Goal: Task Accomplishment & Management: Use online tool/utility

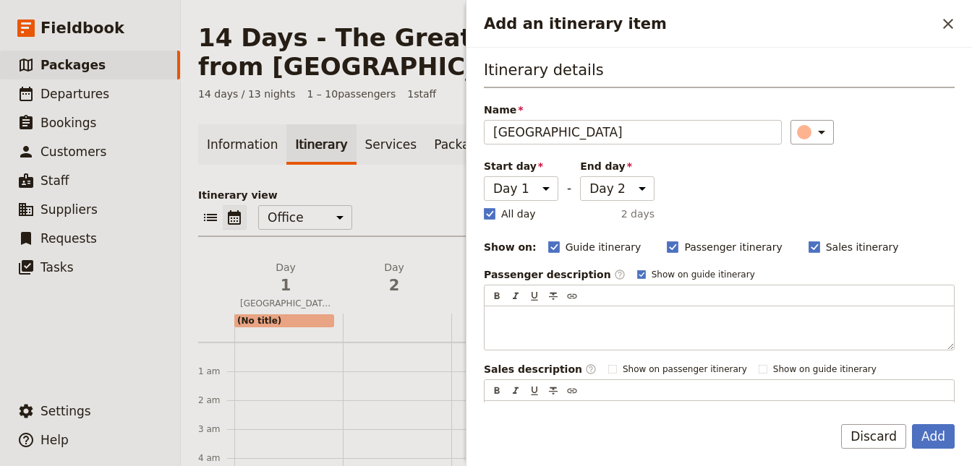
select select "2"
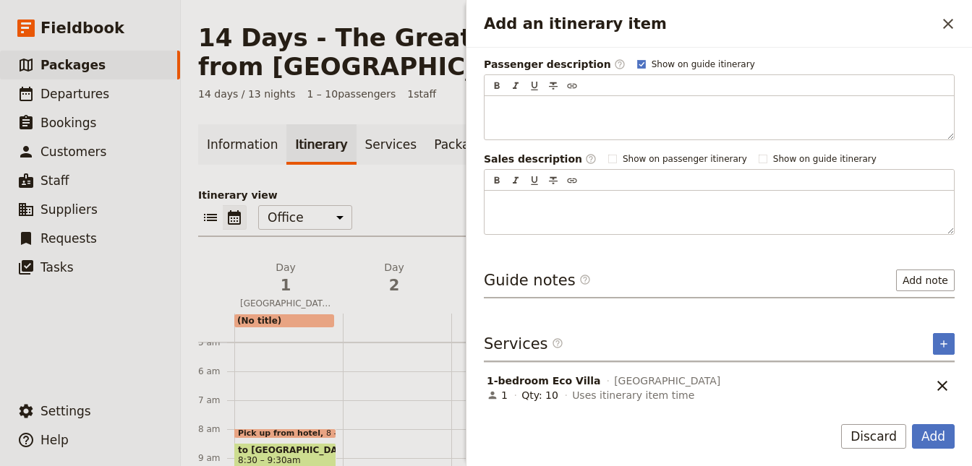
click at [556, 382] on span "1-bedroom Eco Villa" at bounding box center [544, 381] width 114 height 14
click at [930, 437] on button "Add" at bounding box center [933, 436] width 43 height 25
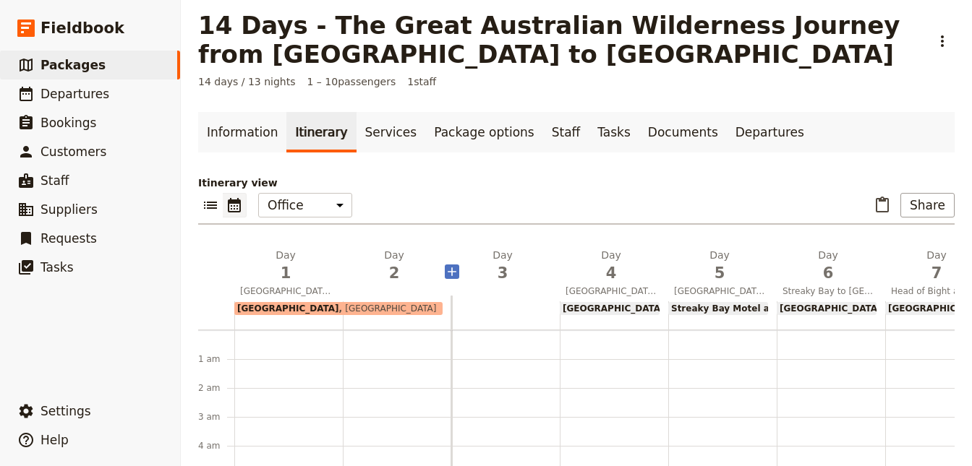
scroll to position [0, 0]
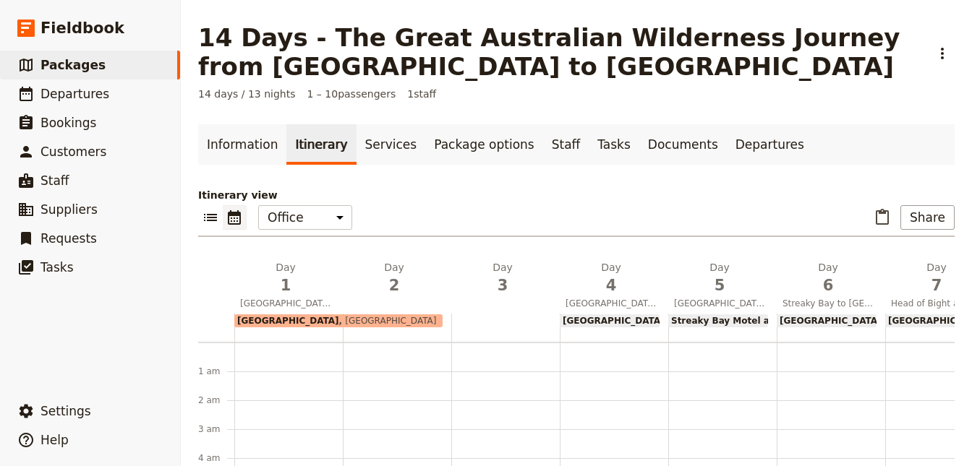
click at [291, 320] on span "[GEOGRAPHIC_DATA]" at bounding box center [288, 321] width 102 height 10
select select "2"
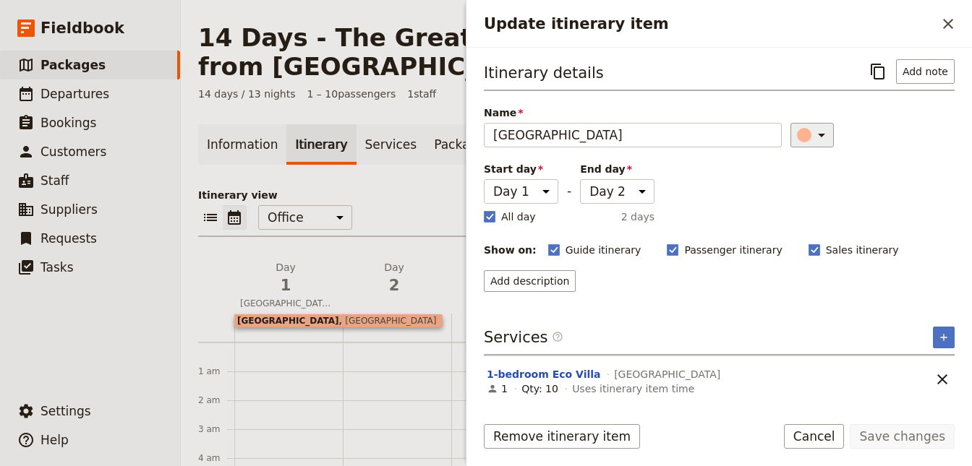
click at [804, 129] on div "​" at bounding box center [814, 135] width 32 height 17
click at [792, 236] on div "button" at bounding box center [795, 233] width 14 height 14
click at [888, 430] on button "Save changes" at bounding box center [902, 436] width 105 height 25
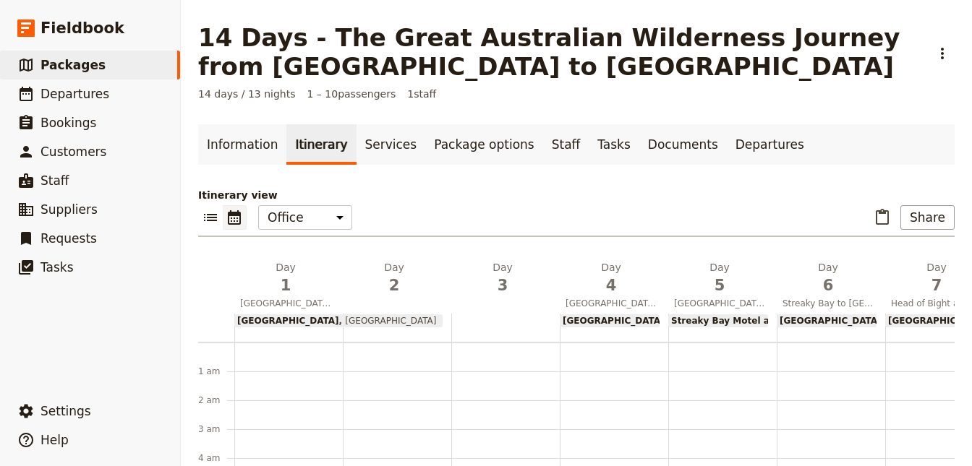
click at [585, 316] on span "[GEOGRAPHIC_DATA]" at bounding box center [614, 321] width 102 height 10
select select "4"
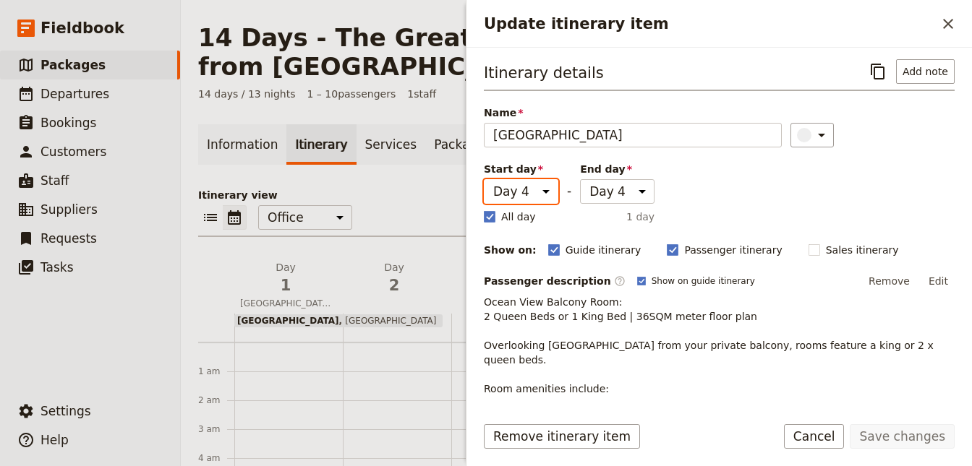
click at [484, 179] on select "Day 1 Day 2 Day 3 Day 4 Day 5 Day 6 Day 7 Day 8 Day 9 Day 10 Day 11 Day 12 Day …" at bounding box center [521, 191] width 74 height 25
select select "3"
click option "Day 3" at bounding box center [0, 0] width 0 height 0
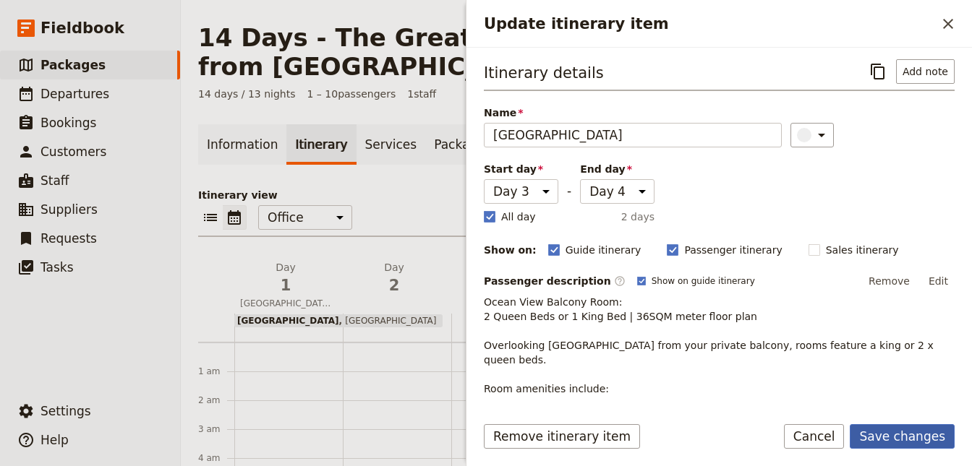
click at [894, 432] on button "Save changes" at bounding box center [902, 436] width 105 height 25
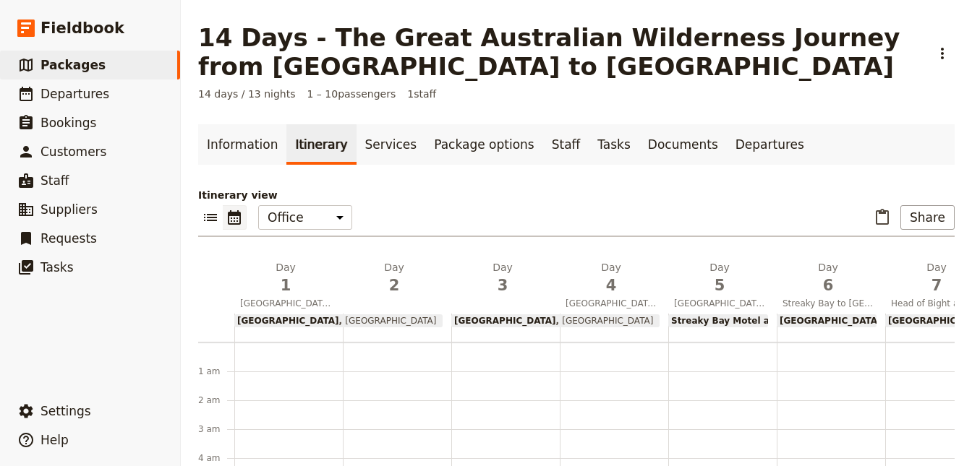
drag, startPoint x: 763, startPoint y: 364, endPoint x: -41, endPoint y: 338, distance: 804.5
select select "3"
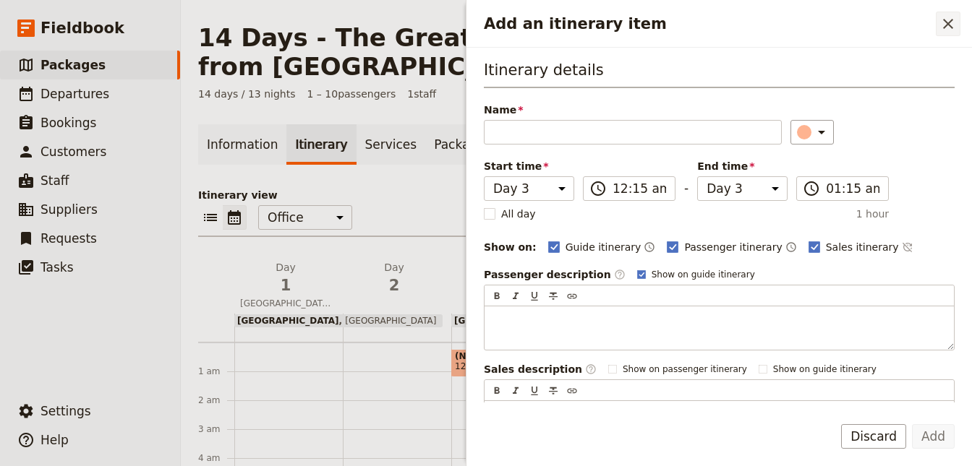
click at [955, 27] on icon "Close drawer" at bounding box center [947, 23] width 17 height 17
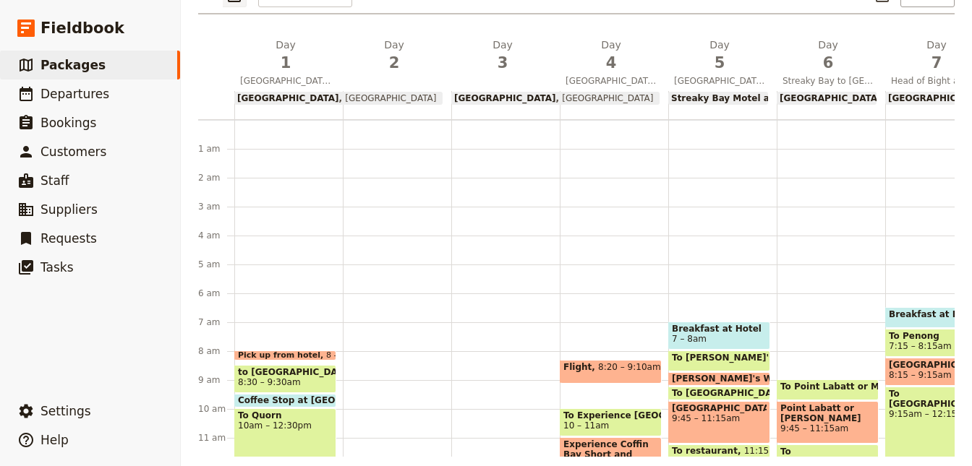
scroll to position [236, 0]
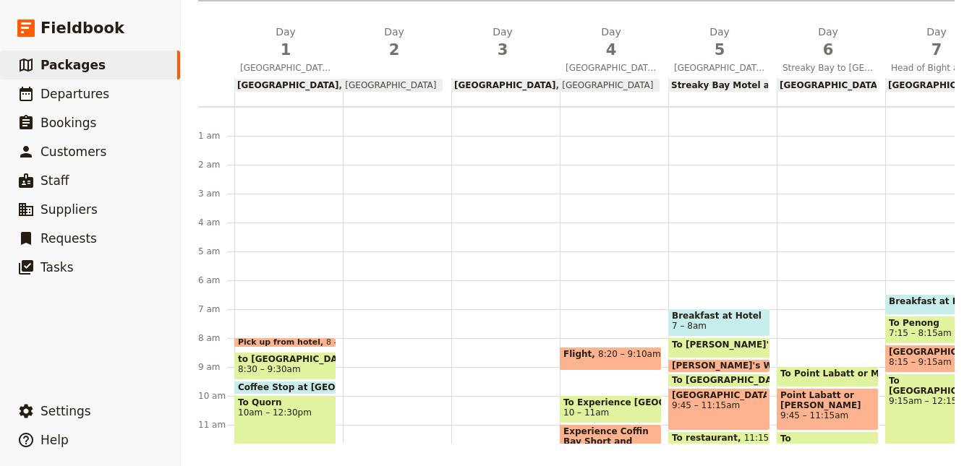
click at [370, 327] on div at bounding box center [397, 454] width 108 height 694
select select "2"
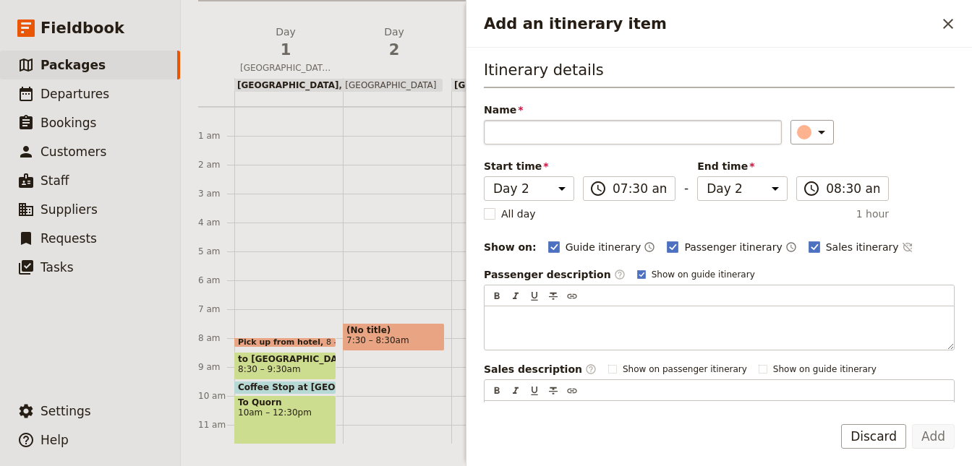
click at [600, 127] on input "Name" at bounding box center [633, 132] width 298 height 25
type input "Breakfast at hotel"
click at [813, 129] on icon "Add an itinerary item" at bounding box center [821, 132] width 17 height 17
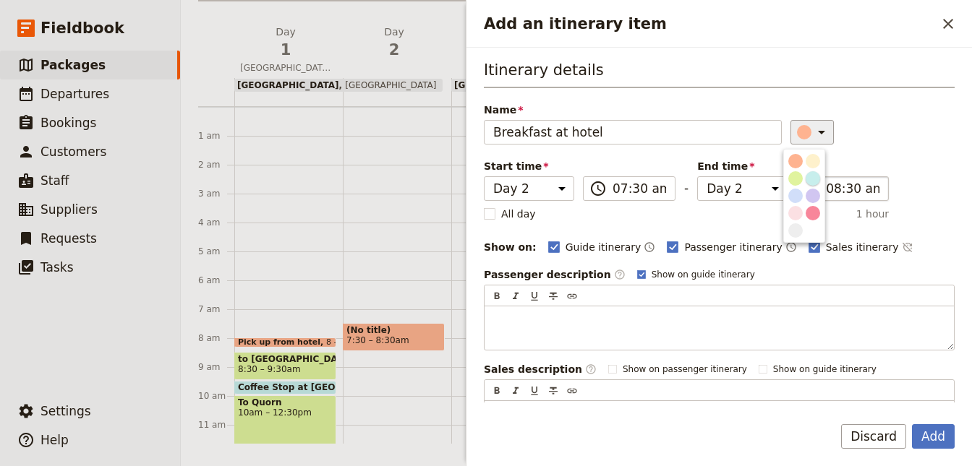
click at [816, 178] on div "button" at bounding box center [813, 178] width 14 height 14
click at [934, 437] on button "Add" at bounding box center [933, 436] width 43 height 25
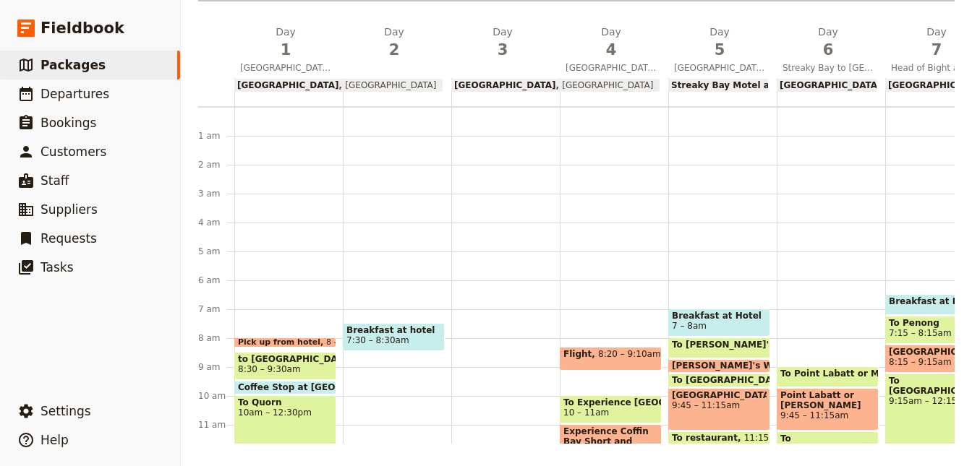
click at [374, 364] on div "Breakfast at hotel 7:30 – 8:30am" at bounding box center [397, 454] width 108 height 694
select select "2"
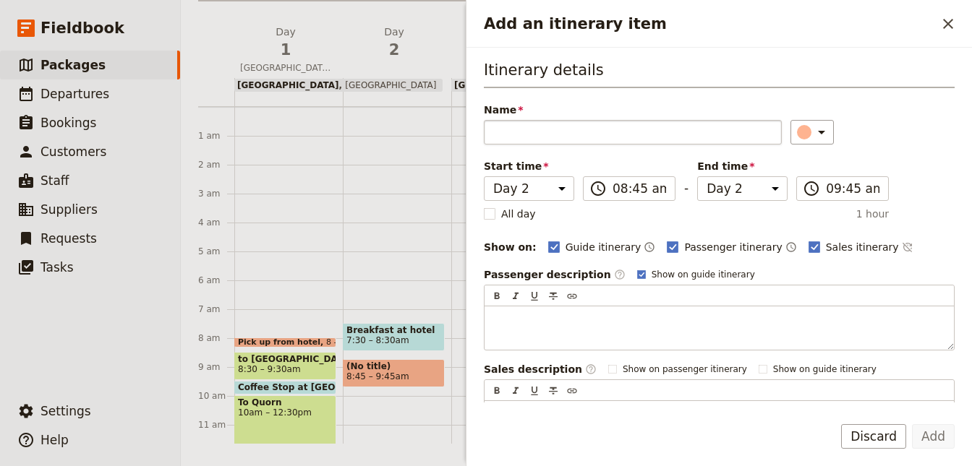
click at [540, 129] on input "Name" at bounding box center [633, 132] width 298 height 25
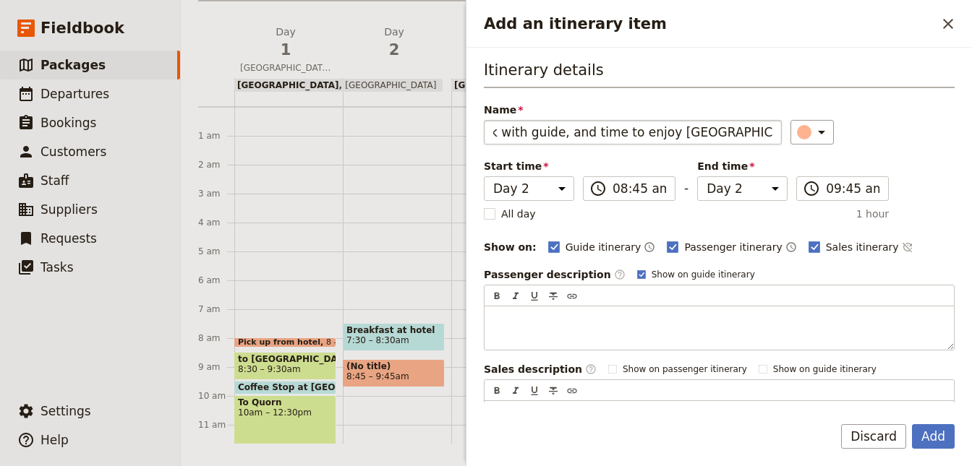
scroll to position [0, 82]
type input "Nature walk with guide, and time to enjoy [GEOGRAPHIC_DATA] outback"
click at [832, 184] on input "09:45 am" at bounding box center [853, 188] width 54 height 17
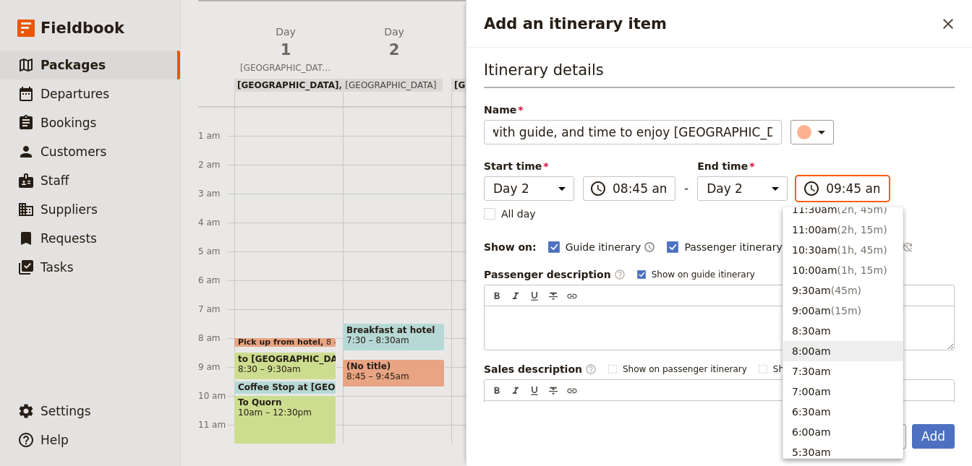
scroll to position [402, 0]
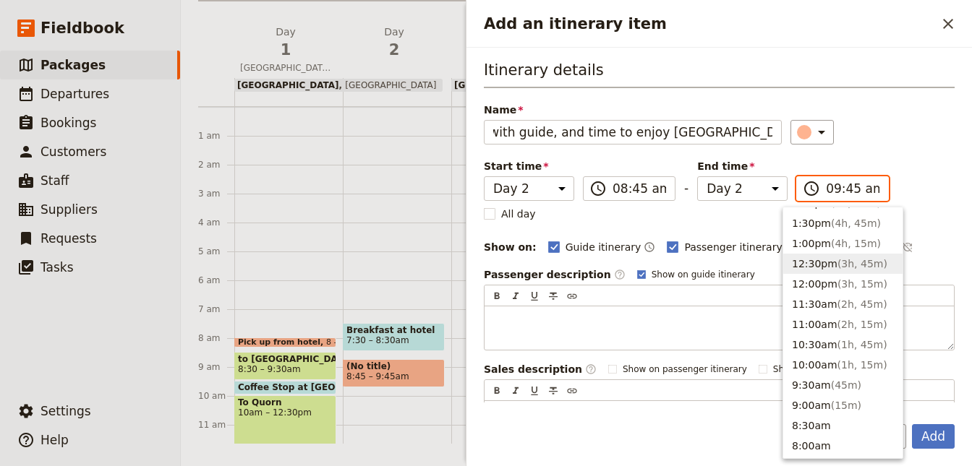
click at [825, 266] on button "12:30pm ( 3h, 45m )" at bounding box center [842, 264] width 119 height 20
type input "12:30 pm"
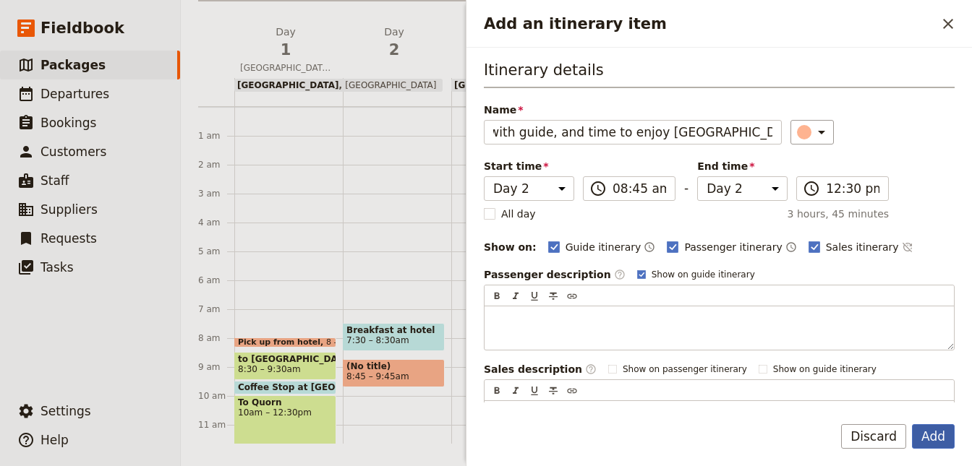
click at [927, 432] on button "Add" at bounding box center [933, 436] width 43 height 25
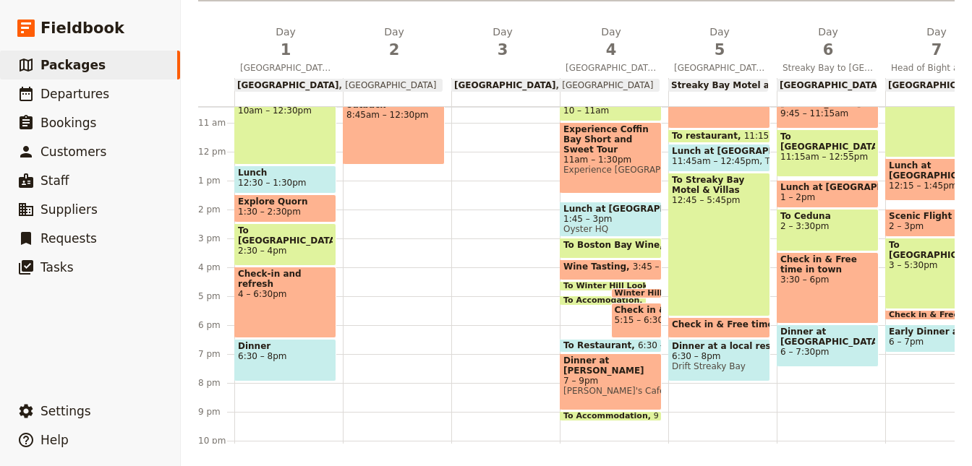
scroll to position [324, 0]
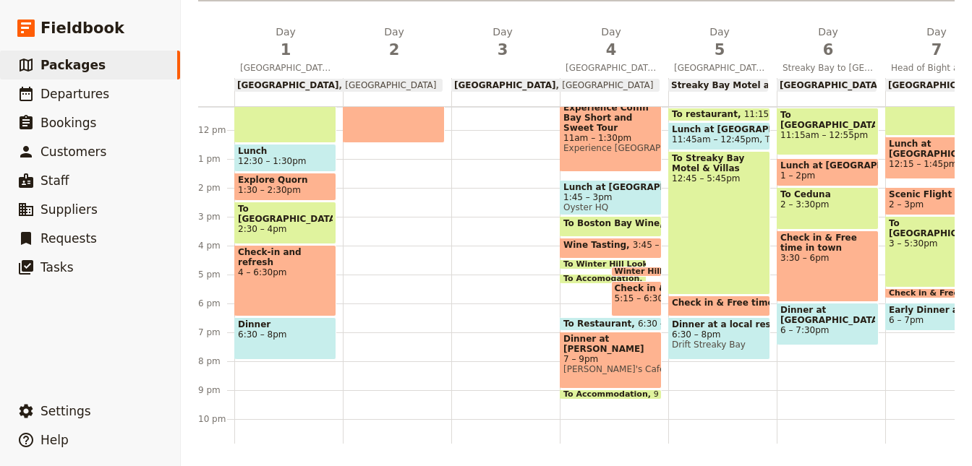
click at [362, 159] on div "Breakfast at hotel 7:30 – 8:30am Nature walk with guide, and time to enjoy [GEO…" at bounding box center [397, 130] width 108 height 694
select select "2"
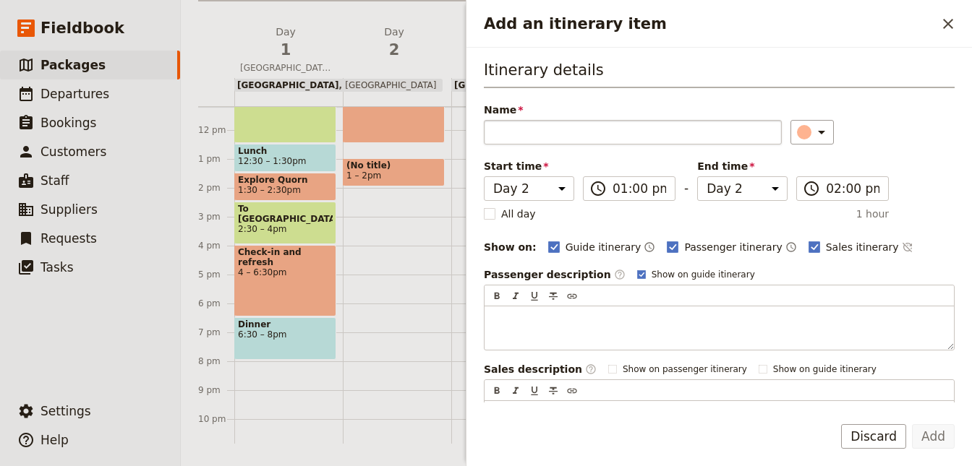
click at [509, 134] on input "Name" at bounding box center [633, 132] width 298 height 25
type input "Lunch at resort"
click at [797, 127] on div "Add an itinerary item" at bounding box center [804, 132] width 14 height 14
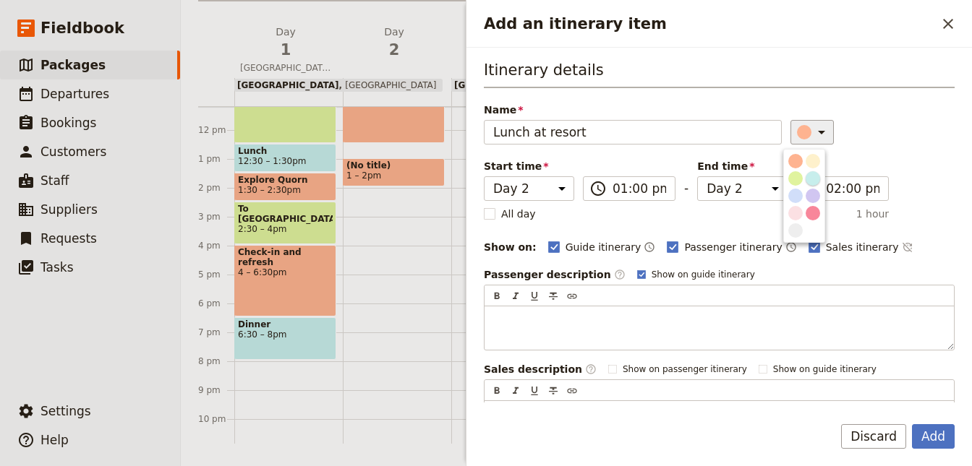
click at [818, 177] on div "button" at bounding box center [813, 178] width 14 height 14
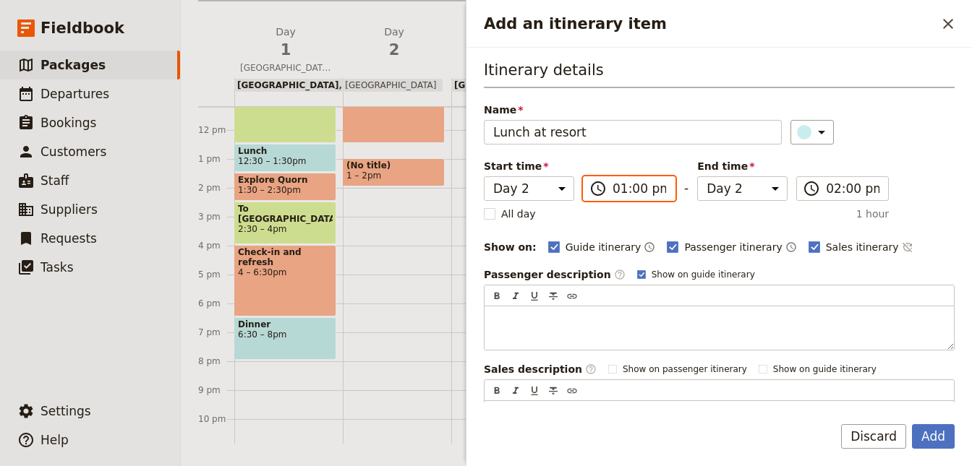
click at [626, 186] on input "01:00 pm" at bounding box center [639, 188] width 54 height 17
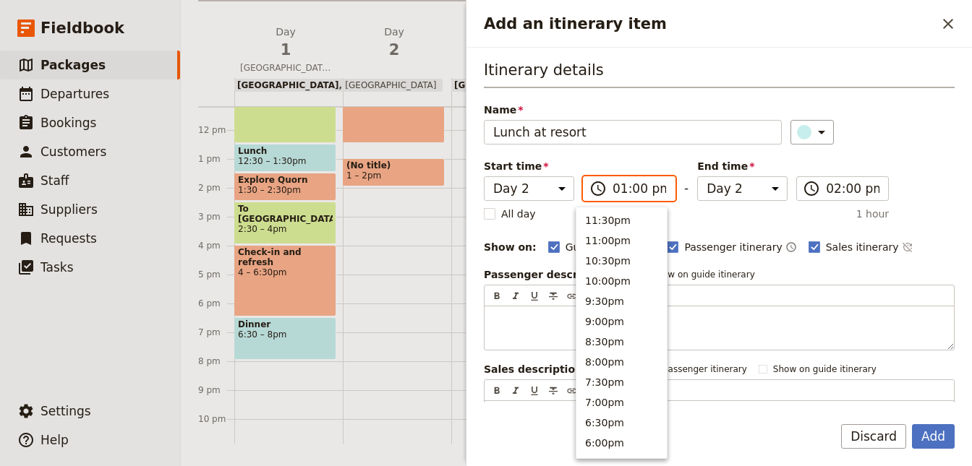
scroll to position [428, 0]
click at [602, 236] on button "12:30pm" at bounding box center [621, 238] width 90 height 20
type input "12:30 pm"
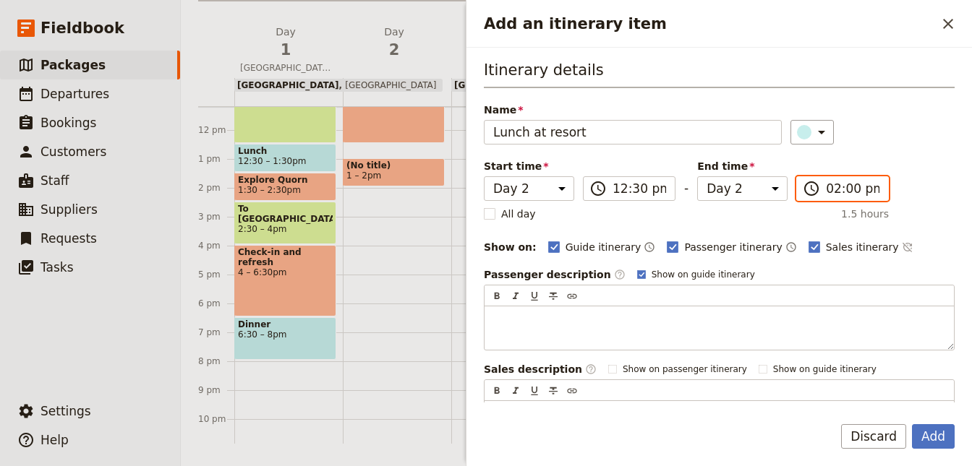
click at [826, 183] on input "02:00 pm" at bounding box center [853, 188] width 54 height 17
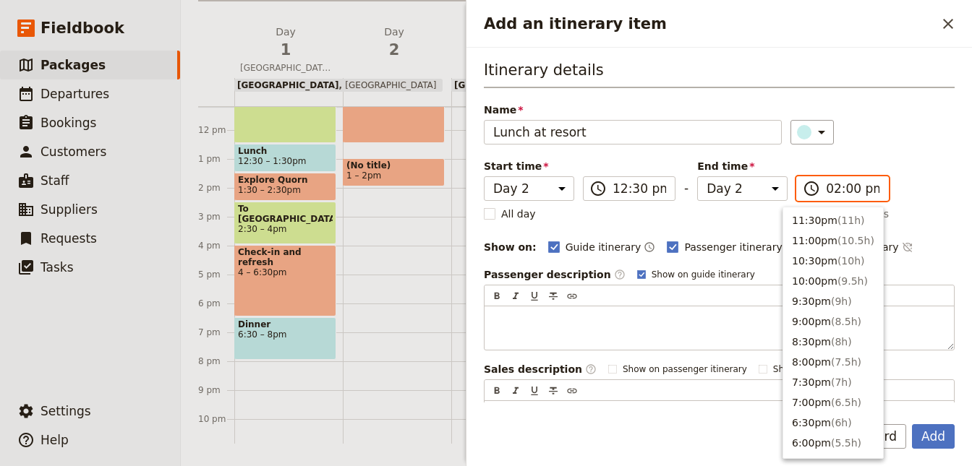
scroll to position [388, 0]
click at [808, 234] on button "1:30pm ( 1h )" at bounding box center [833, 238] width 100 height 20
type input "01:30 pm"
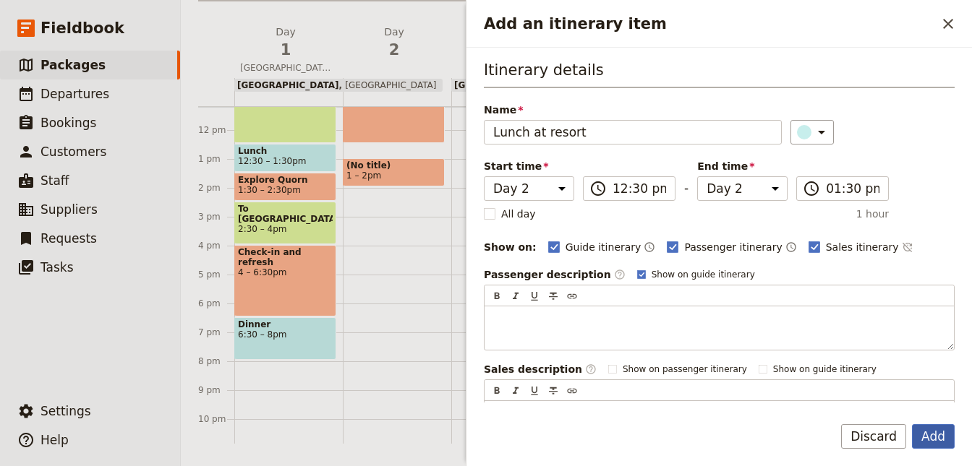
click at [926, 437] on button "Add" at bounding box center [933, 436] width 43 height 25
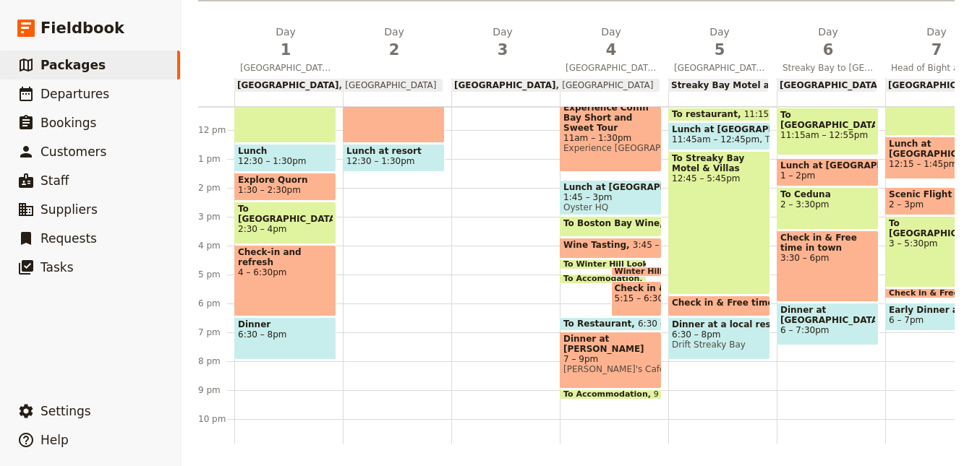
click at [358, 179] on div "Breakfast at hotel 7:30 – 8:30am Nature walk with guide, and time to enjoy [GEO…" at bounding box center [397, 130] width 108 height 694
select select "2"
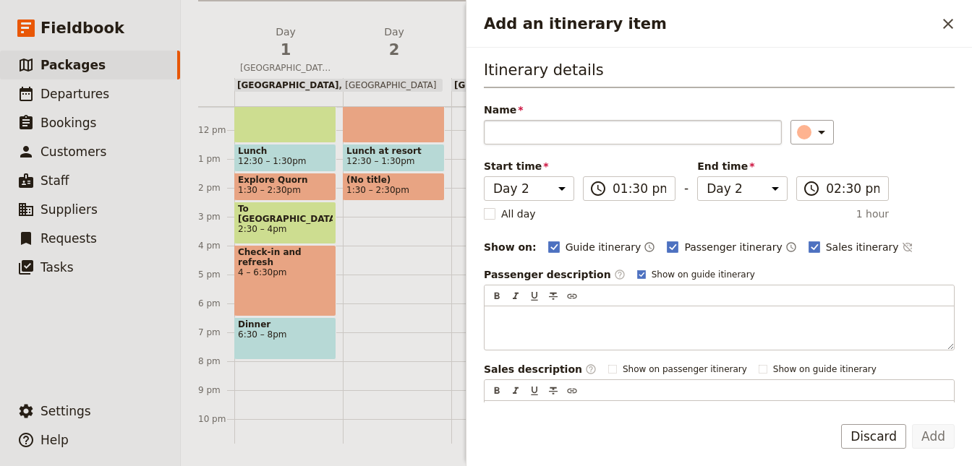
click at [514, 128] on input "Name" at bounding box center [633, 132] width 298 height 25
type input "Brachina Gorge exploration"
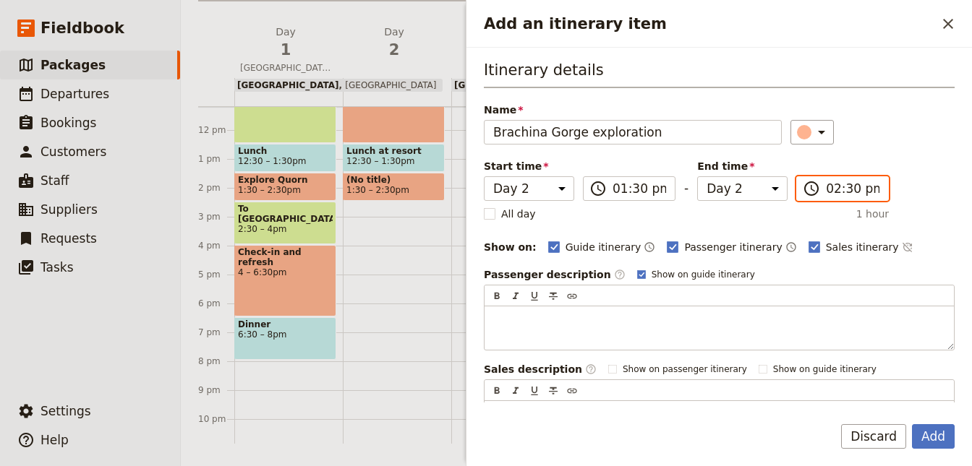
click at [835, 192] on input "02:30 pm" at bounding box center [853, 188] width 54 height 17
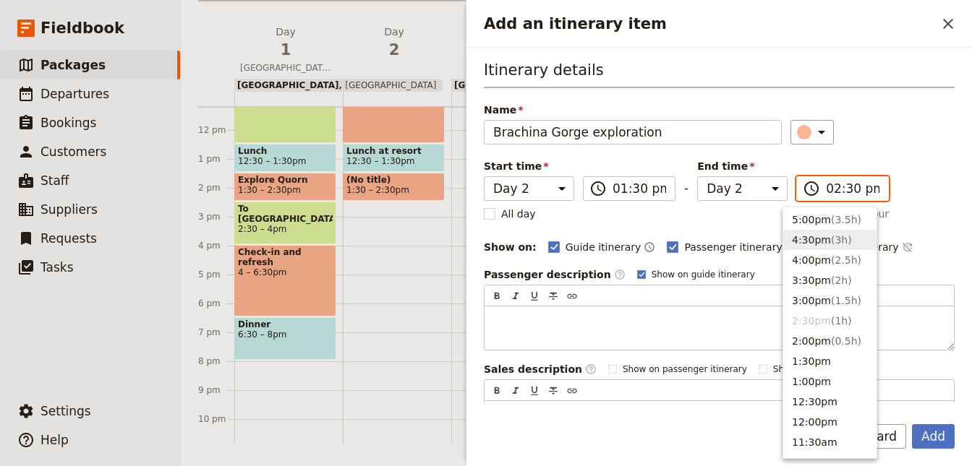
scroll to position [238, 0]
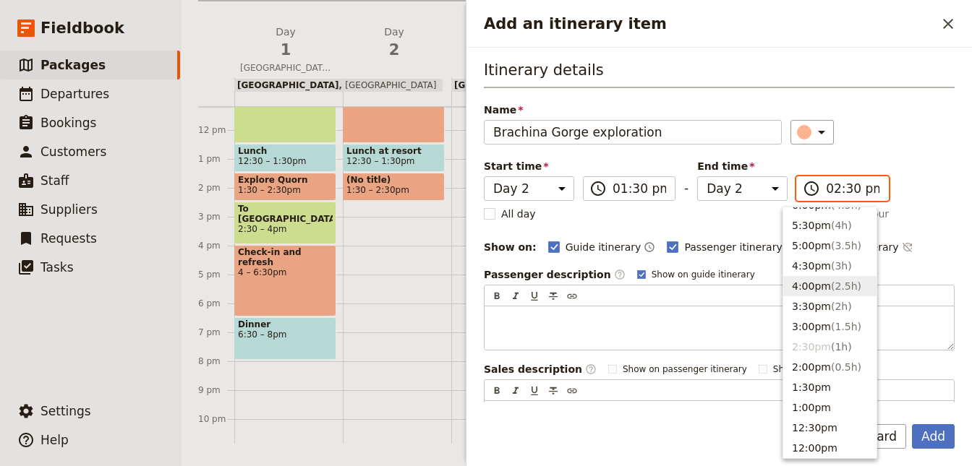
click at [819, 289] on button "4:00pm ( 2.5h )" at bounding box center [829, 286] width 93 height 20
type input "04:00 pm"
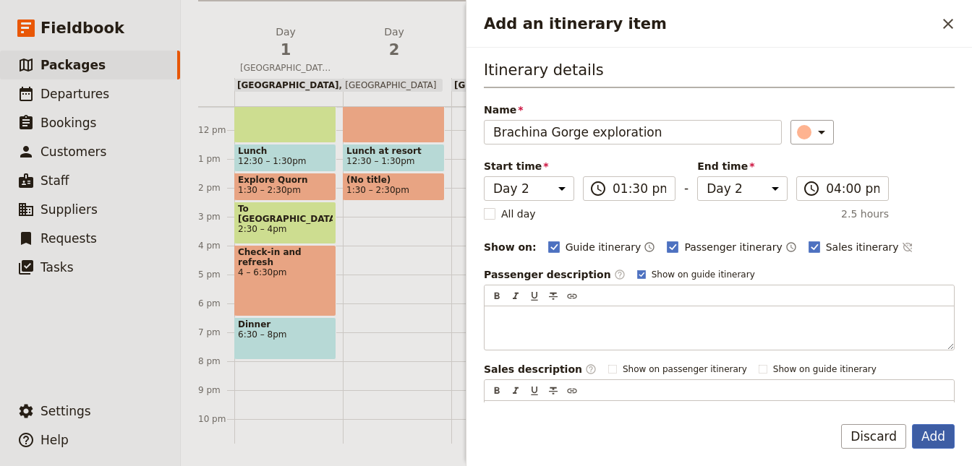
click at [927, 440] on button "Add" at bounding box center [933, 436] width 43 height 25
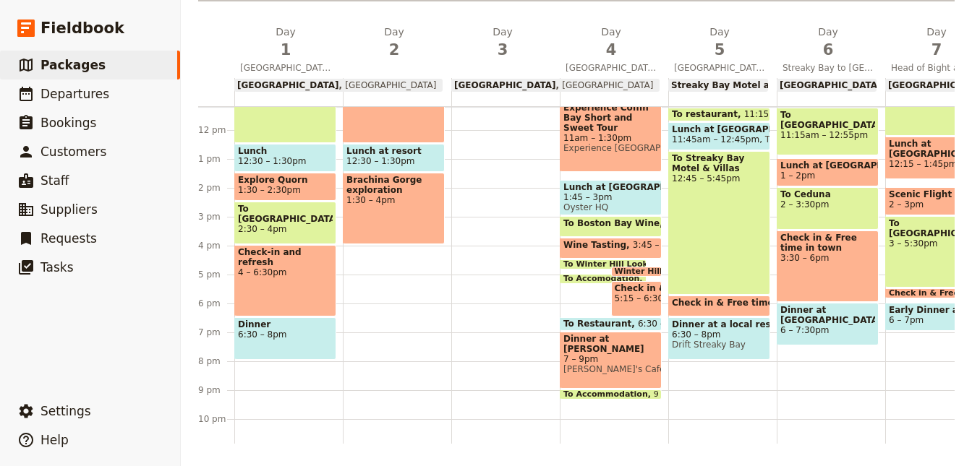
click at [389, 251] on div "Breakfast at hotel 7:30 – 8:30am Nature walk with guide, and time to enjoy [GEO…" at bounding box center [397, 130] width 108 height 694
select select "2"
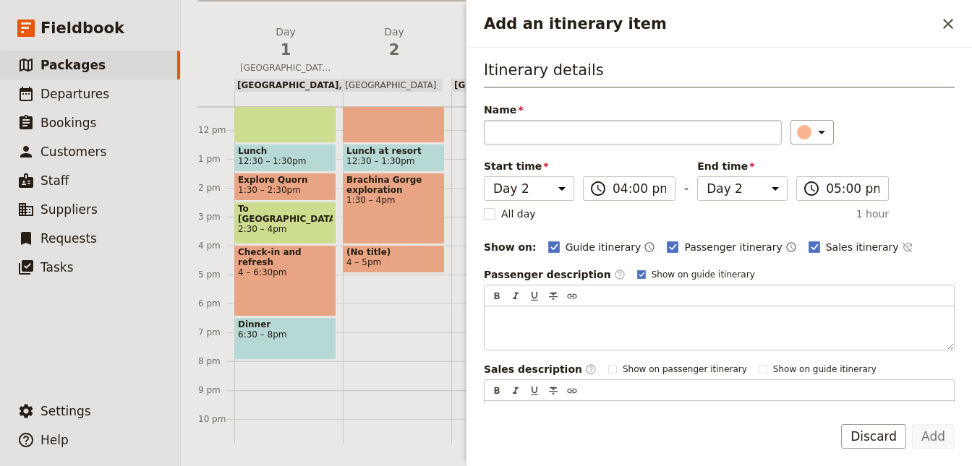
click at [545, 127] on input "Name" at bounding box center [633, 132] width 298 height 25
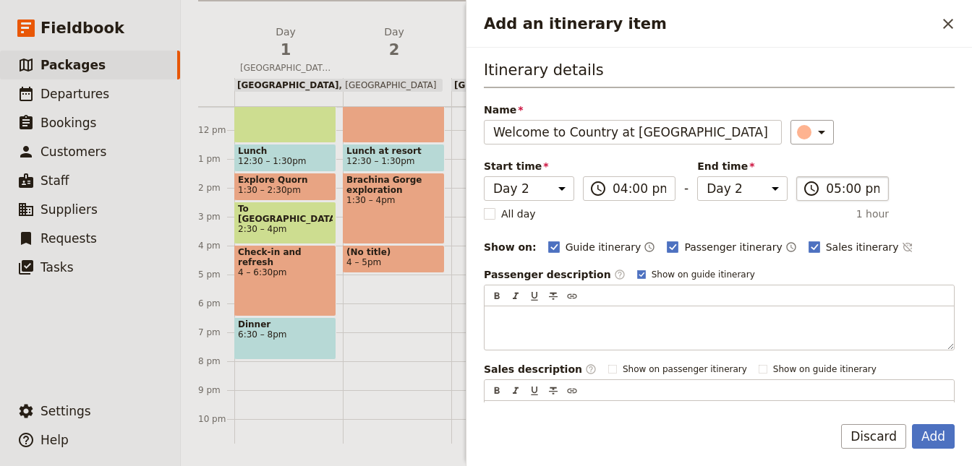
type input "Welcome to Country at [GEOGRAPHIC_DATA]"
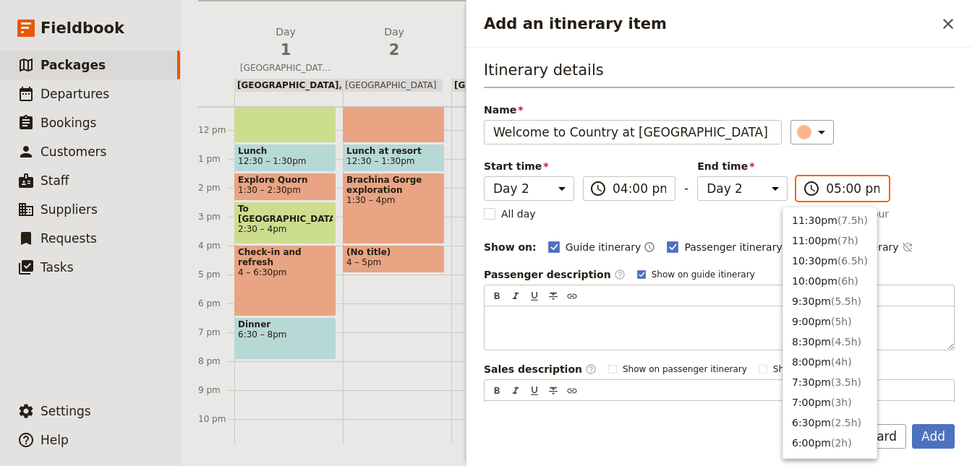
click at [834, 189] on input "05:00 pm" at bounding box center [853, 188] width 54 height 17
click at [834, 238] on span "( 0.5h )" at bounding box center [846, 238] width 30 height 12
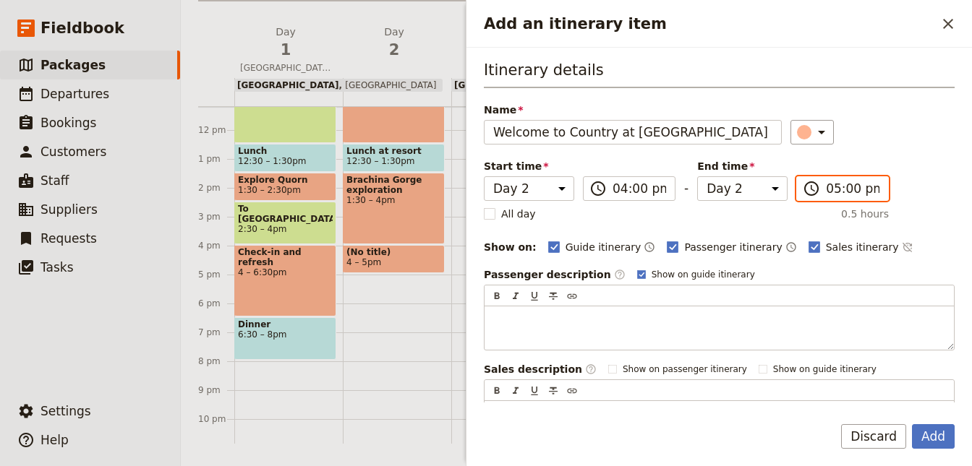
type input "04:30 pm"
click at [930, 438] on button "Add" at bounding box center [933, 436] width 43 height 25
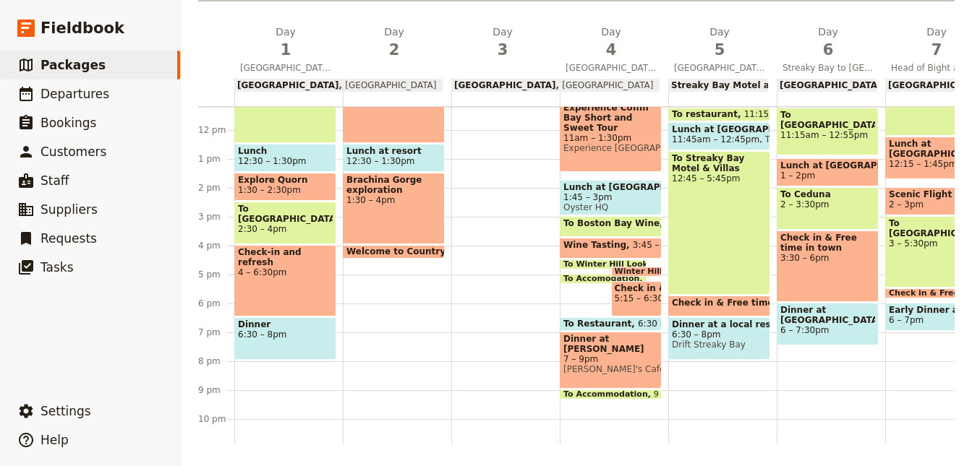
click at [408, 270] on div "Breakfast at hotel 7:30 – 8:30am Nature walk with guide, and time to enjoy [GEO…" at bounding box center [397, 130] width 108 height 694
select select "2"
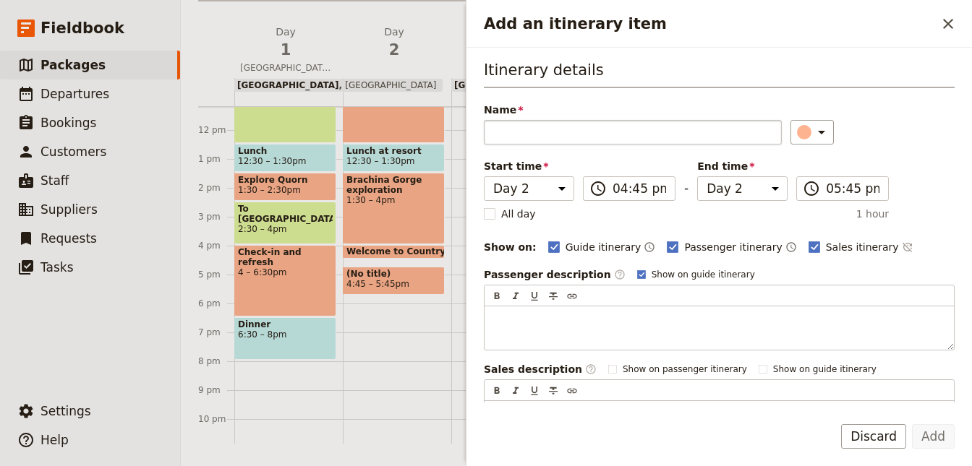
click at [542, 126] on input "Name" at bounding box center [633, 132] width 298 height 25
type input "R"
type input "To [GEOGRAPHIC_DATA]"
click at [813, 134] on icon "Add an itinerary item" at bounding box center [821, 132] width 17 height 17
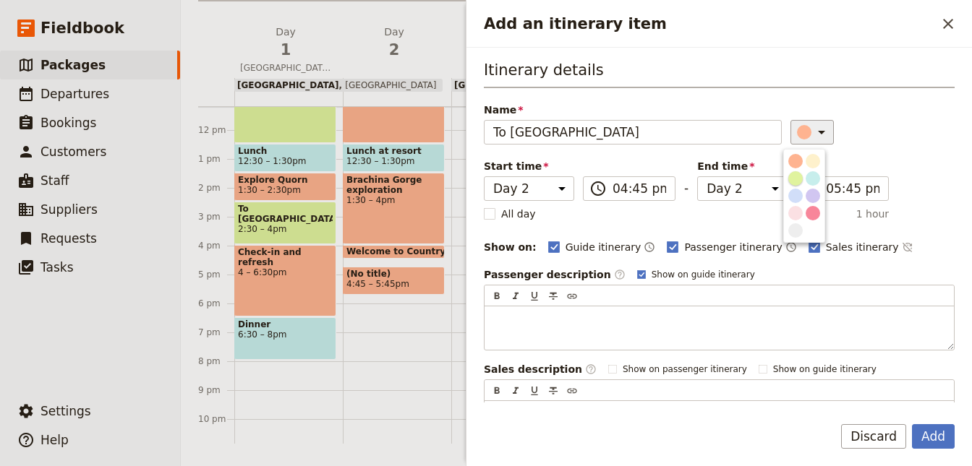
click at [798, 176] on div "button" at bounding box center [795, 178] width 14 height 14
click at [811, 187] on label "​ 05:45 pm" at bounding box center [842, 188] width 93 height 25
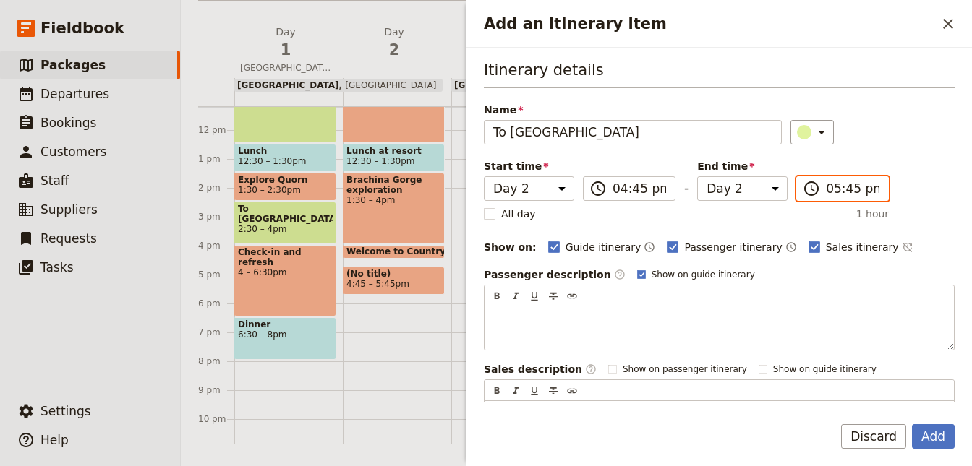
click at [826, 187] on input "05:45 pm" at bounding box center [853, 188] width 54 height 17
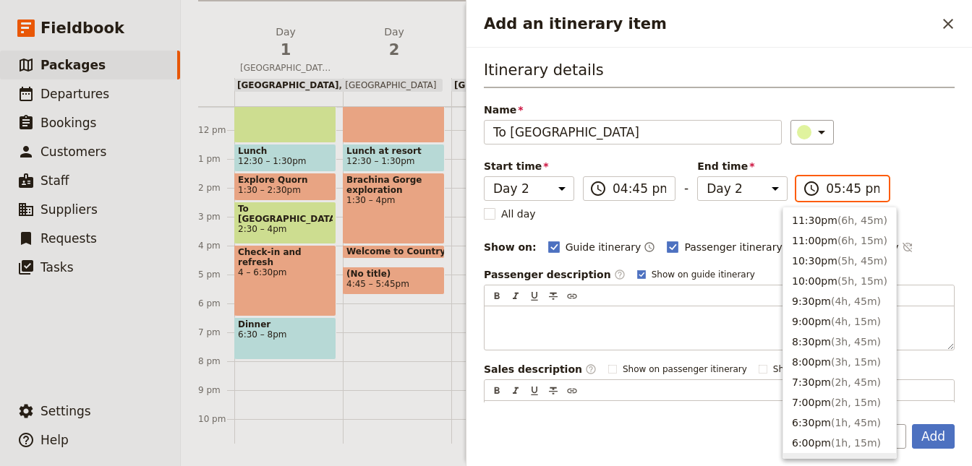
scroll to position [246, 0]
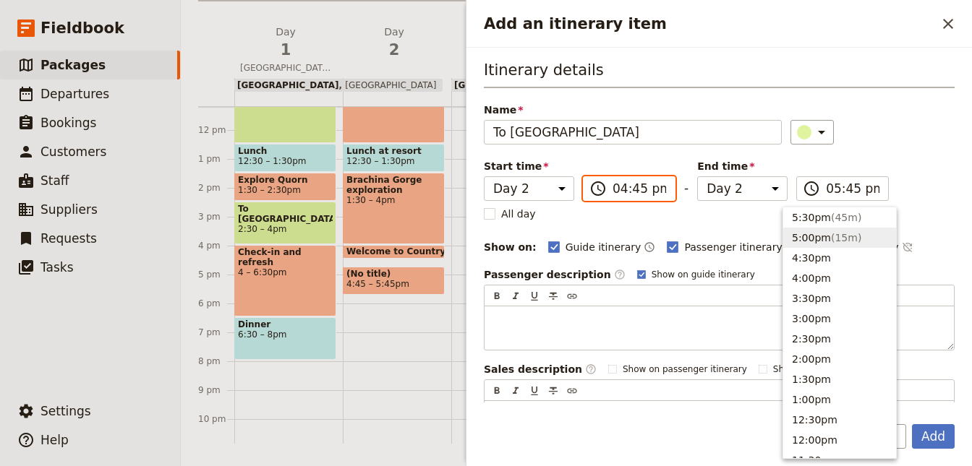
click at [617, 180] on input "04:45 pm" at bounding box center [639, 188] width 54 height 17
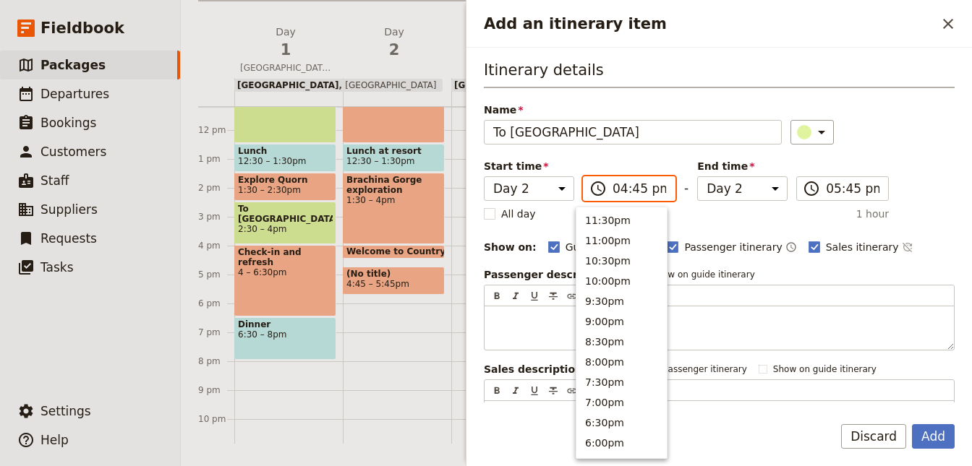
scroll to position [286, 0]
click at [625, 221] on button "4:30pm" at bounding box center [621, 218] width 90 height 20
type input "04:30 pm"
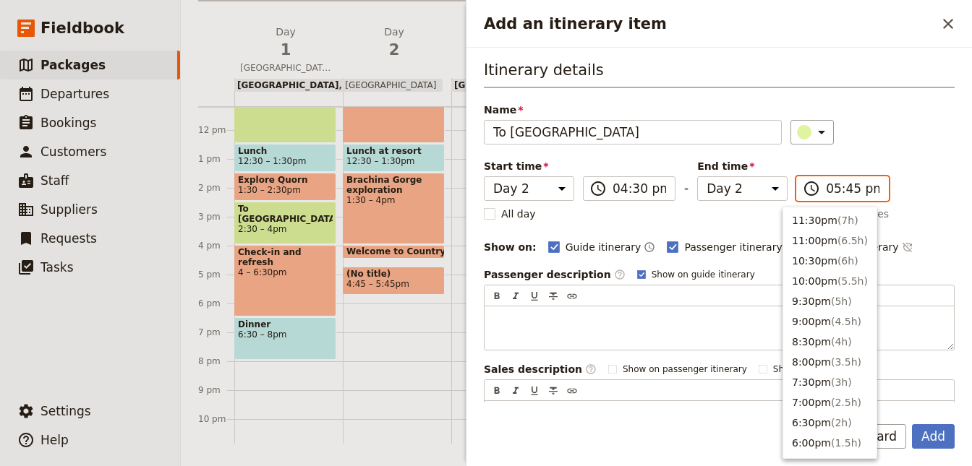
scroll to position [266, 0]
click at [826, 185] on input "05:45 pm" at bounding box center [853, 188] width 54 height 17
click at [823, 215] on button "5:00pm ( 0.5h )" at bounding box center [829, 218] width 93 height 20
type input "05:00 pm"
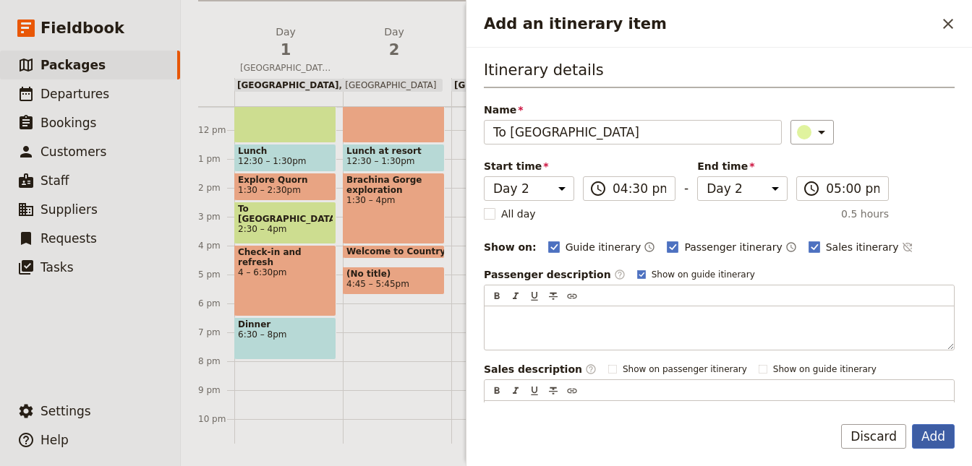
click at [929, 429] on button "Add" at bounding box center [933, 436] width 43 height 25
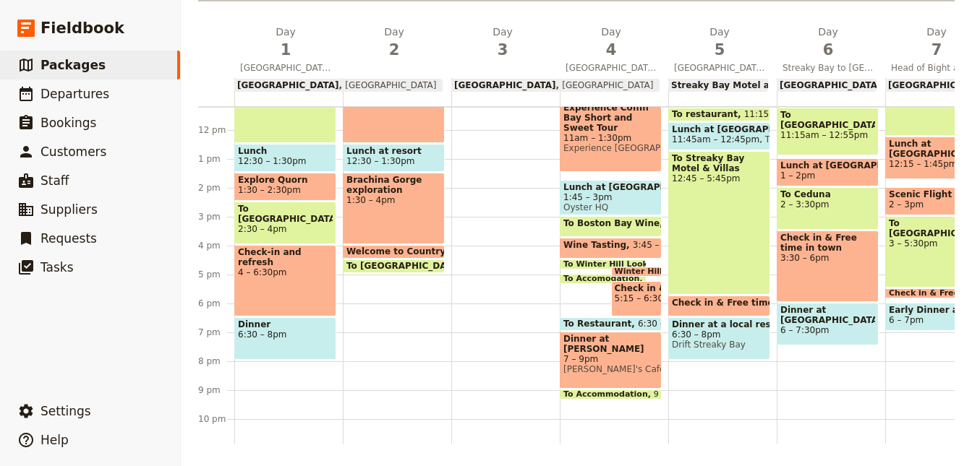
click at [362, 283] on div "Breakfast at hotel 7:30 – 8:30am Nature walk with guide, and time to enjoy [GEO…" at bounding box center [397, 130] width 108 height 694
select select "2"
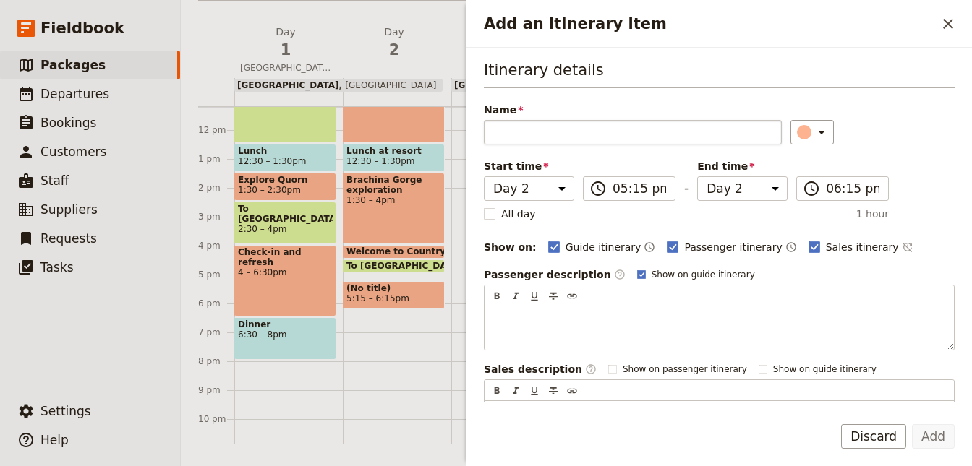
click at [542, 130] on input "Name" at bounding box center [633, 132] width 298 height 25
type input "Relax and refresh in Villa"
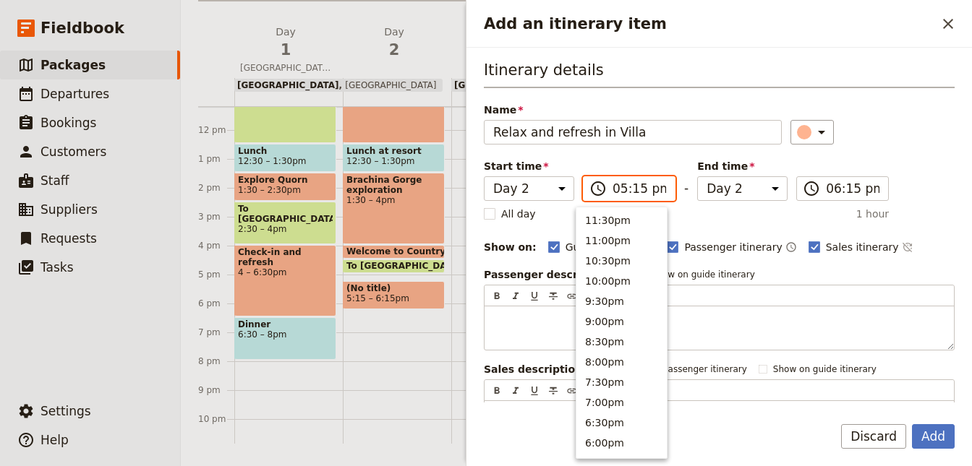
click at [629, 191] on input "05:15 pm" at bounding box center [639, 188] width 54 height 17
click at [619, 215] on button "5:00pm" at bounding box center [621, 218] width 90 height 20
type input "05:00 pm"
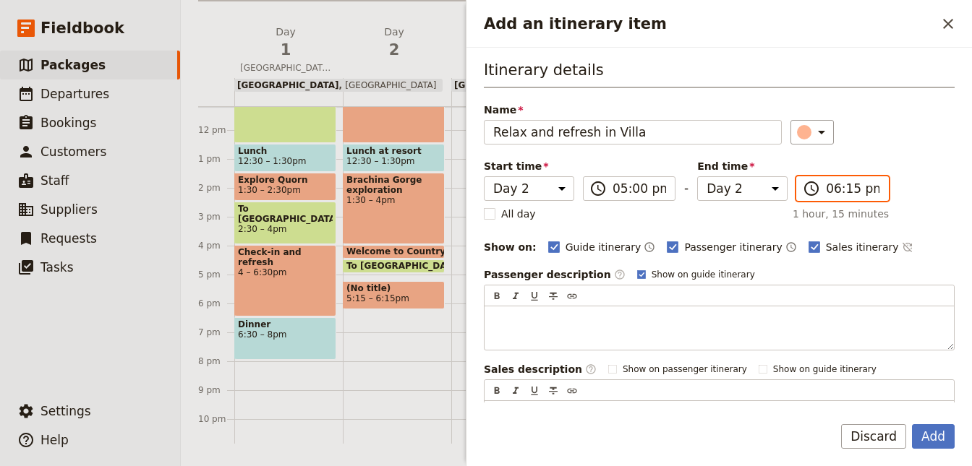
click at [829, 190] on input "06:15 pm" at bounding box center [853, 188] width 54 height 17
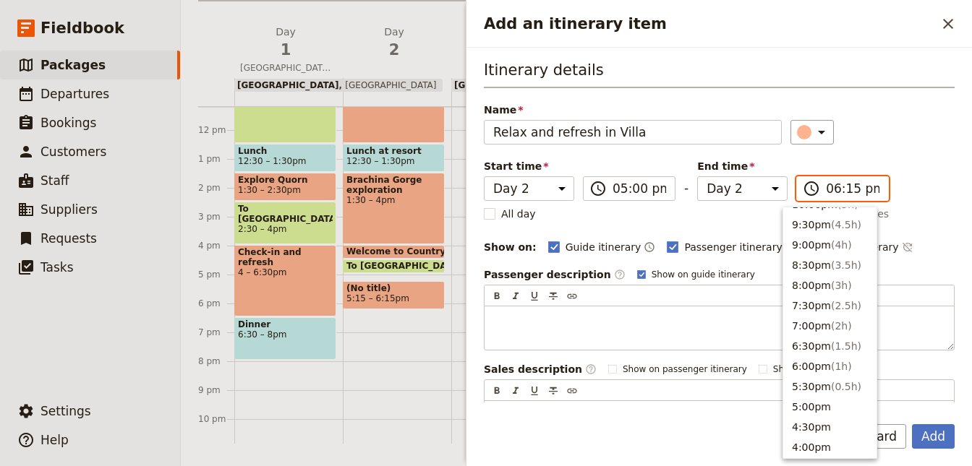
scroll to position [129, 0]
click at [810, 286] on button "6:30pm ( 1.5h )" at bounding box center [829, 293] width 93 height 20
type input "06:30 pm"
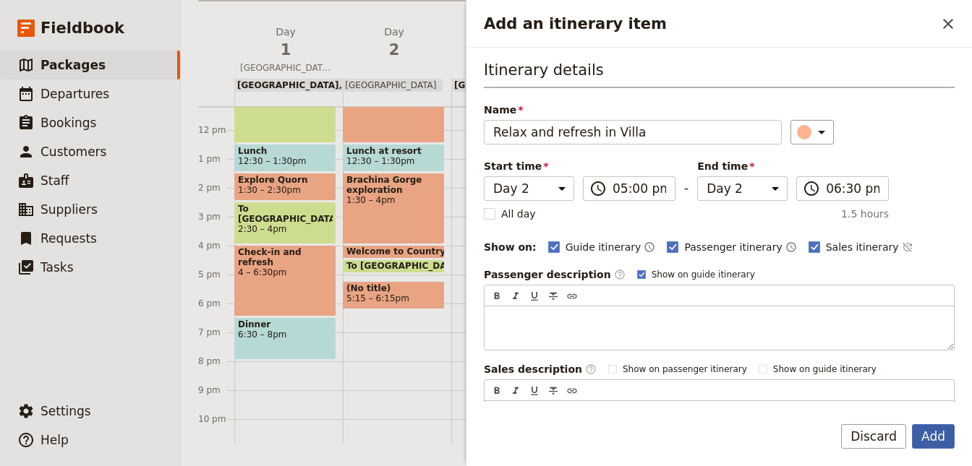
click at [926, 430] on button "Add" at bounding box center [933, 436] width 43 height 25
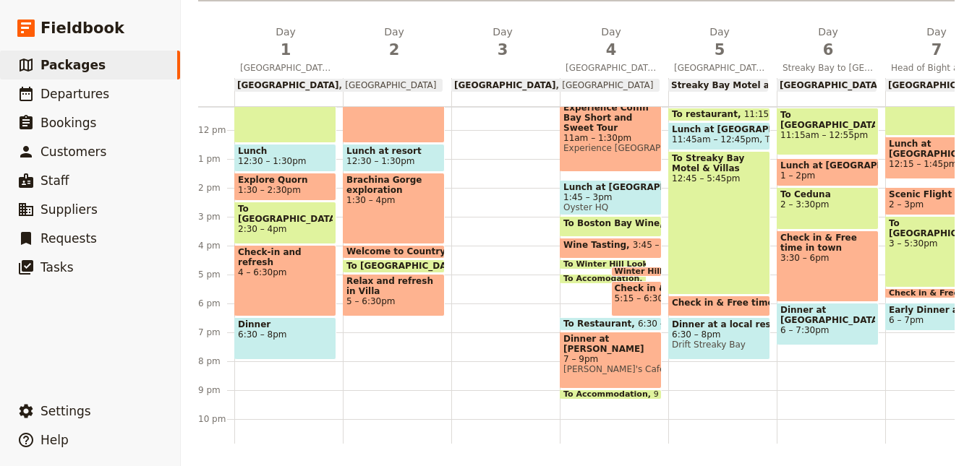
click at [390, 333] on div "Breakfast at hotel 7:30 – 8:30am Nature walk with guide, and time to enjoy [GEO…" at bounding box center [397, 130] width 108 height 694
select select "2"
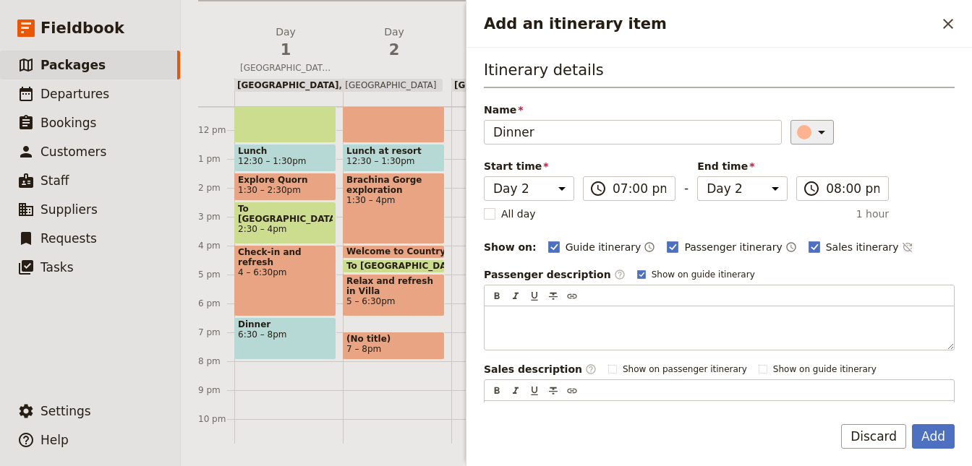
type input "Dinner"
click at [816, 127] on icon "Add an itinerary item" at bounding box center [821, 132] width 17 height 17
click at [816, 174] on div "button" at bounding box center [813, 178] width 14 height 14
click at [631, 187] on input "07:00 pm" at bounding box center [639, 188] width 54 height 17
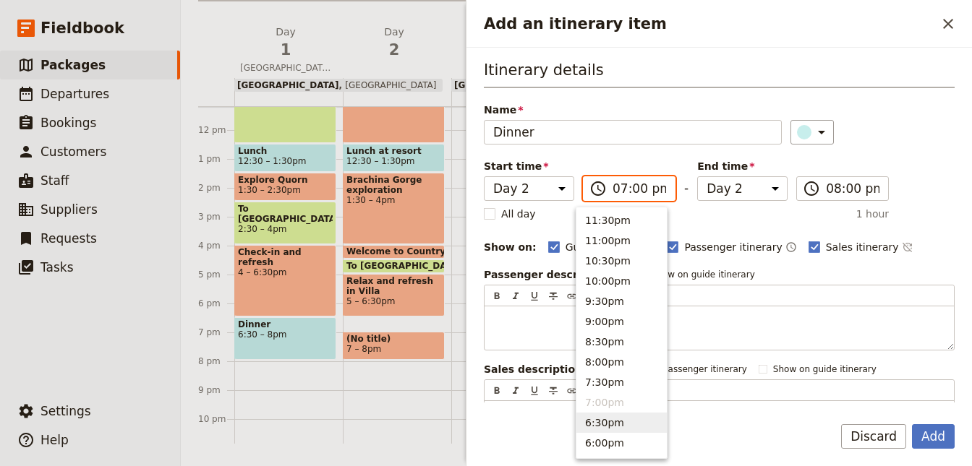
drag, startPoint x: 595, startPoint y: 423, endPoint x: 618, endPoint y: 393, distance: 37.7
click at [594, 423] on button "6:30pm" at bounding box center [621, 423] width 90 height 20
type input "06:30 pm"
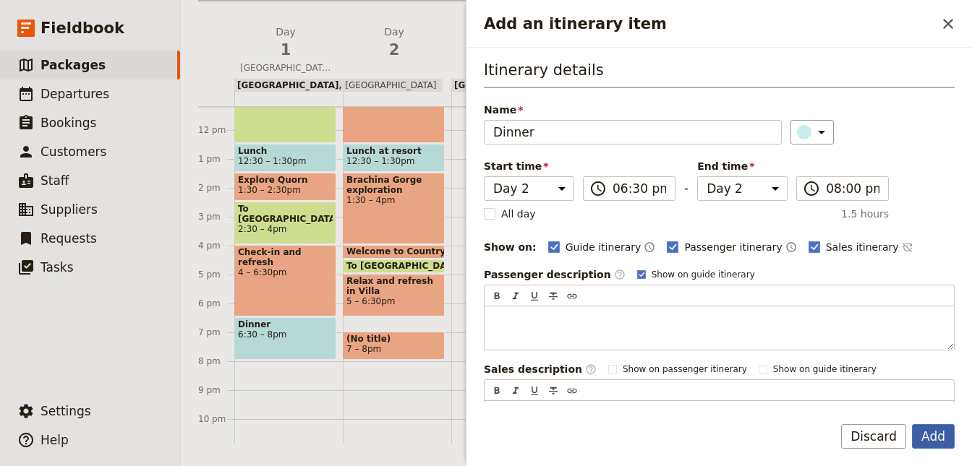
click at [936, 441] on button "Add" at bounding box center [933, 436] width 43 height 25
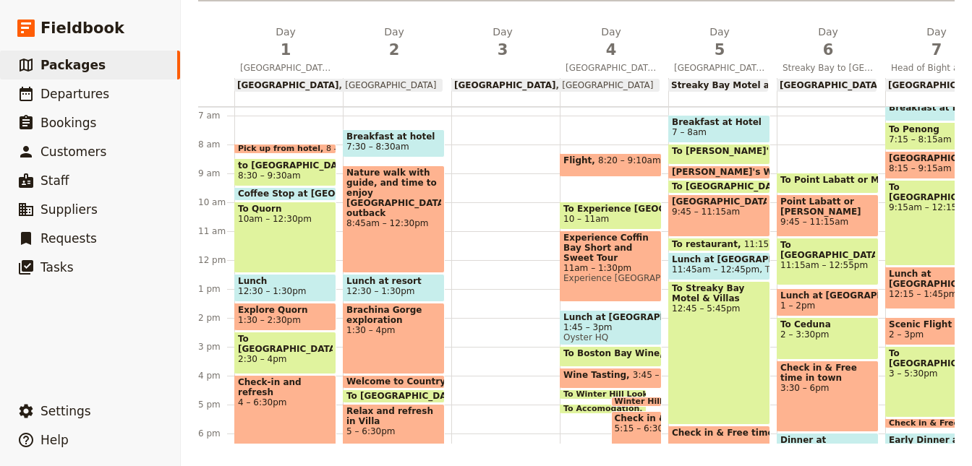
scroll to position [357, 0]
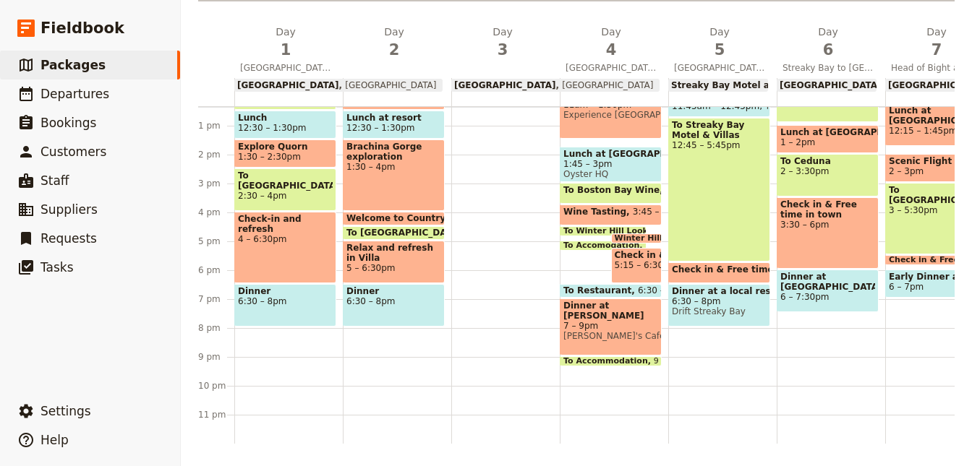
click at [590, 232] on span at bounding box center [602, 233] width 85 height 6
select select "4"
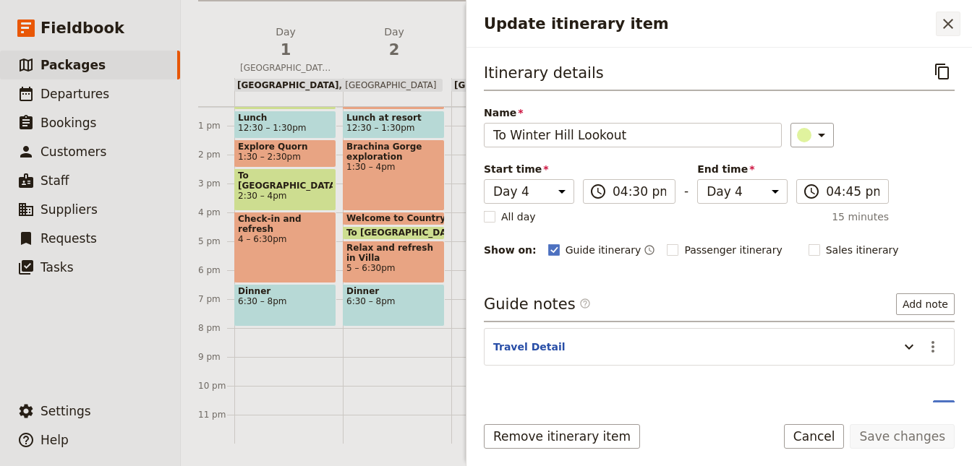
click at [949, 18] on icon "Close drawer" at bounding box center [947, 23] width 17 height 17
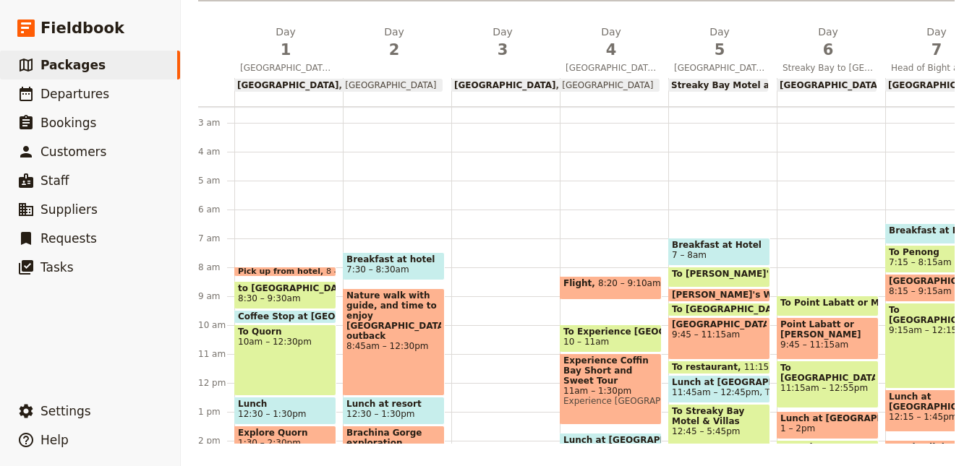
scroll to position [33, 0]
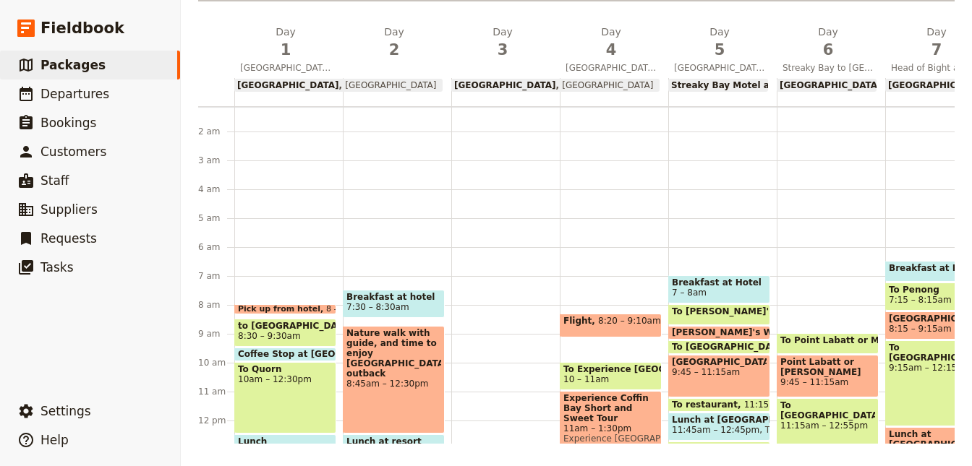
click at [396, 307] on span "7:30 – 8:30am" at bounding box center [377, 307] width 63 height 10
select select "2"
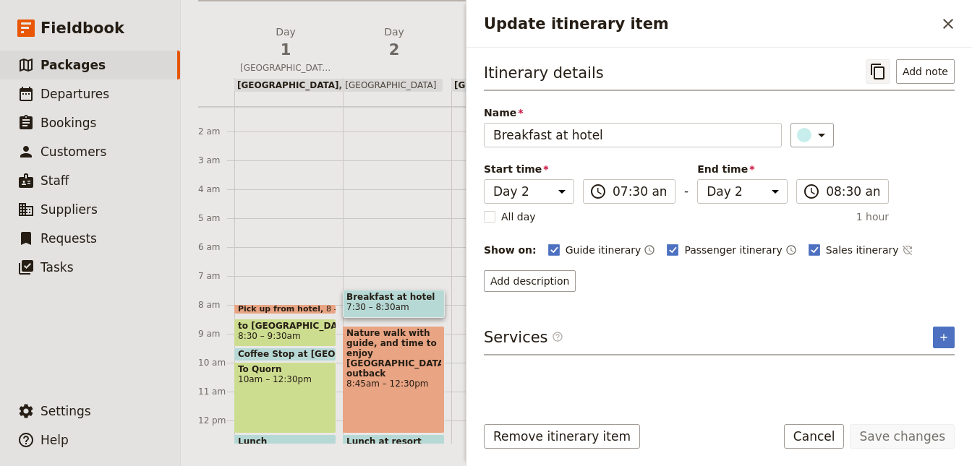
click at [887, 70] on icon "Copy itinerary item" at bounding box center [877, 71] width 17 height 17
click at [463, 304] on div at bounding box center [505, 421] width 108 height 694
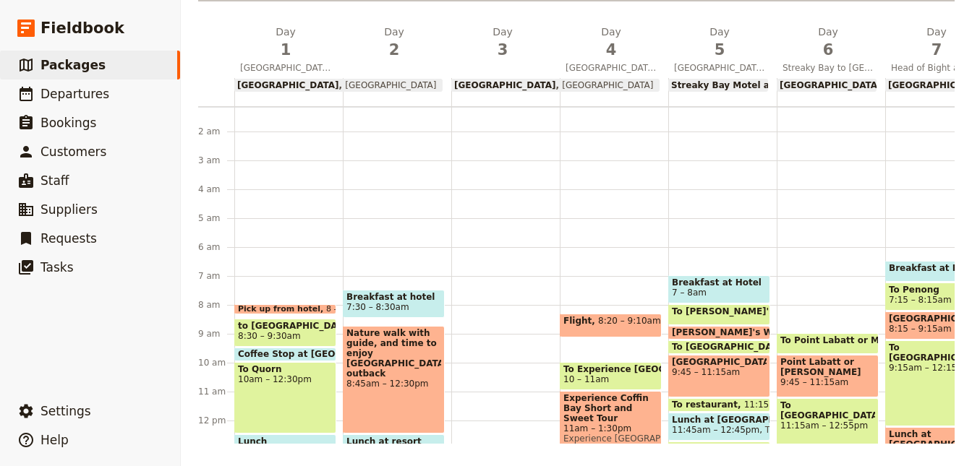
click at [461, 304] on div at bounding box center [505, 421] width 108 height 694
select select "3"
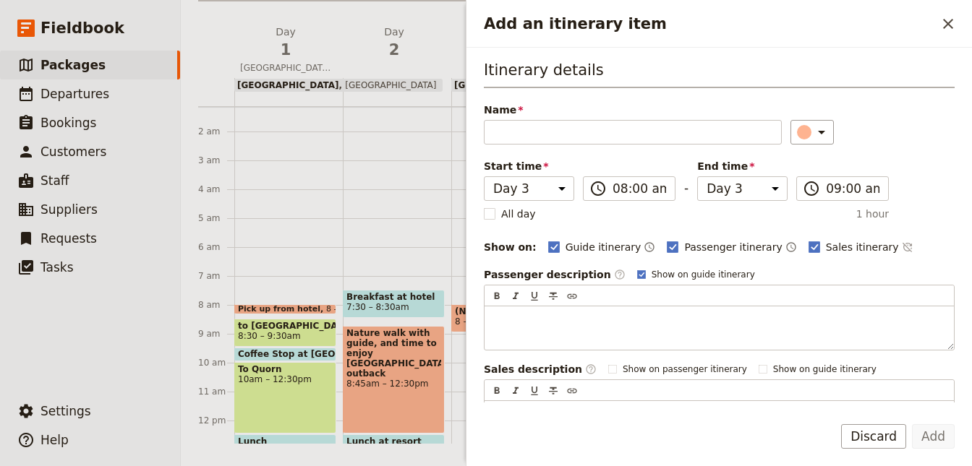
drag, startPoint x: 459, startPoint y: 310, endPoint x: 458, endPoint y: 296, distance: 13.8
click at [458, 296] on div "(No title) 8 – 9am" at bounding box center [505, 421] width 108 height 694
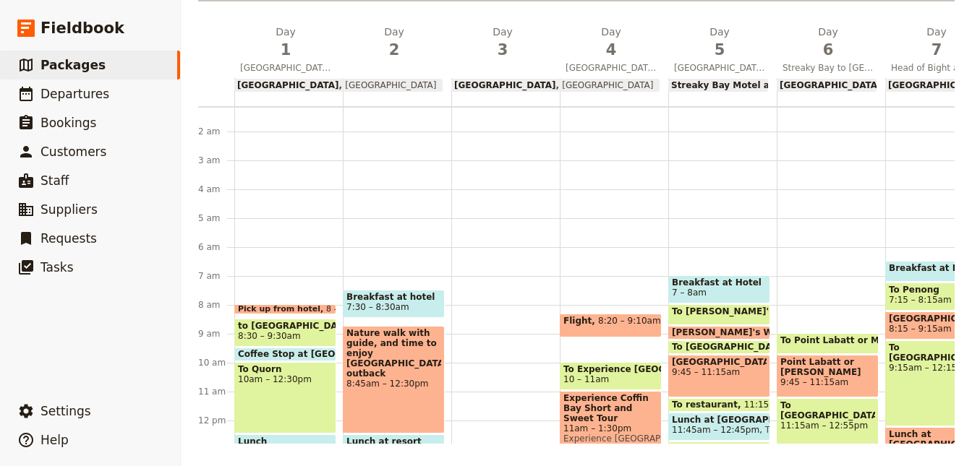
click at [459, 296] on div at bounding box center [505, 421] width 108 height 694
select select "3"
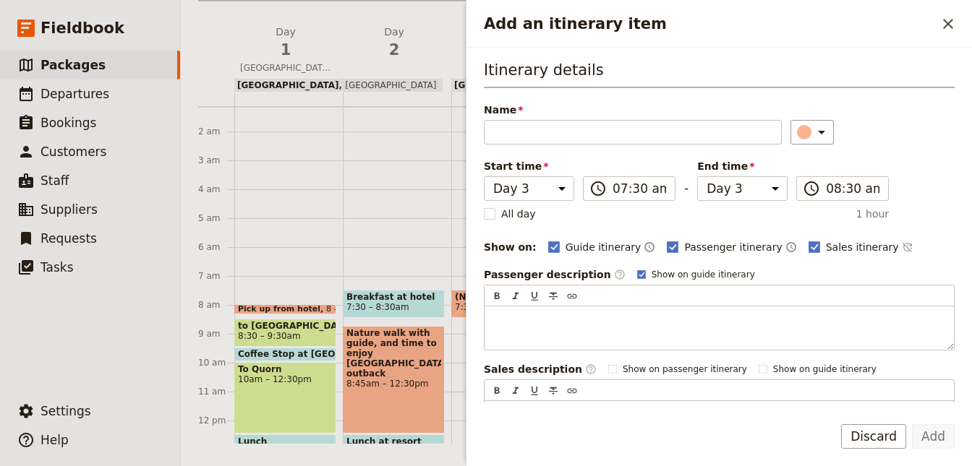
click at [385, 300] on span "Breakfast at hotel" at bounding box center [393, 297] width 95 height 10
select select "2"
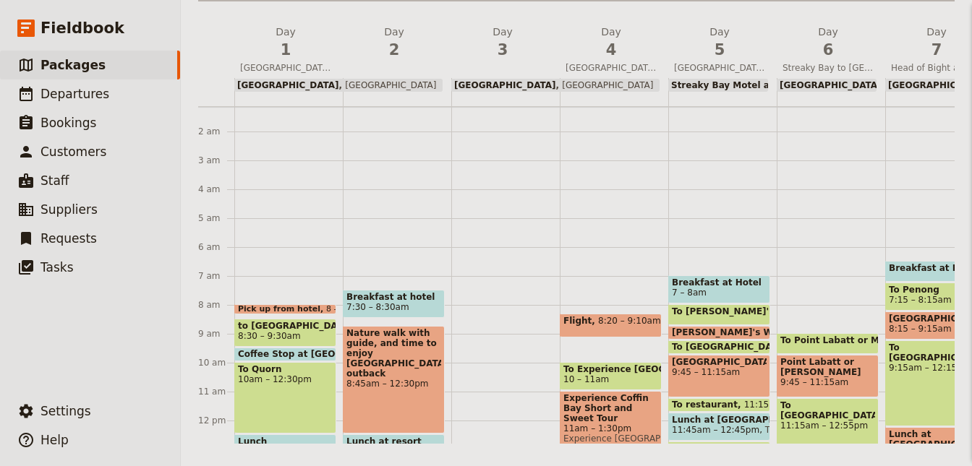
scroll to position [0, 0]
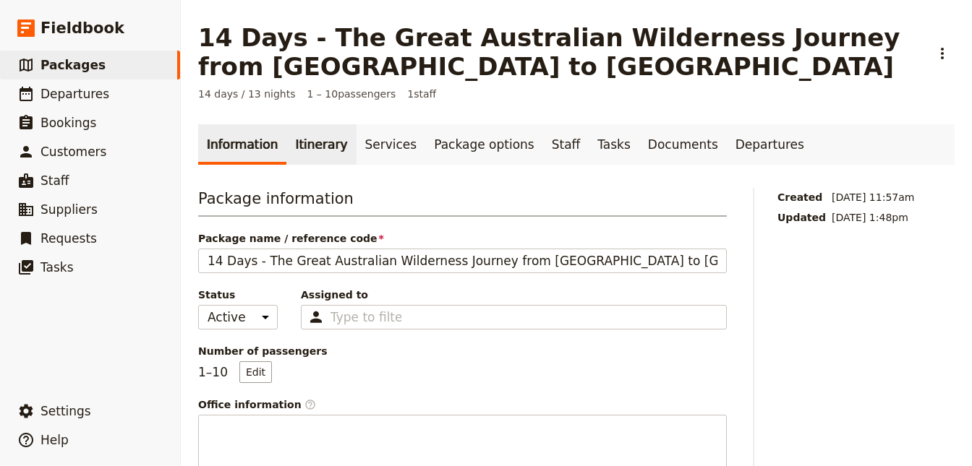
click at [332, 158] on link "Itinerary" at bounding box center [320, 144] width 69 height 40
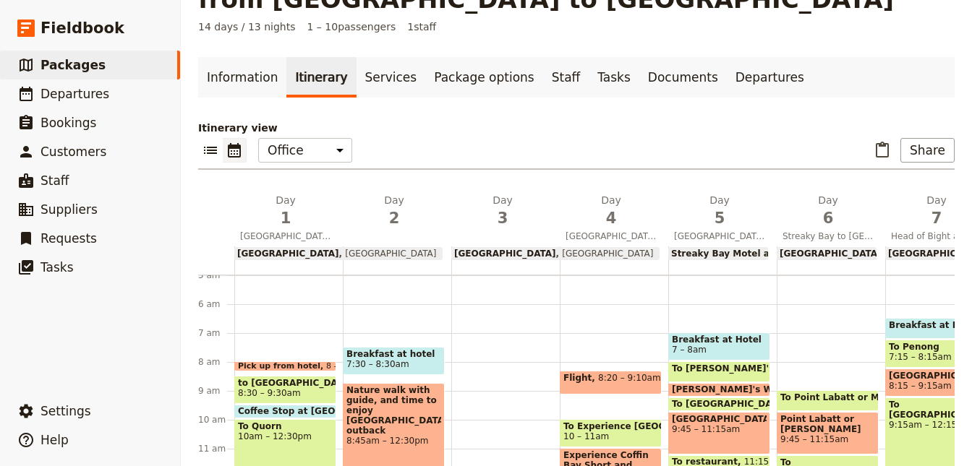
scroll to position [236, 0]
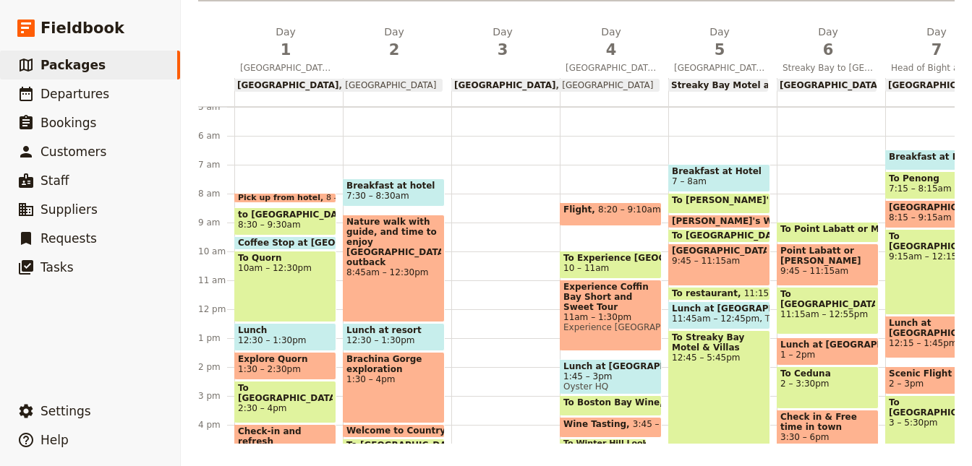
click at [383, 194] on span "7:30 – 8:30am" at bounding box center [377, 196] width 63 height 10
select select "2"
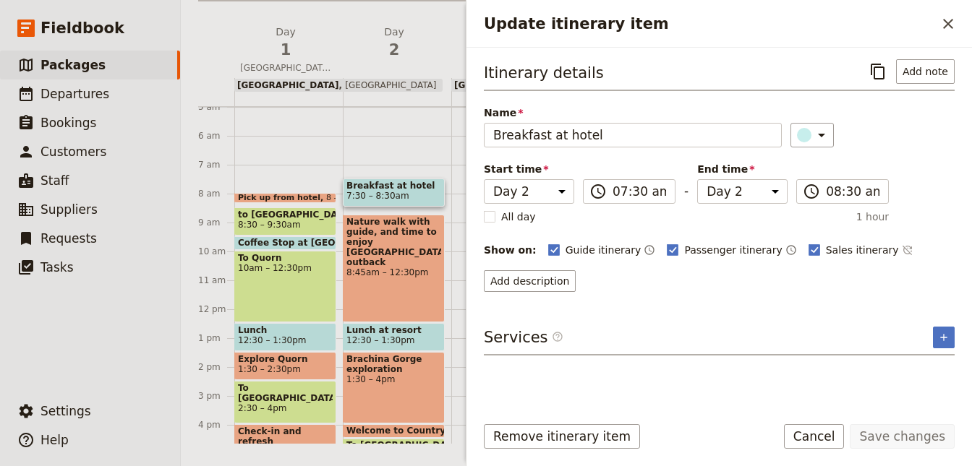
click at [428, 194] on span "7:30 – 8:30am" at bounding box center [393, 196] width 95 height 10
select select "2"
click at [884, 63] on icon "Copy itinerary item" at bounding box center [877, 71] width 17 height 17
click at [951, 30] on icon "Close drawer" at bounding box center [947, 23] width 17 height 17
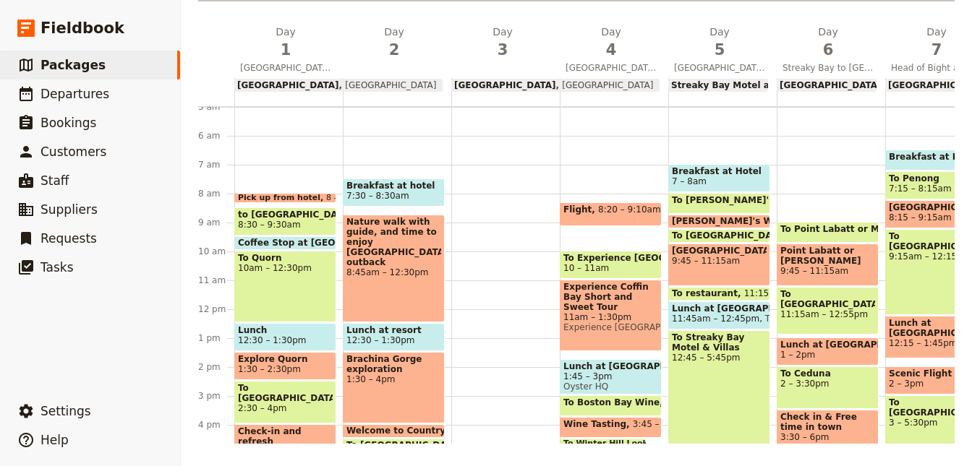
click at [508, 203] on div at bounding box center [505, 309] width 108 height 694
select select "3"
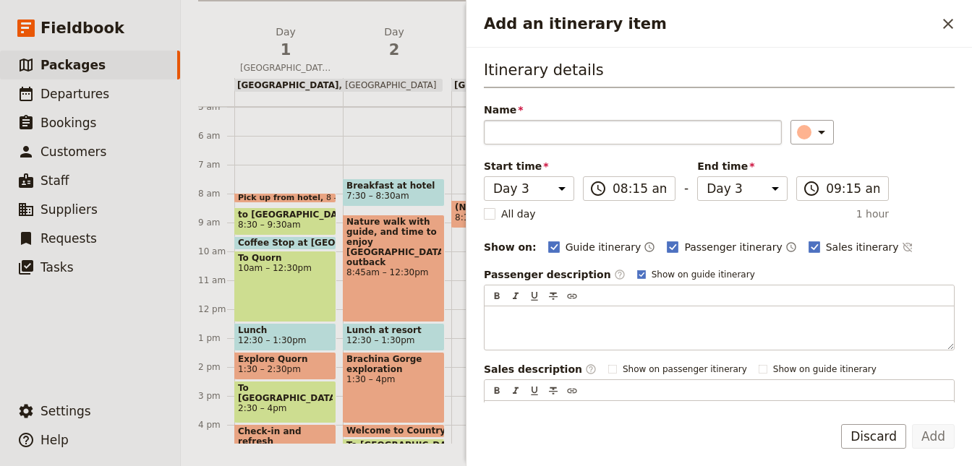
click at [578, 139] on input "Name" at bounding box center [633, 132] width 298 height 25
type input "Breakfast at hotel"
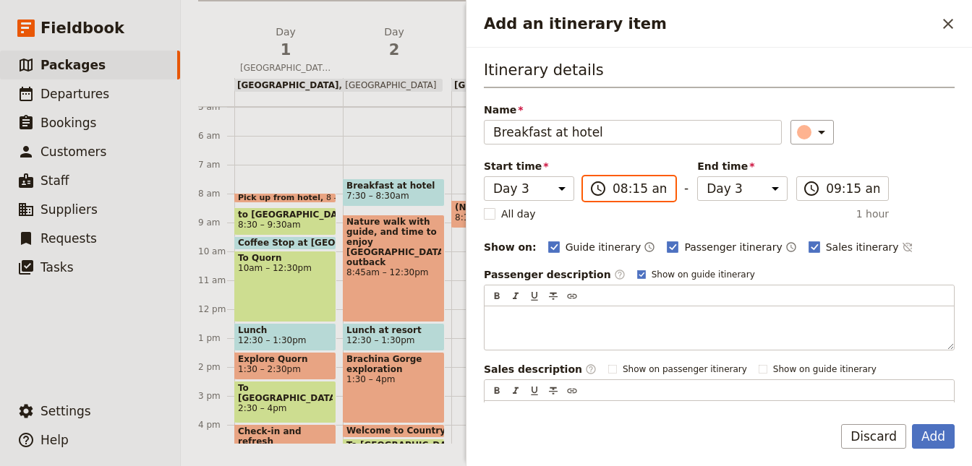
click at [615, 183] on input "08:15 am" at bounding box center [639, 188] width 54 height 17
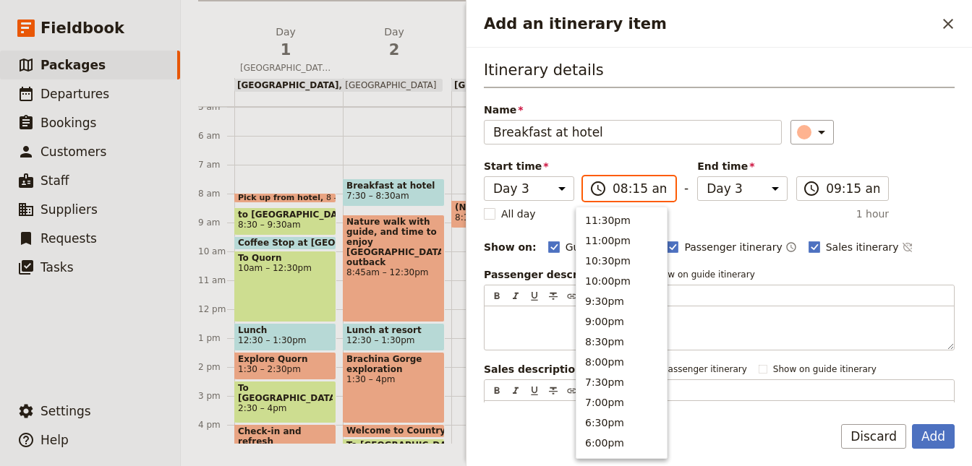
scroll to position [631, 0]
click at [630, 240] on button "7:30am" at bounding box center [621, 238] width 90 height 20
type input "07:30 am"
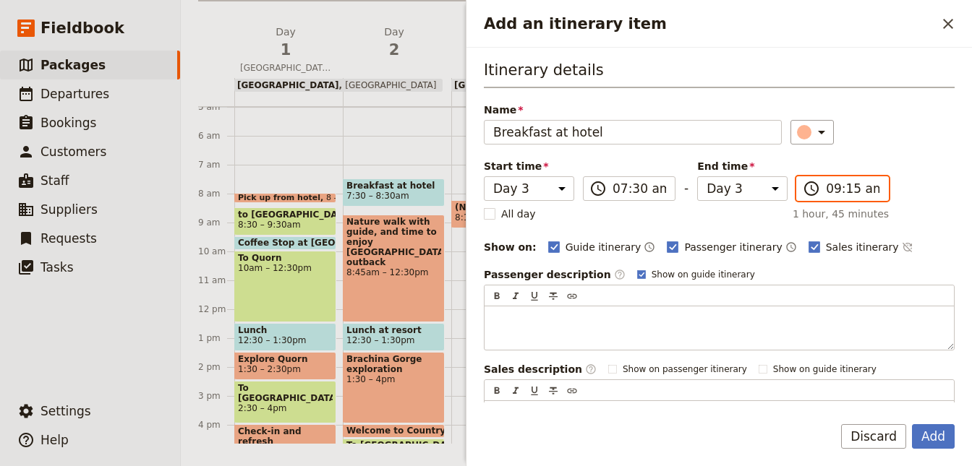
click at [836, 188] on input "09:15 am" at bounding box center [853, 188] width 54 height 17
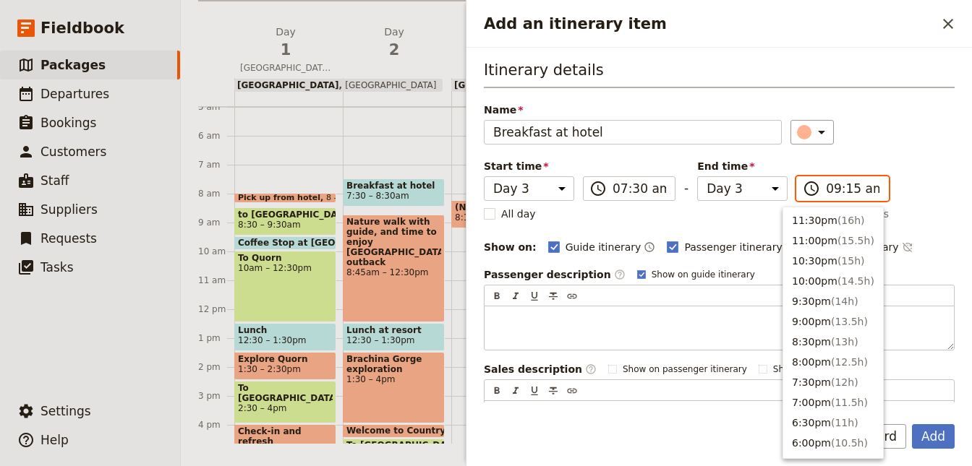
scroll to position [590, 0]
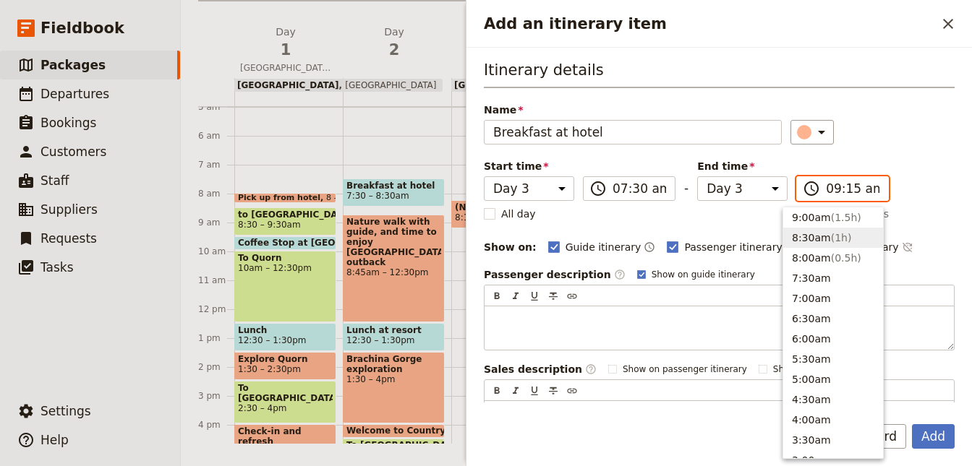
click at [822, 246] on button "8:30am ( 1h )" at bounding box center [833, 238] width 100 height 20
type input "08:30 am"
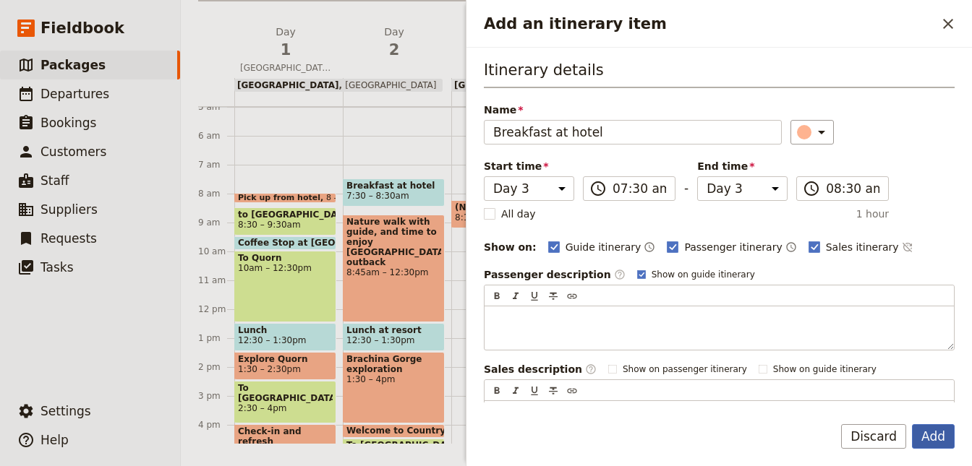
click at [936, 431] on button "Add" at bounding box center [933, 436] width 43 height 25
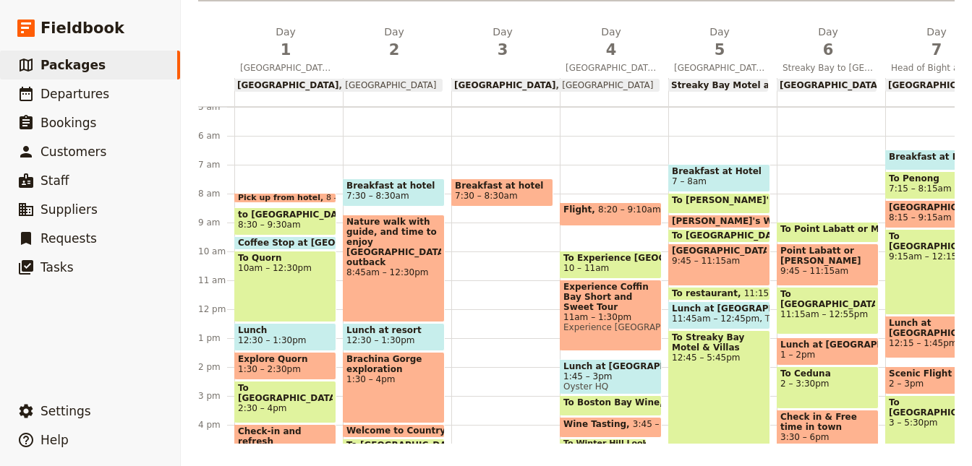
click at [500, 195] on span "7:30 – 8:30am" at bounding box center [486, 196] width 63 height 10
select select "3"
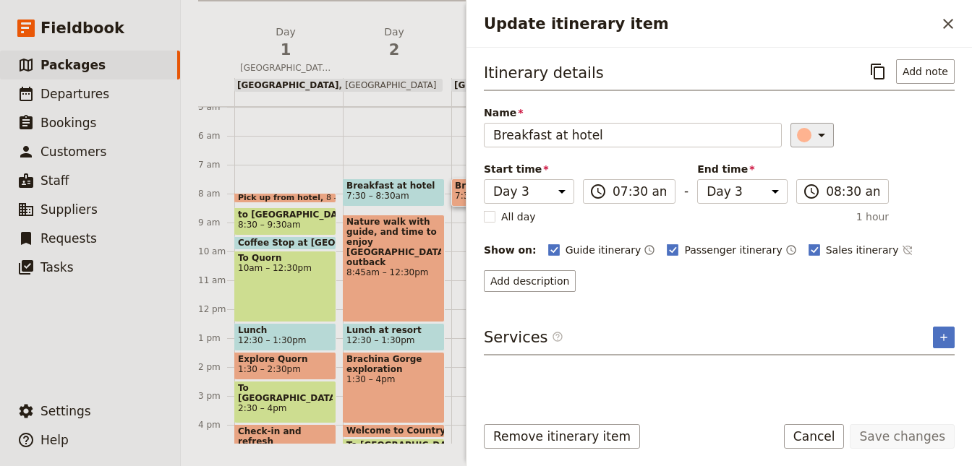
click at [801, 136] on div "Update itinerary item" at bounding box center [804, 135] width 14 height 14
click at [814, 183] on div "button" at bounding box center [813, 181] width 14 height 14
click at [888, 445] on button "Save changes" at bounding box center [902, 436] width 105 height 25
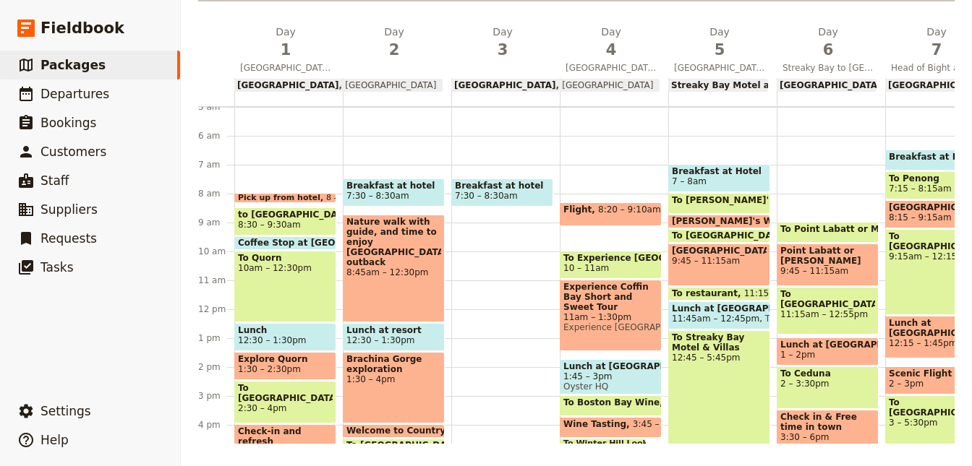
click at [503, 215] on div "Breakfast at hotel 7:30 – 8:30am" at bounding box center [505, 309] width 108 height 694
select select "3"
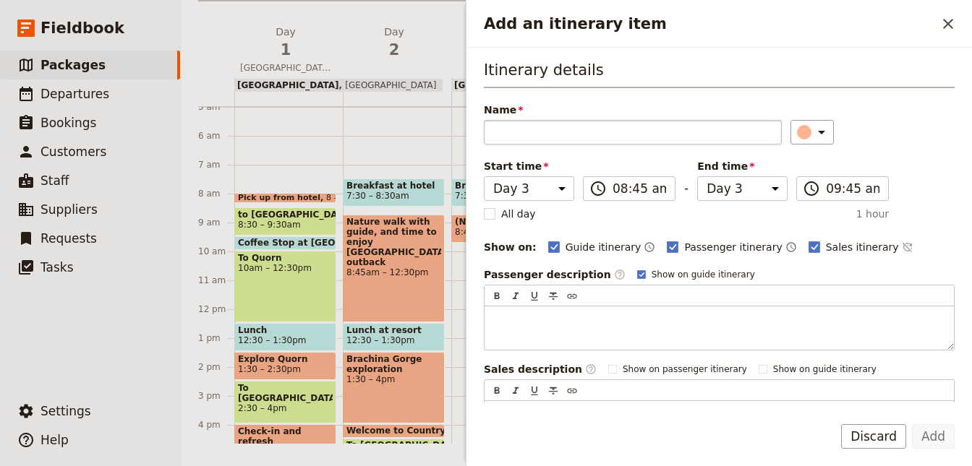
click at [534, 131] on input "Name" at bounding box center [633, 132] width 298 height 25
type input "to Hawker"
click at [803, 124] on div "​" at bounding box center [814, 132] width 32 height 17
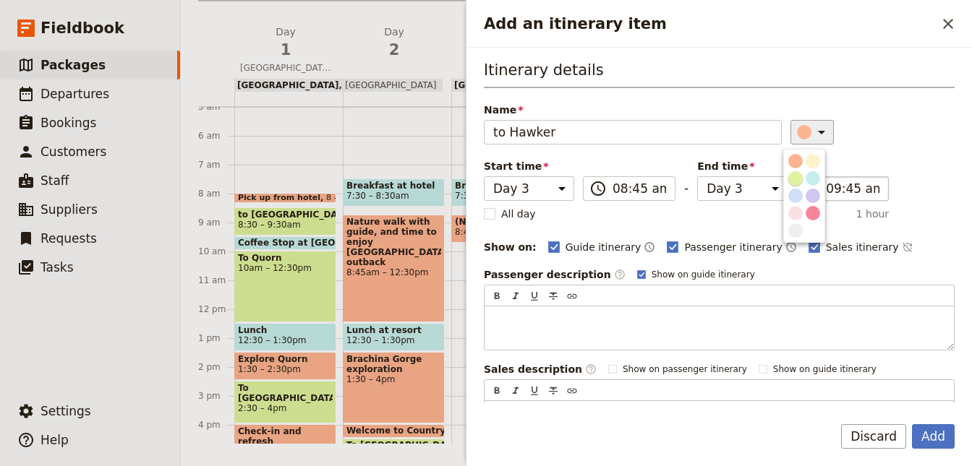
click at [793, 176] on div "button" at bounding box center [795, 178] width 14 height 14
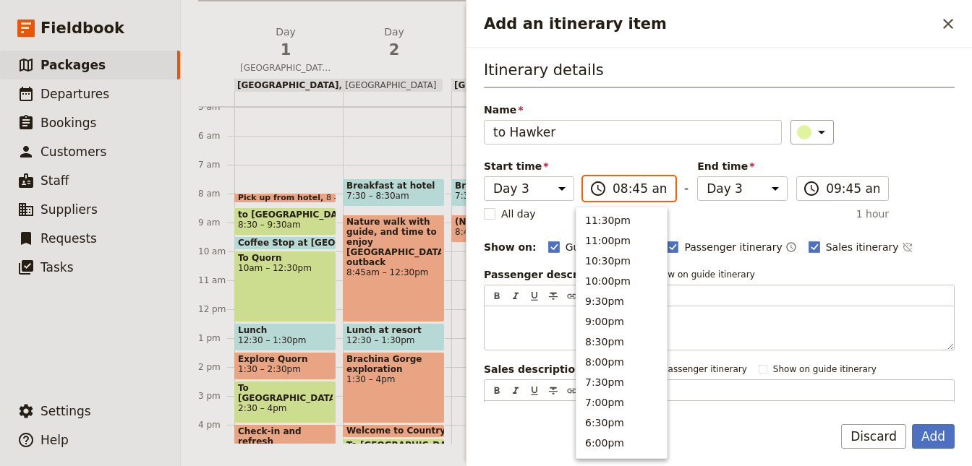
scroll to position [610, 0]
click at [644, 183] on input "08:45 am" at bounding box center [639, 188] width 54 height 17
click at [637, 217] on button "8:30am" at bounding box center [621, 218] width 90 height 20
type input "08:30 am"
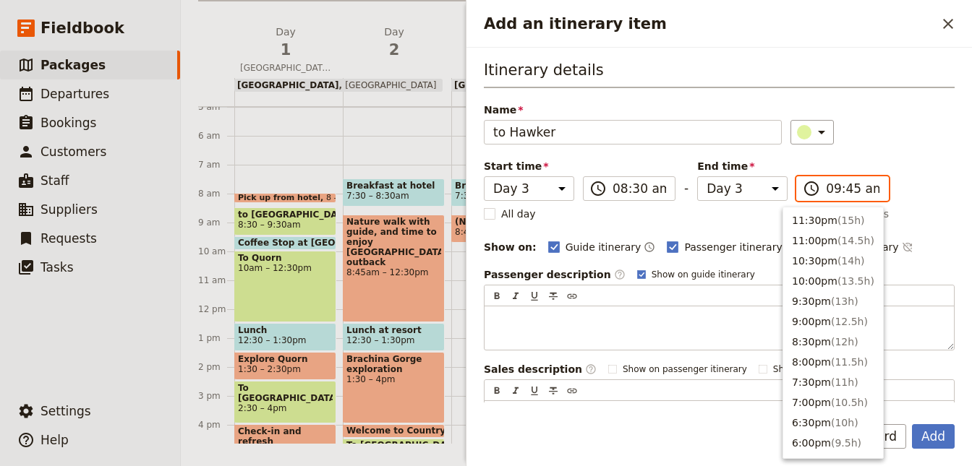
click at [851, 192] on input "09:45 am" at bounding box center [853, 188] width 54 height 17
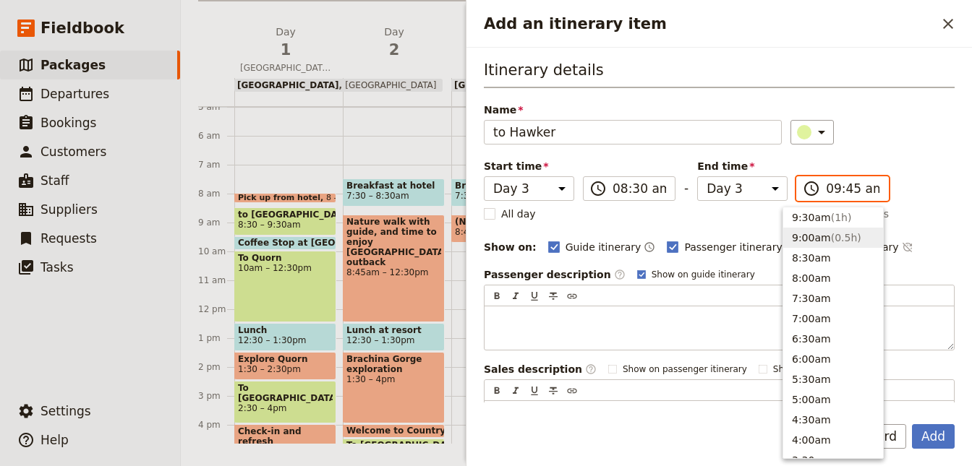
click at [813, 237] on button "9:00am ( 0.5h )" at bounding box center [833, 238] width 100 height 20
type input "09:00 am"
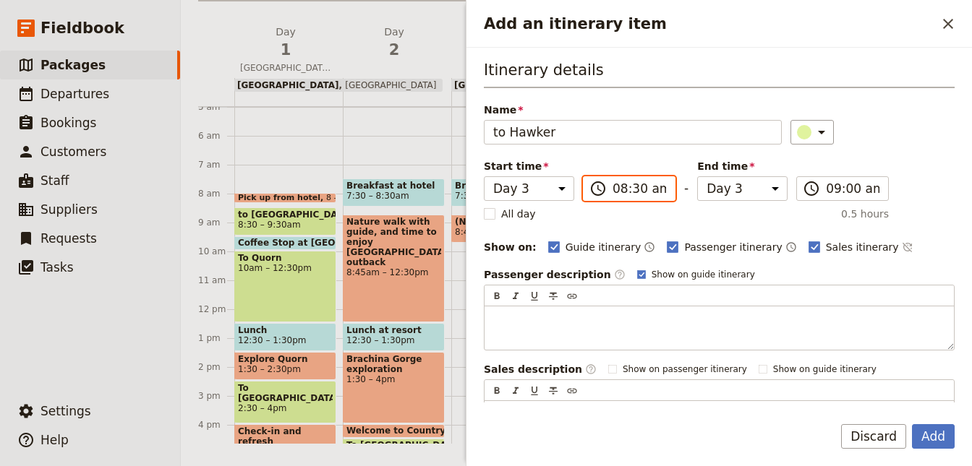
click at [644, 191] on input "08:30 am" at bounding box center [639, 188] width 54 height 17
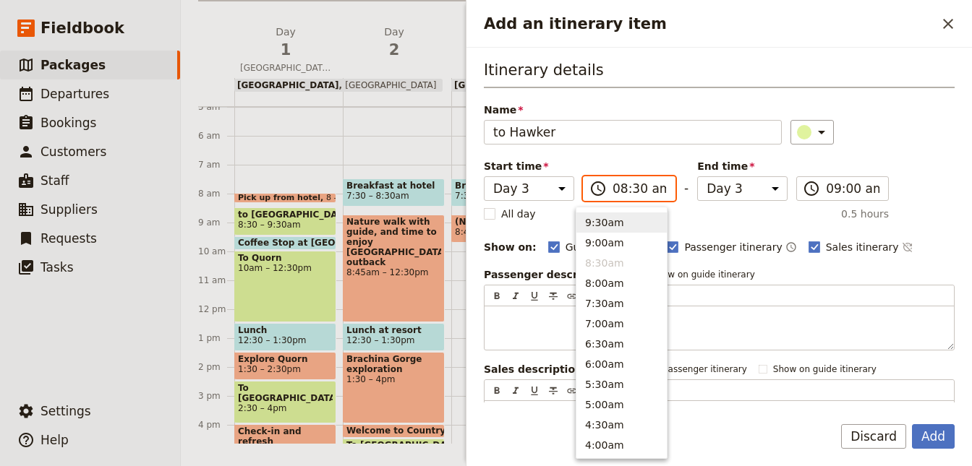
scroll to position [481, 0]
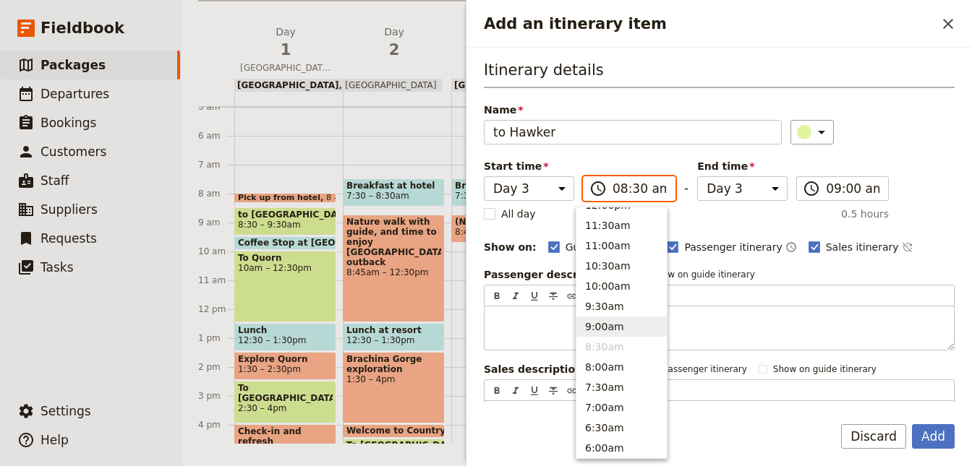
click at [604, 327] on button "9:00am" at bounding box center [621, 327] width 90 height 20
type input "09:00 am"
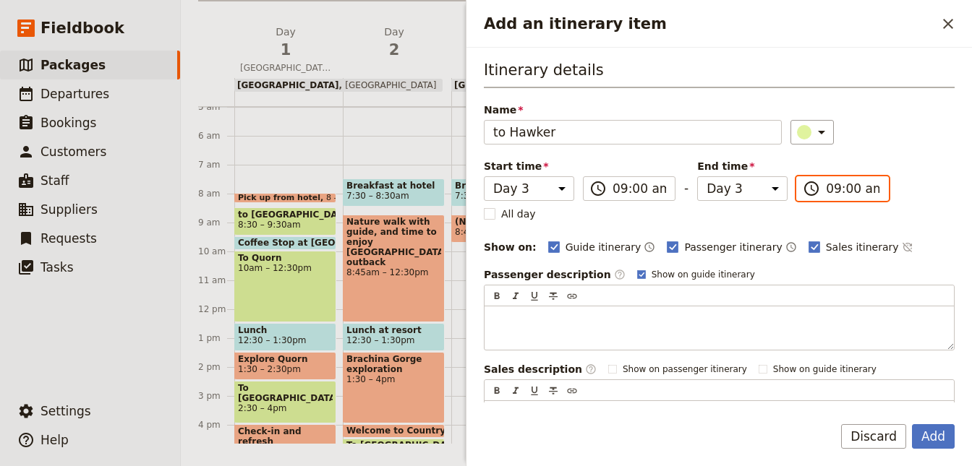
click at [840, 191] on input "09:00 am" at bounding box center [853, 188] width 54 height 17
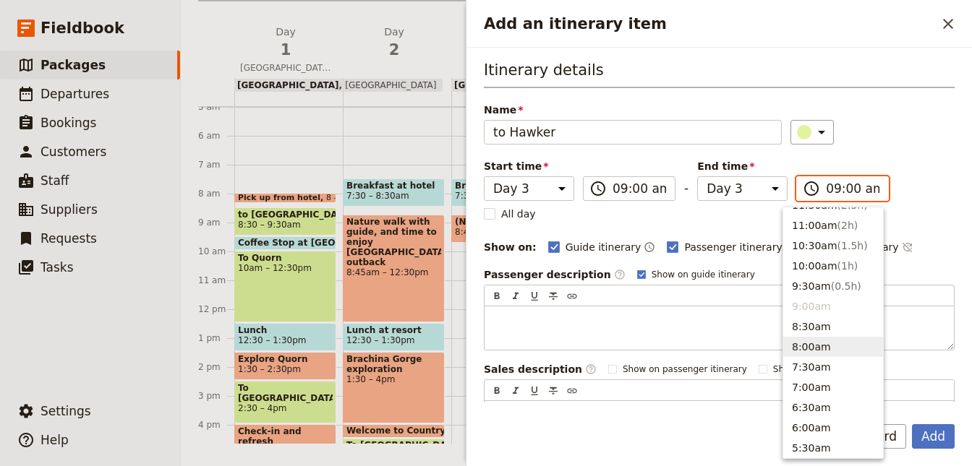
scroll to position [461, 0]
click at [821, 326] on button "9:30am ( 0.5h )" at bounding box center [833, 327] width 100 height 20
type input "09:30 am"
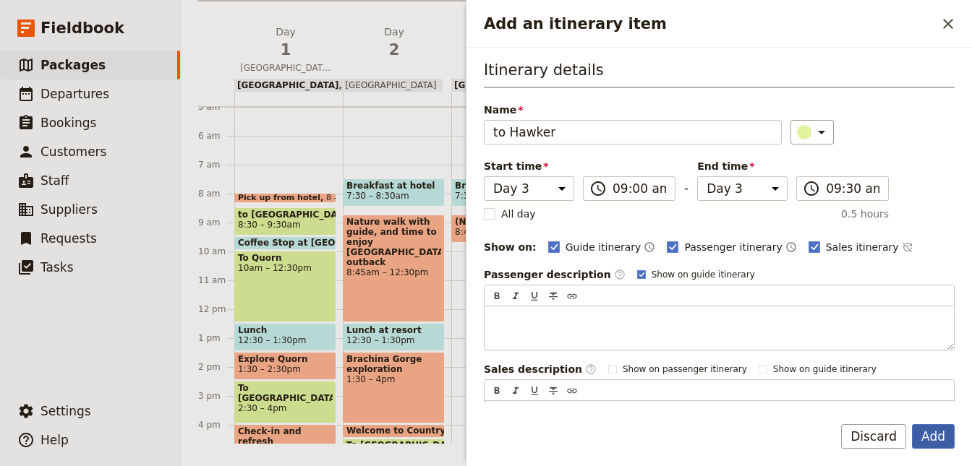
click at [935, 437] on button "Add" at bounding box center [933, 436] width 43 height 25
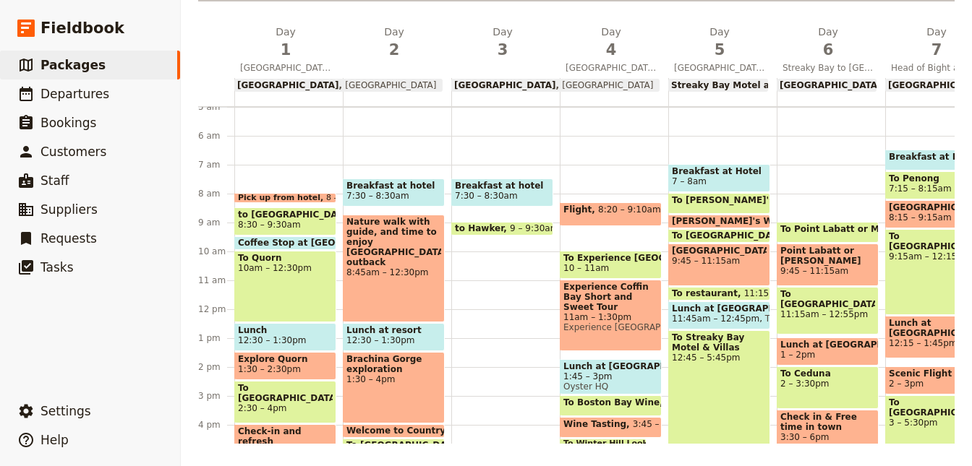
click at [510, 192] on span "7:30 – 8:30am" at bounding box center [502, 196] width 95 height 10
select select "3"
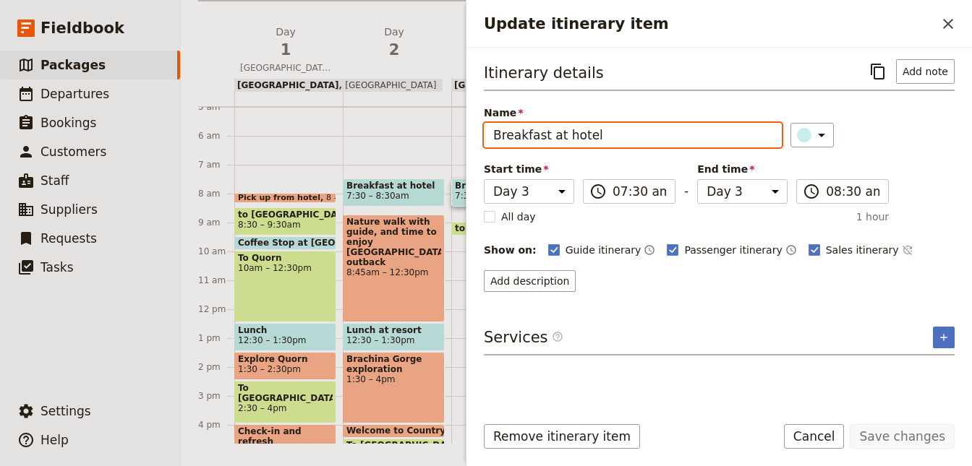
click at [665, 131] on input "Breakfast at hotel" at bounding box center [633, 135] width 298 height 25
type input "Breakfast at hotel + check-out"
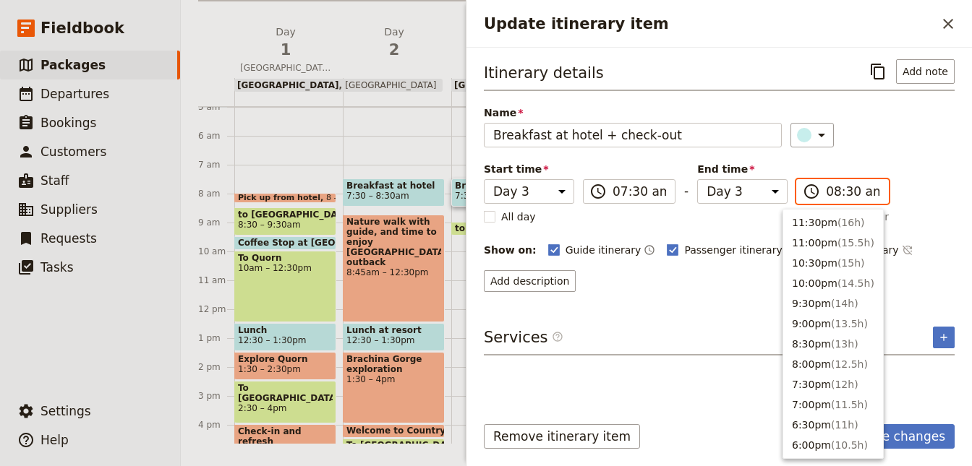
click at [840, 191] on input "08:30 am" at bounding box center [853, 191] width 54 height 17
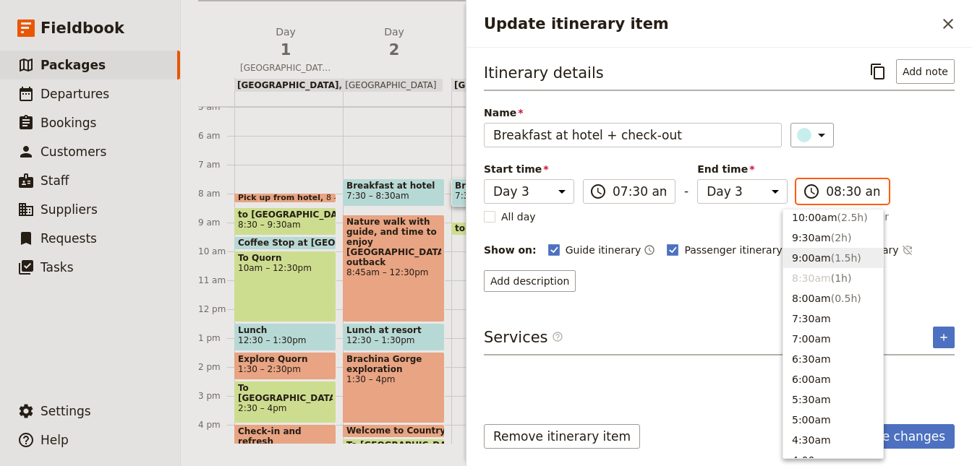
scroll to position [545, 0]
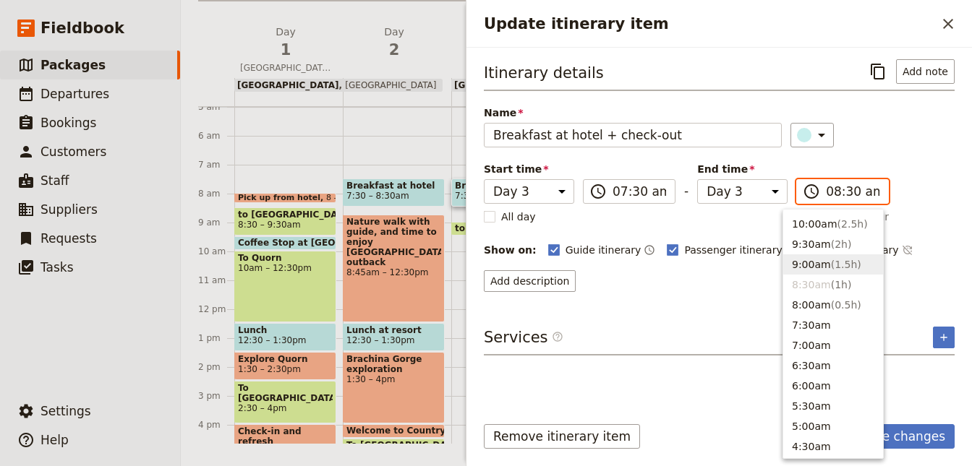
click at [821, 264] on button "9:00am ( 1.5h )" at bounding box center [833, 265] width 100 height 20
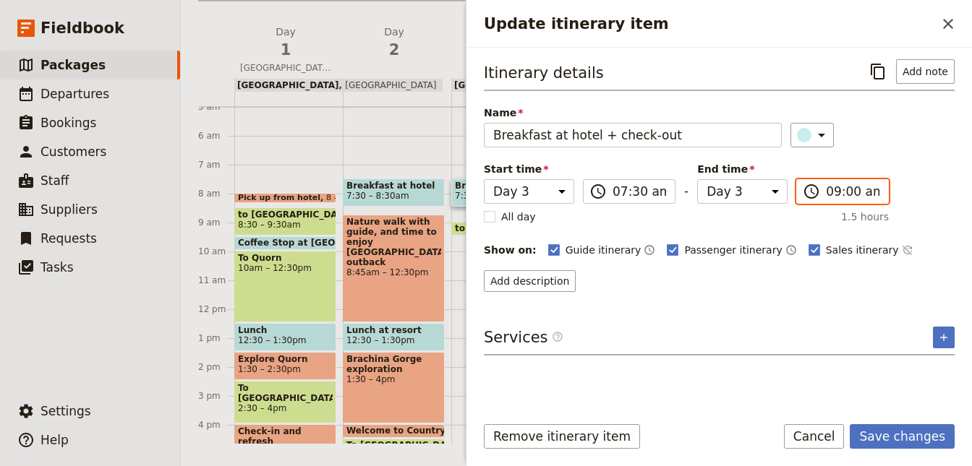
type input "09:00 am"
click at [910, 433] on button "Save changes" at bounding box center [902, 436] width 105 height 25
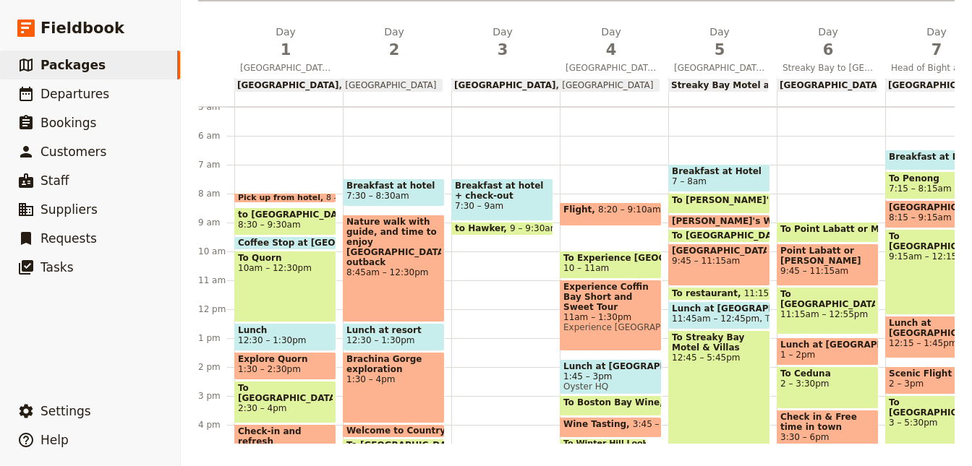
click at [498, 236] on div "Breakfast at hotel + check-out 7:30 – 9am to Hawker 9 – 9:30am" at bounding box center [505, 309] width 108 height 694
select select "3"
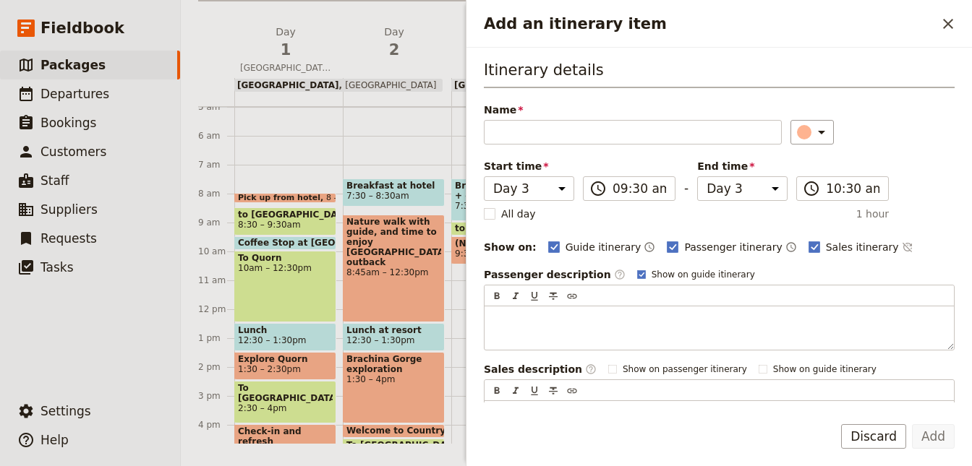
click at [515, 116] on div "Name" at bounding box center [633, 124] width 298 height 42
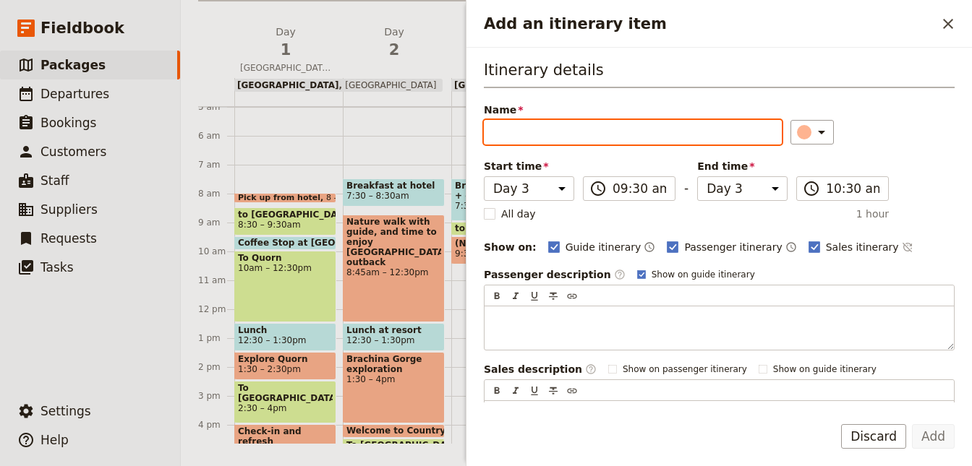
click at [515, 126] on input "Name" at bounding box center [633, 132] width 298 height 25
type input "[PERSON_NAME] Gallery"
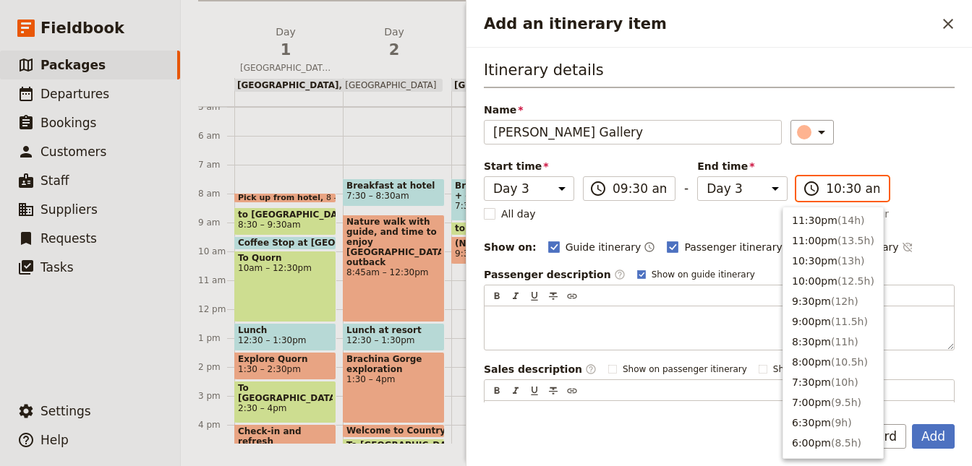
click at [826, 192] on input "10:30 am" at bounding box center [853, 188] width 54 height 17
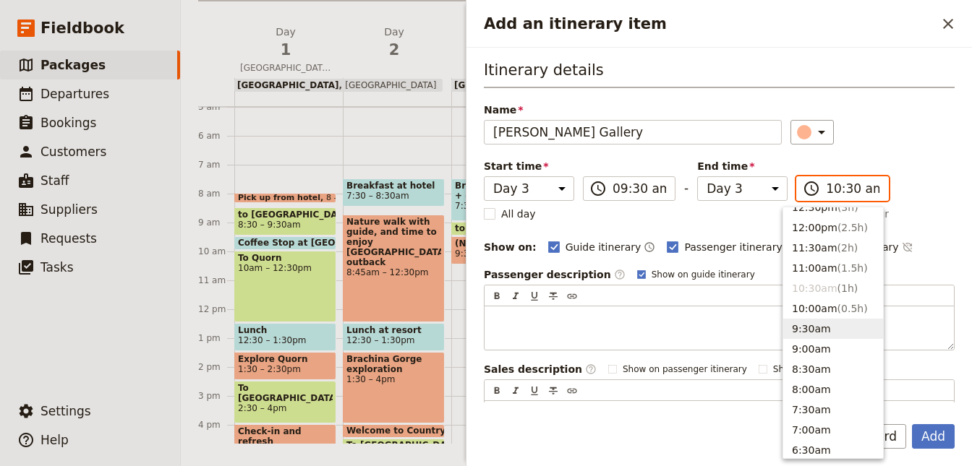
scroll to position [400, 0]
click at [808, 328] on button "11:00am ( 1.5h )" at bounding box center [833, 327] width 100 height 20
type input "11:00 am"
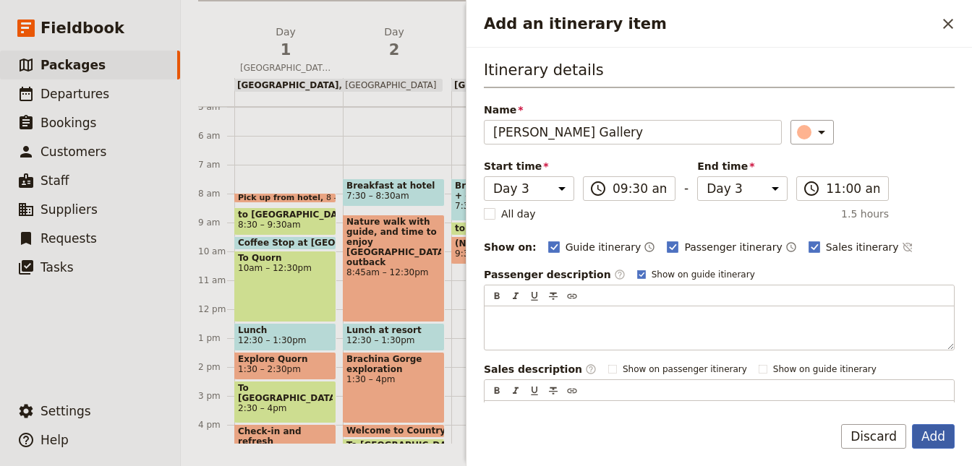
click at [934, 433] on button "Add" at bounding box center [933, 436] width 43 height 25
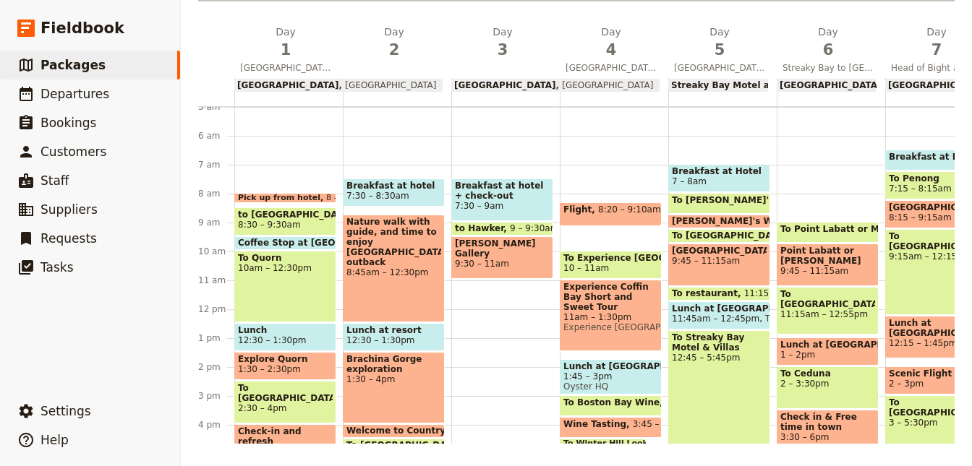
click at [472, 294] on div "Breakfast at hotel + check-out 7:30 – 9am to Hawker 9 – 9:30am [PERSON_NAME] Ga…" at bounding box center [505, 309] width 108 height 694
select select "3"
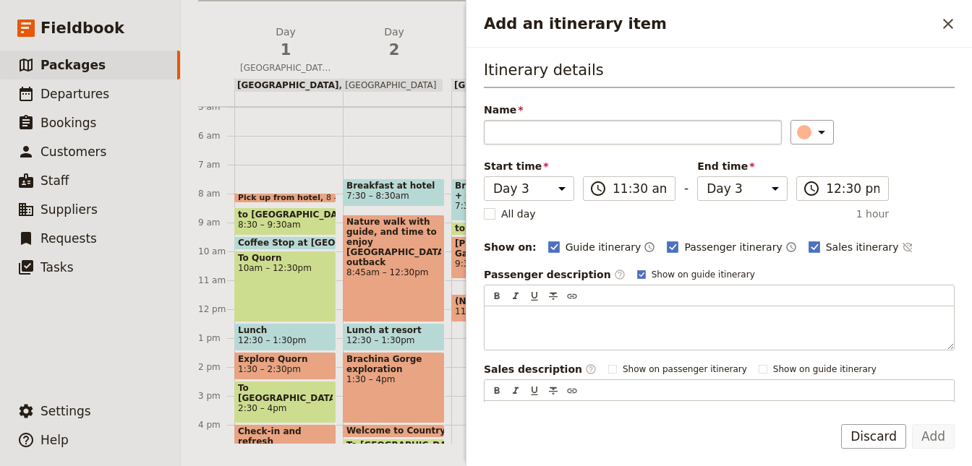
click at [529, 131] on input "Name" at bounding box center [633, 132] width 298 height 25
type input "to [GEOGRAPHIC_DATA]"
click at [797, 135] on div "Add an itinerary item" at bounding box center [804, 132] width 14 height 14
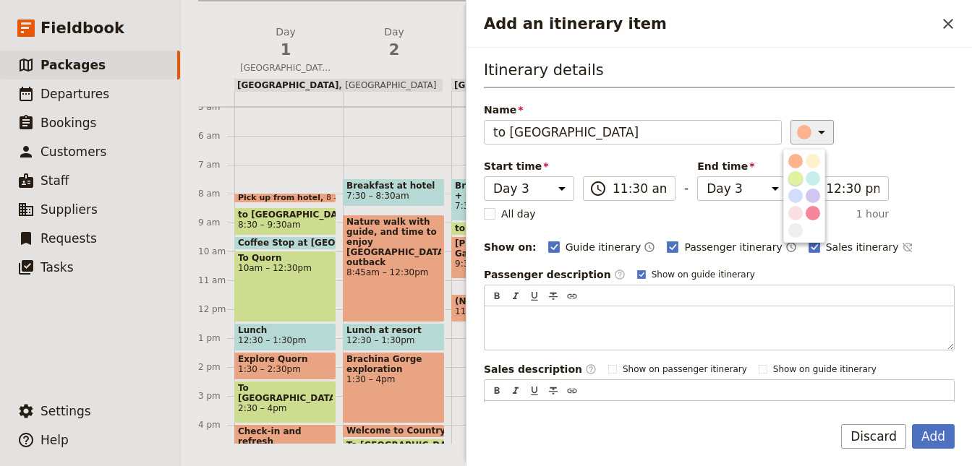
click at [801, 180] on div "button" at bounding box center [795, 178] width 14 height 14
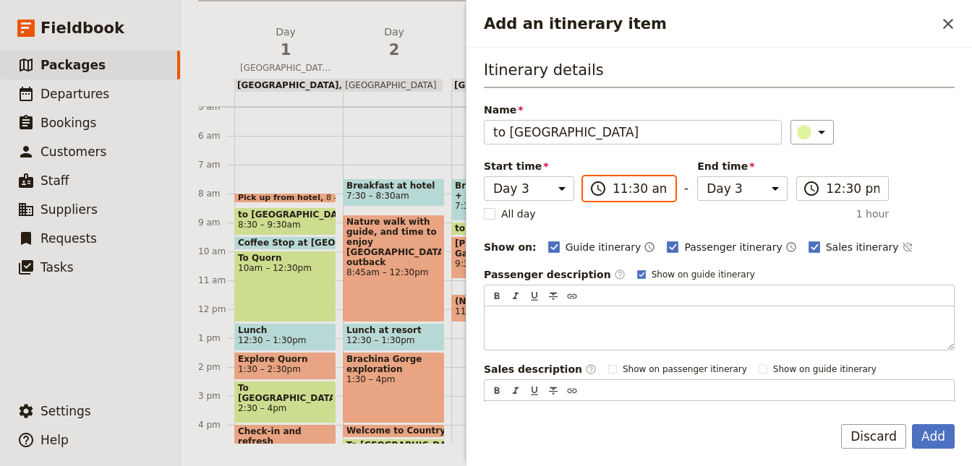
click at [630, 184] on input "11:30 am" at bounding box center [639, 188] width 54 height 17
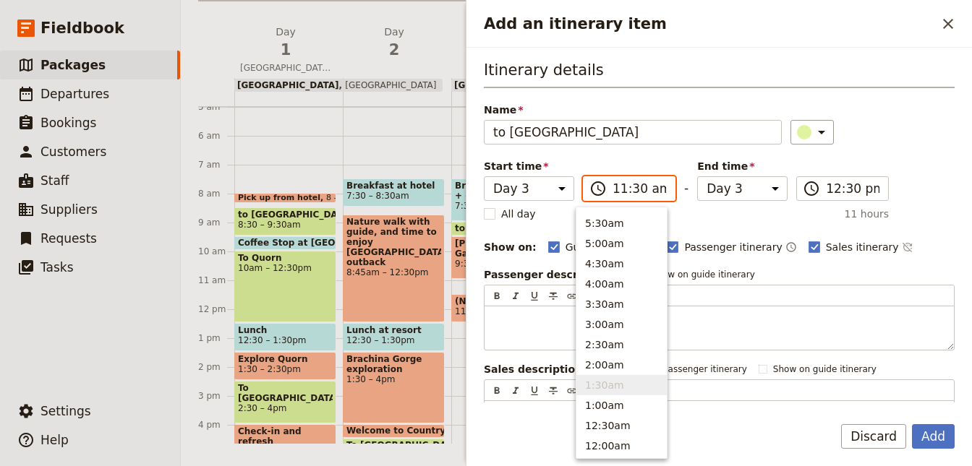
scroll to position [489, 0]
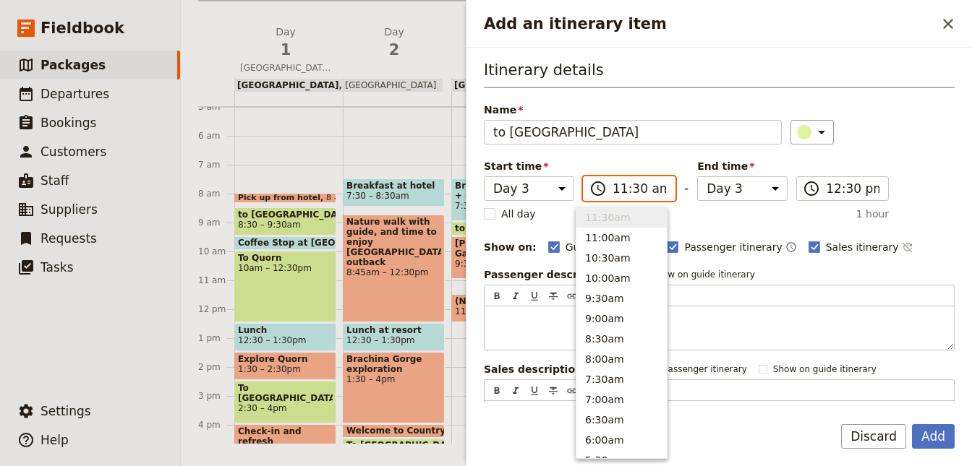
type input "11:00 am"
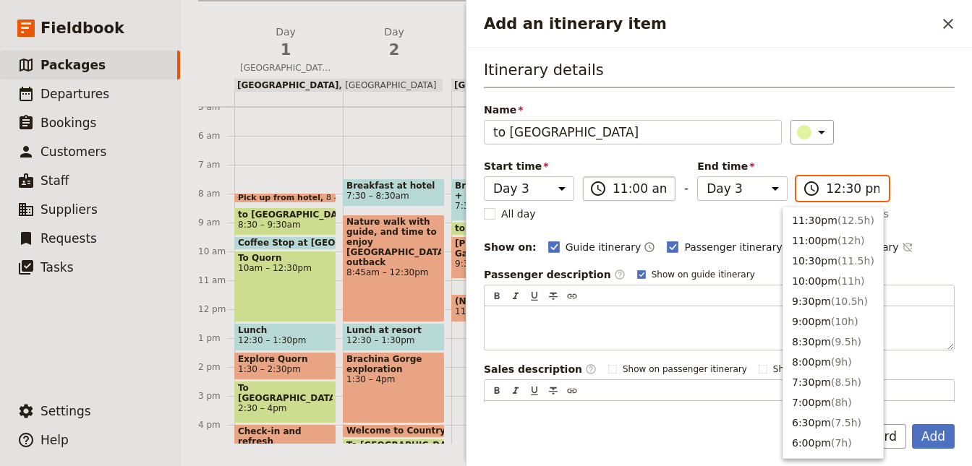
scroll to position [448, 0]
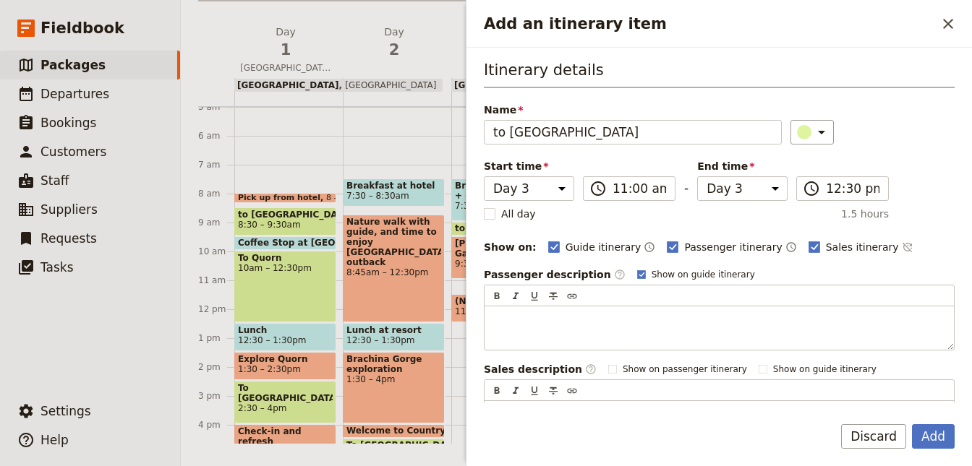
click at [893, 191] on div "Itinerary details Name to [GEOGRAPHIC_DATA] ​ Start time Day 1 Day 2 Day 3 Day …" at bounding box center [719, 252] width 471 height 386
click at [933, 437] on button "Add" at bounding box center [933, 436] width 43 height 25
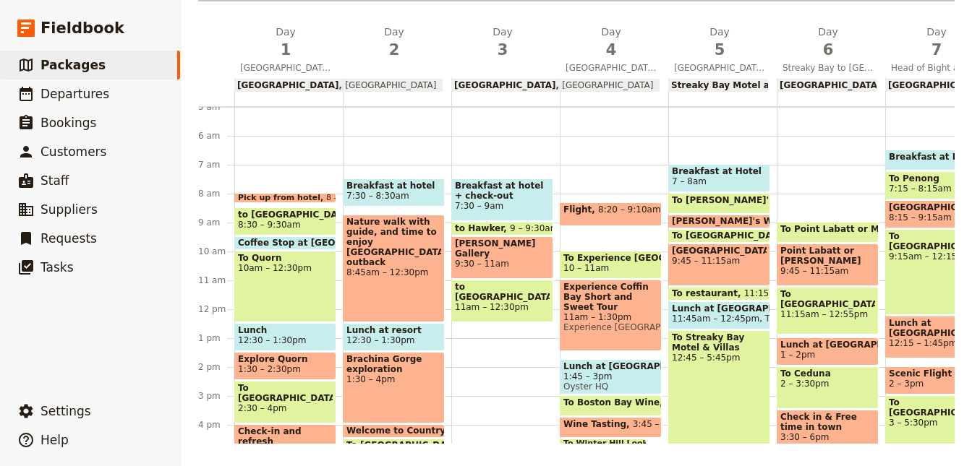
click at [463, 330] on div "Breakfast at hotel + check-out 7:30 – 9am to Hawker 9 – 9:30am [PERSON_NAME] Ga…" at bounding box center [505, 309] width 108 height 694
select select "3"
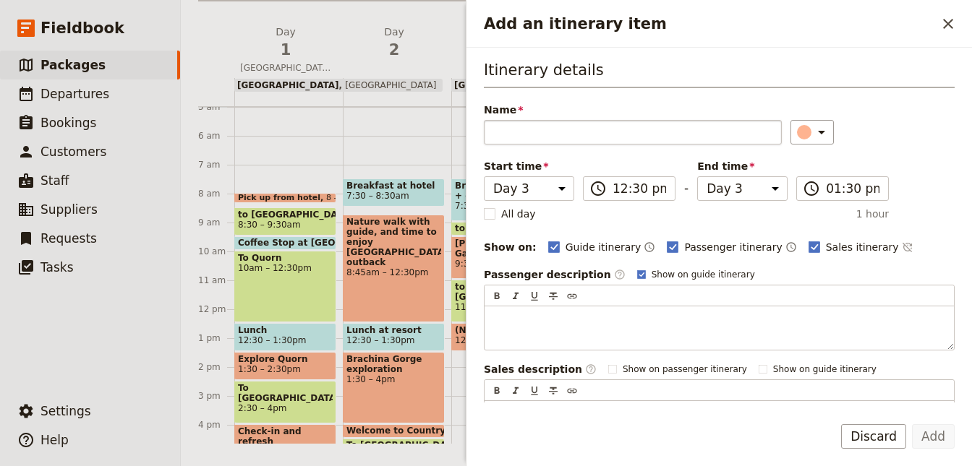
click at [539, 136] on input "Name" at bounding box center [633, 132] width 298 height 25
type input "Lunch stop"
click at [799, 134] on div "Add an itinerary item" at bounding box center [804, 132] width 14 height 14
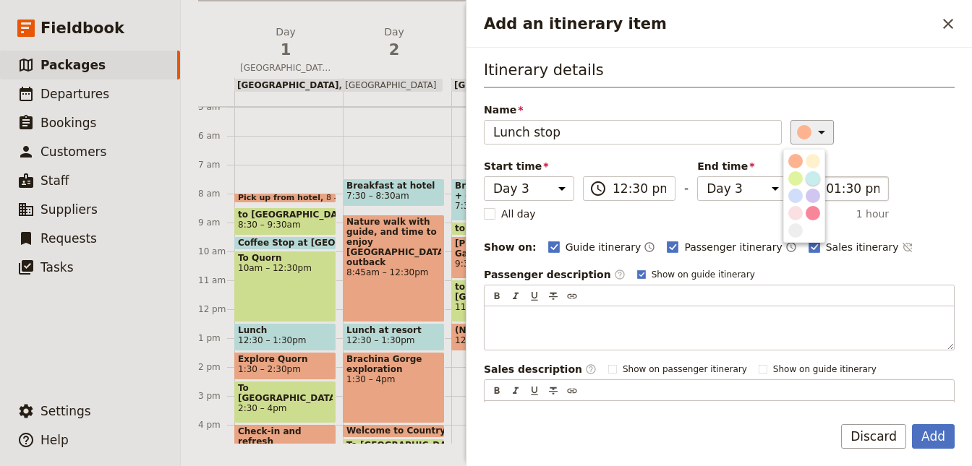
click at [811, 176] on div "button" at bounding box center [813, 178] width 14 height 14
click at [934, 445] on button "Add" at bounding box center [933, 436] width 43 height 25
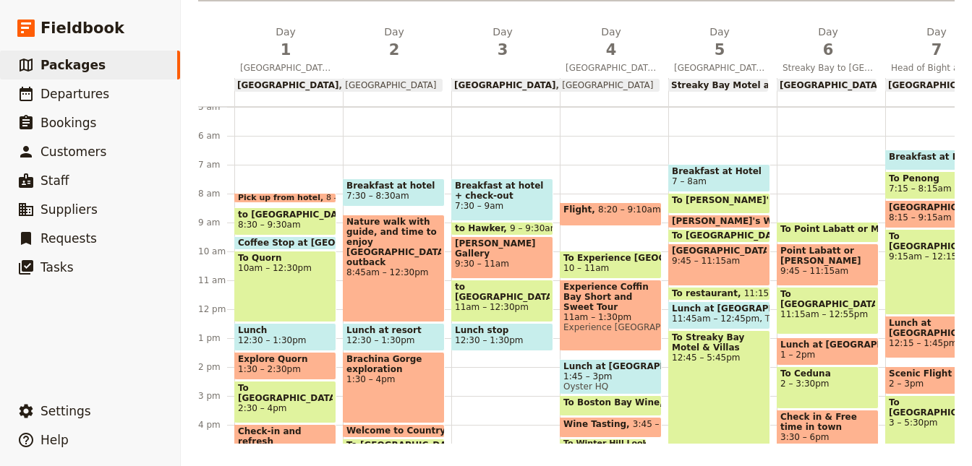
click at [494, 359] on div "Breakfast at hotel + check-out 7:30 – 9am to Hawker 9 – 9:30am [PERSON_NAME] Ga…" at bounding box center [505, 309] width 108 height 694
select select "3"
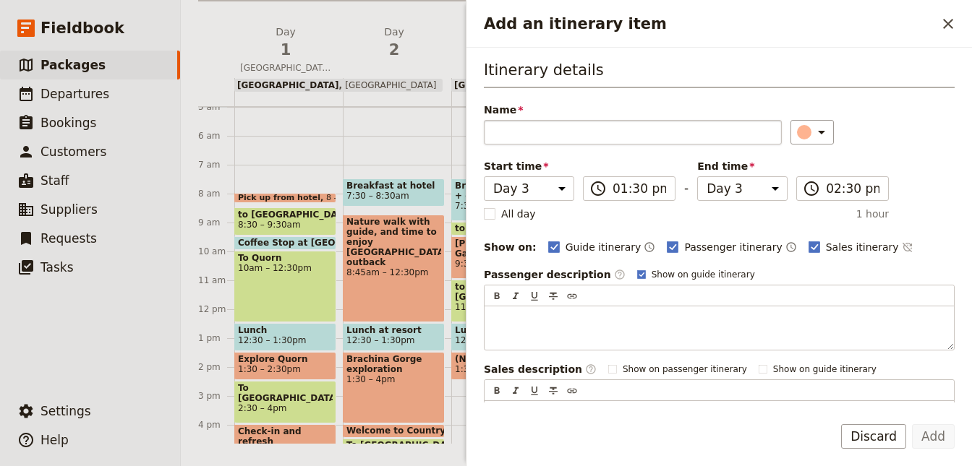
click at [555, 137] on input "Name" at bounding box center [633, 132] width 298 height 25
type input "to Cowell"
click at [813, 125] on icon "Add an itinerary item" at bounding box center [821, 132] width 17 height 17
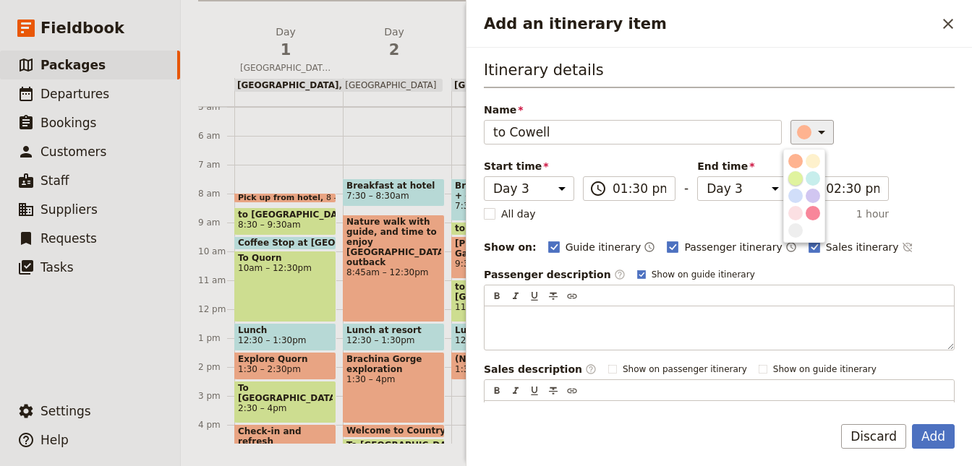
click at [798, 178] on div "button" at bounding box center [795, 178] width 14 height 14
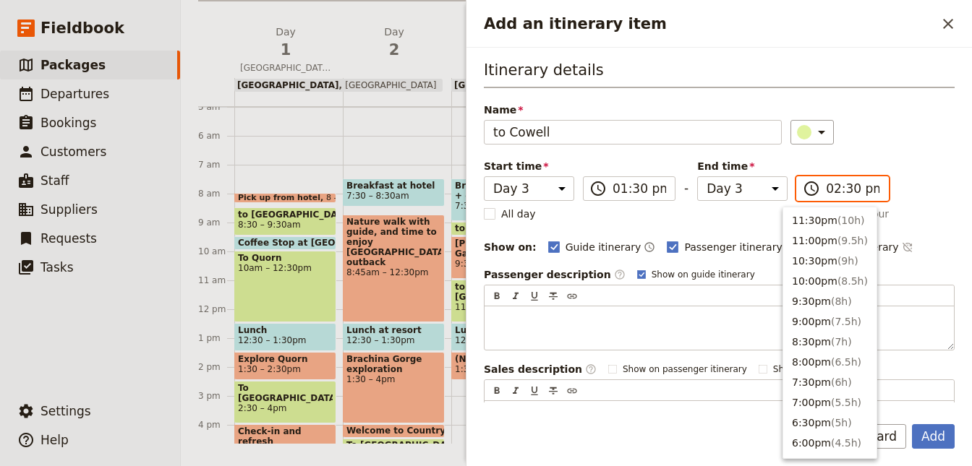
click at [826, 190] on input "02:30 pm" at bounding box center [853, 188] width 54 height 17
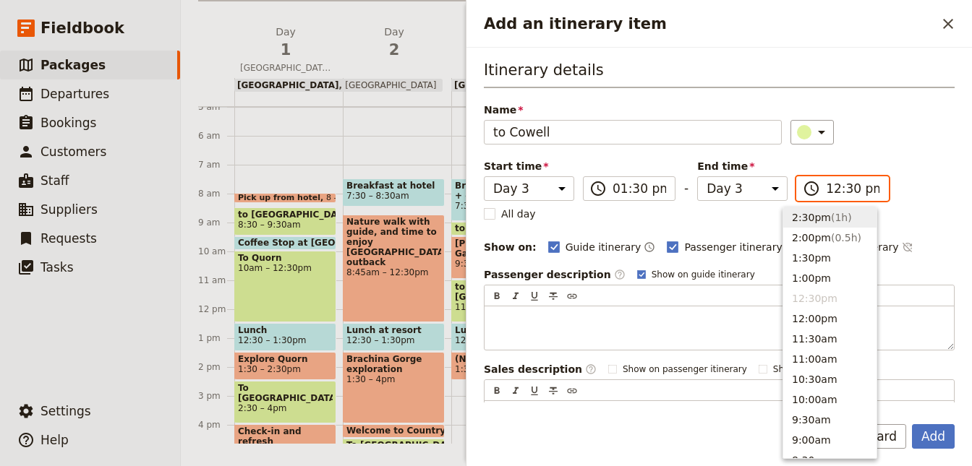
click at [795, 209] on button "2:30pm ( 1h )" at bounding box center [829, 218] width 93 height 20
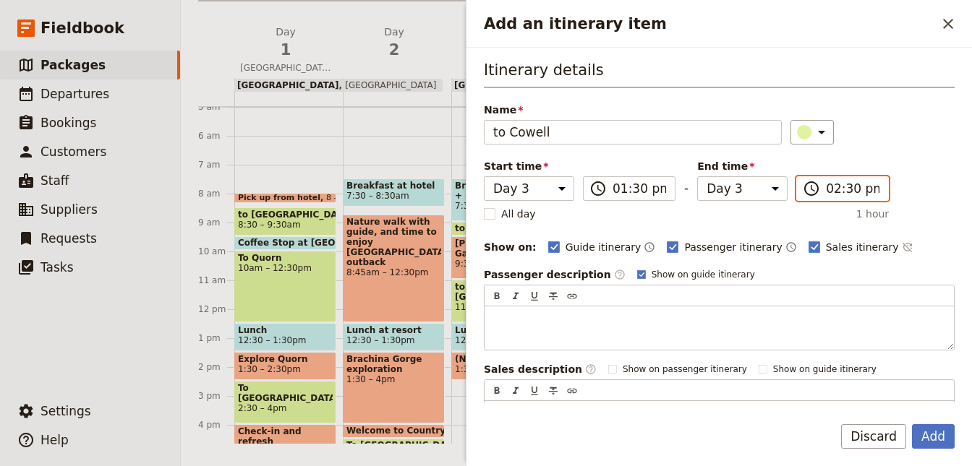
click at [826, 192] on input "02:30 pm" at bounding box center [853, 188] width 54 height 17
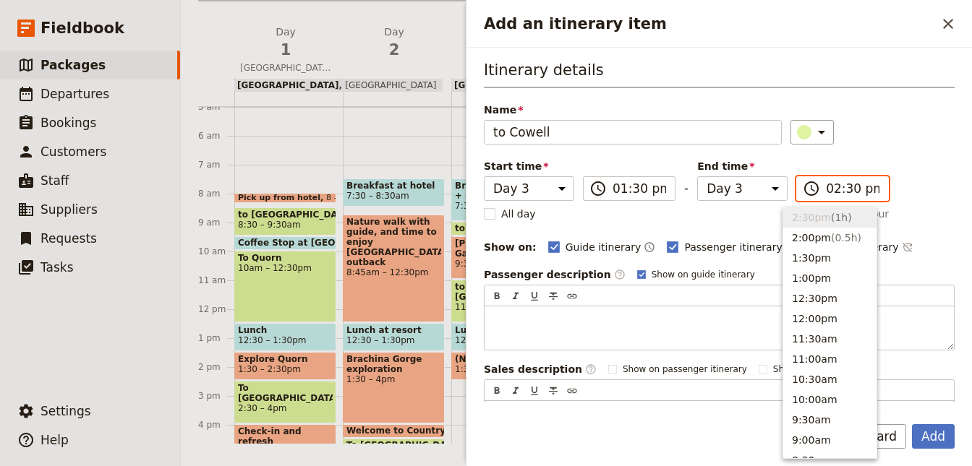
type input "12:30 pm"
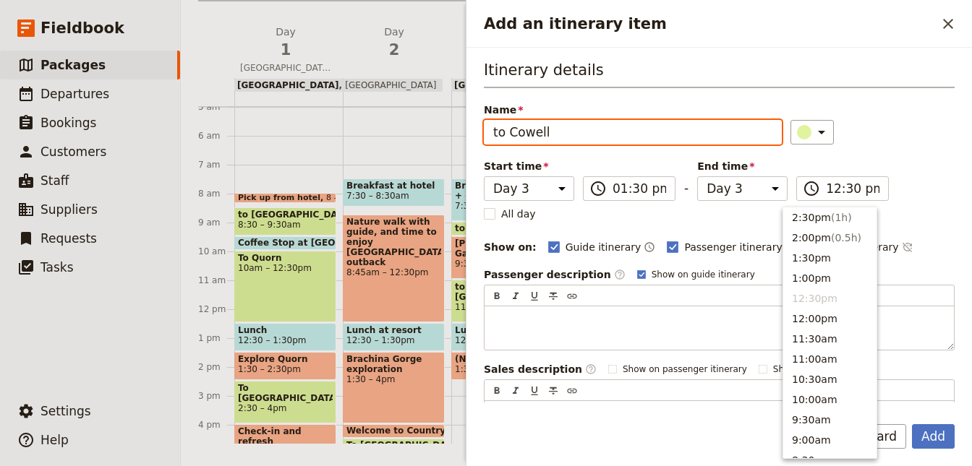
type input "12:30 pm"
click at [907, 227] on div "Itinerary details Name to [GEOGRAPHIC_DATA] ​ Start time Day 1 Day 2 Day 3 Day …" at bounding box center [719, 252] width 471 height 386
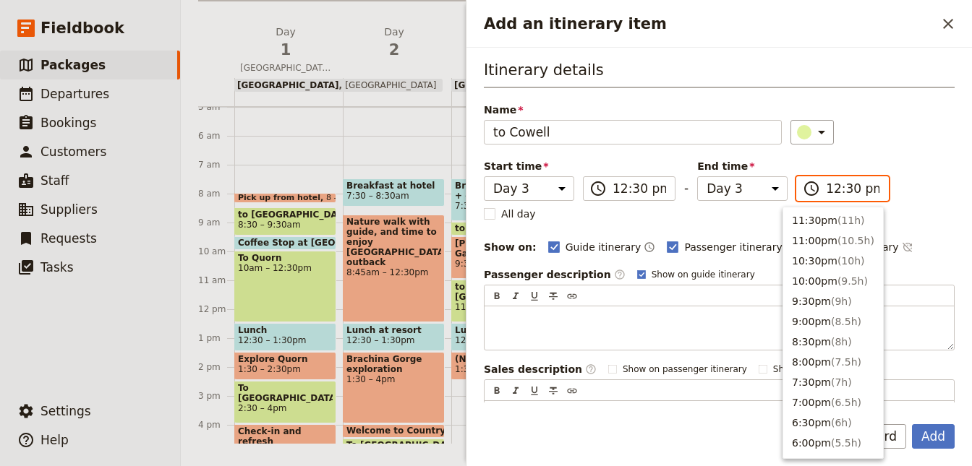
click at [826, 184] on input "12:30 pm" at bounding box center [853, 188] width 54 height 17
type input "03:30 pm"
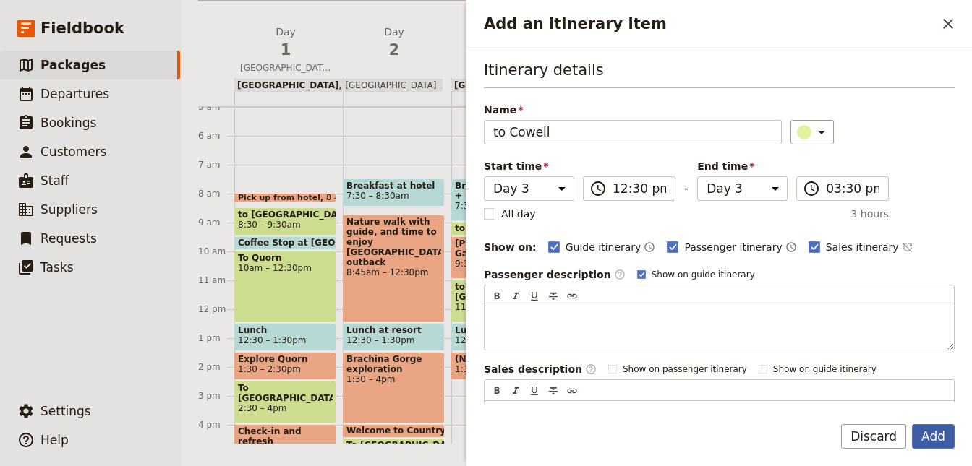
click at [927, 441] on button "Add" at bounding box center [933, 436] width 43 height 25
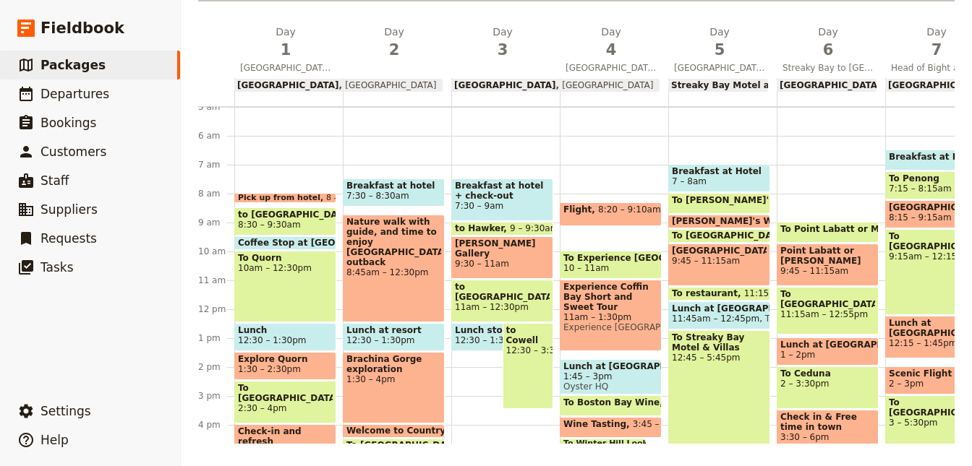
click at [514, 332] on span "to Cowell" at bounding box center [528, 335] width 44 height 20
select select "3"
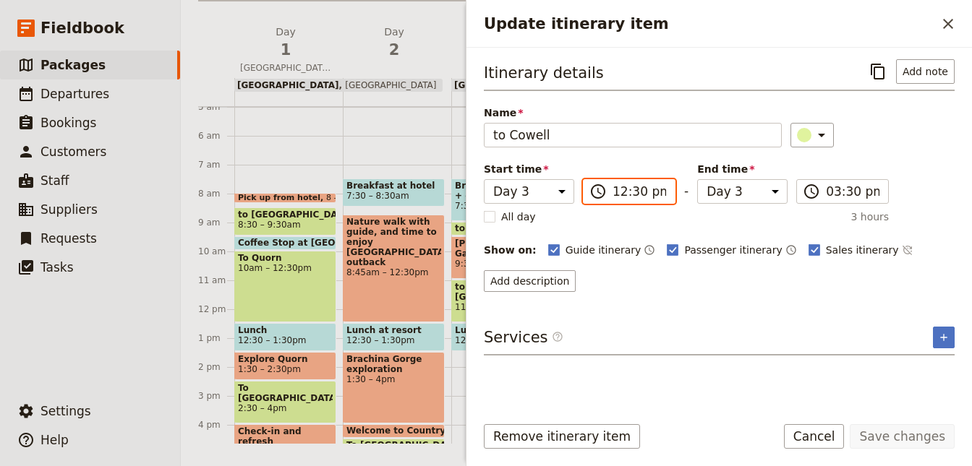
click at [623, 197] on input "12:30 pm" at bounding box center [639, 191] width 54 height 17
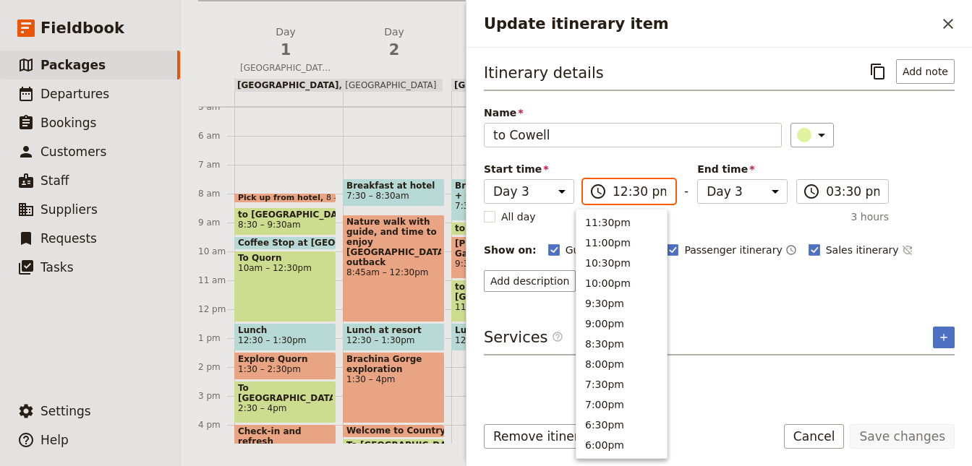
scroll to position [448, 0]
type input "01:30 pm"
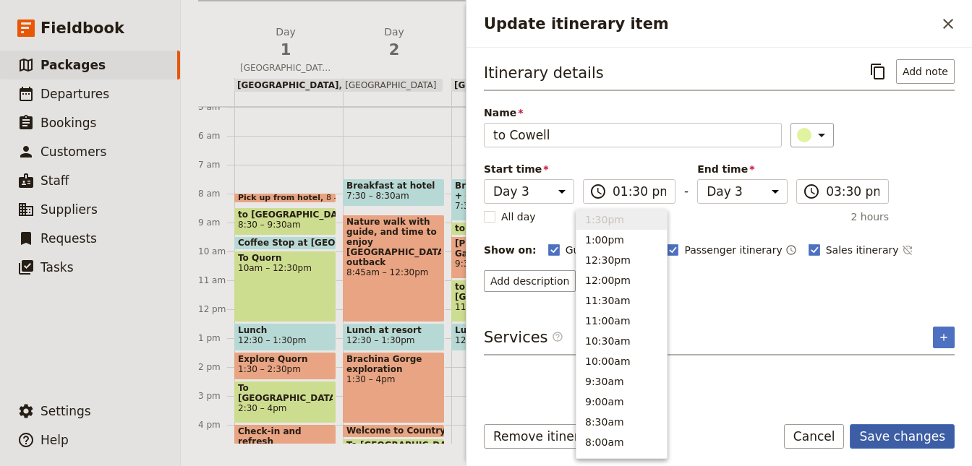
click at [902, 441] on button "Save changes" at bounding box center [902, 436] width 105 height 25
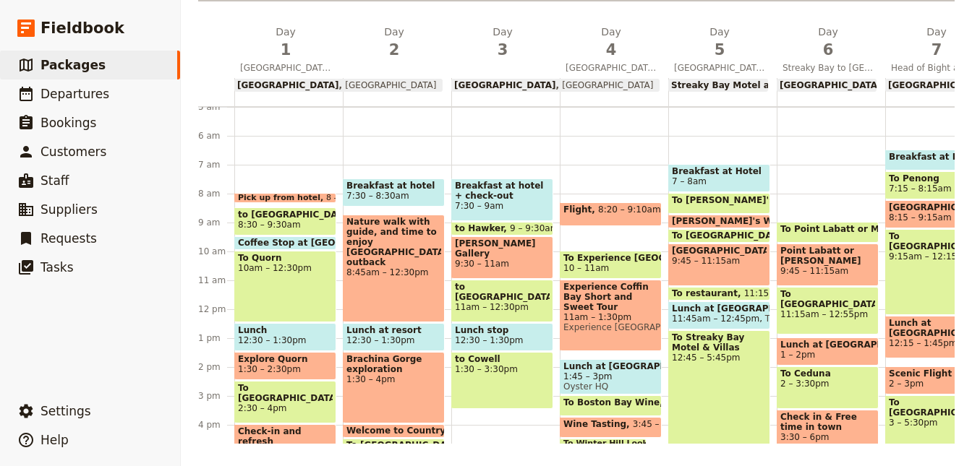
scroll to position [274, 0]
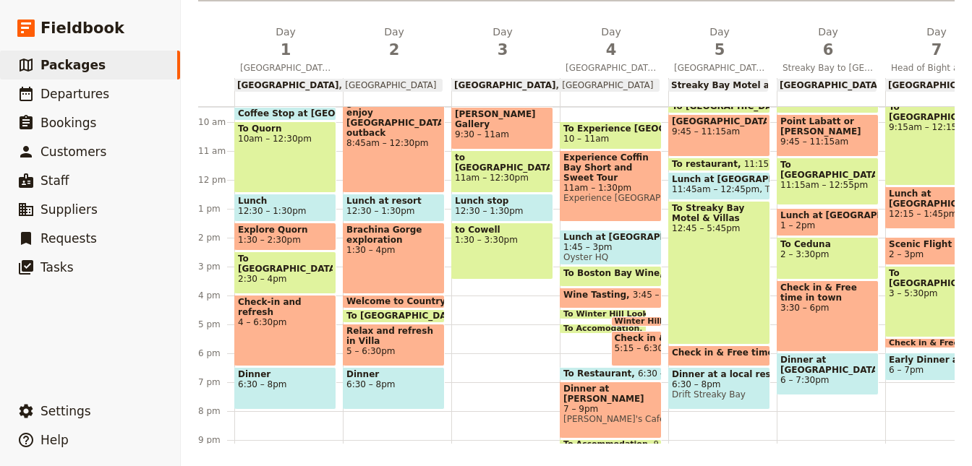
click at [498, 286] on div "Breakfast at hotel + check-out 7:30 – 9am to Hawker 9 – 9:30am [PERSON_NAME] Ga…" at bounding box center [505, 180] width 108 height 694
select select "3"
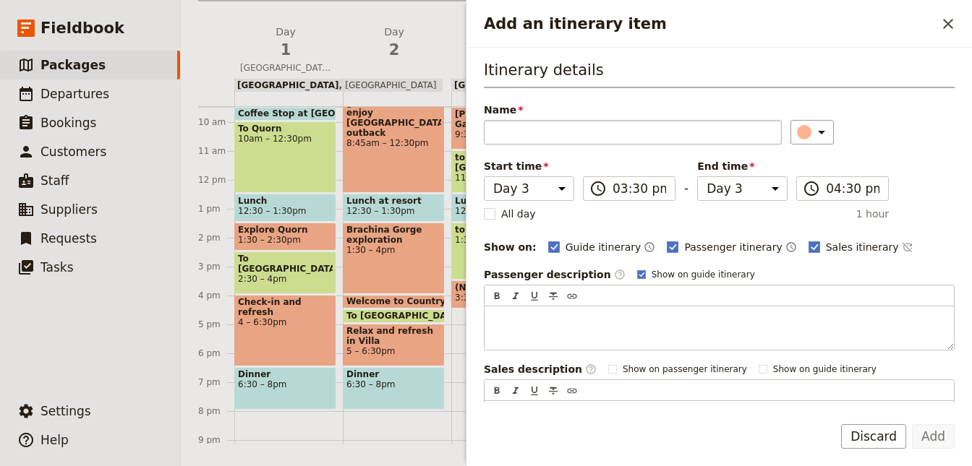
click at [555, 132] on input "Name" at bounding box center [633, 132] width 298 height 25
type input "Cowell Silo Art"
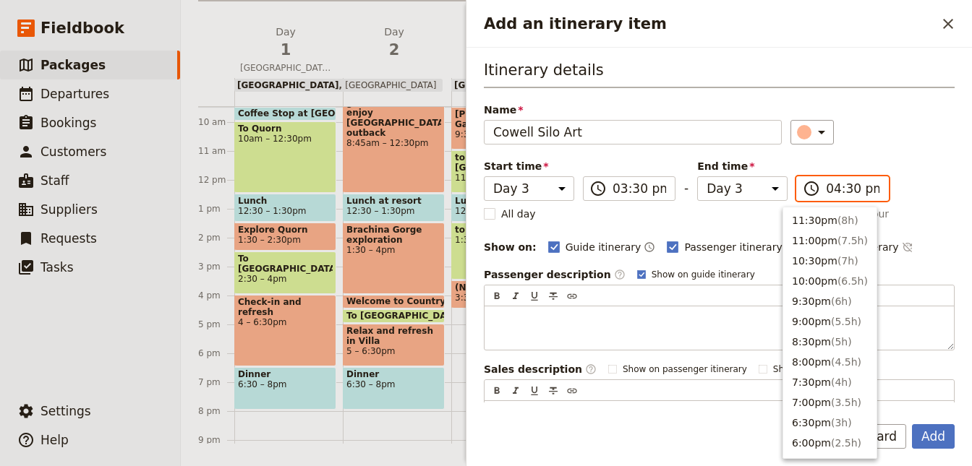
click at [831, 189] on input "04:30 pm" at bounding box center [853, 188] width 54 height 17
click at [810, 236] on button "4:00pm ( 0.5h )" at bounding box center [829, 238] width 93 height 20
type input "04:00 pm"
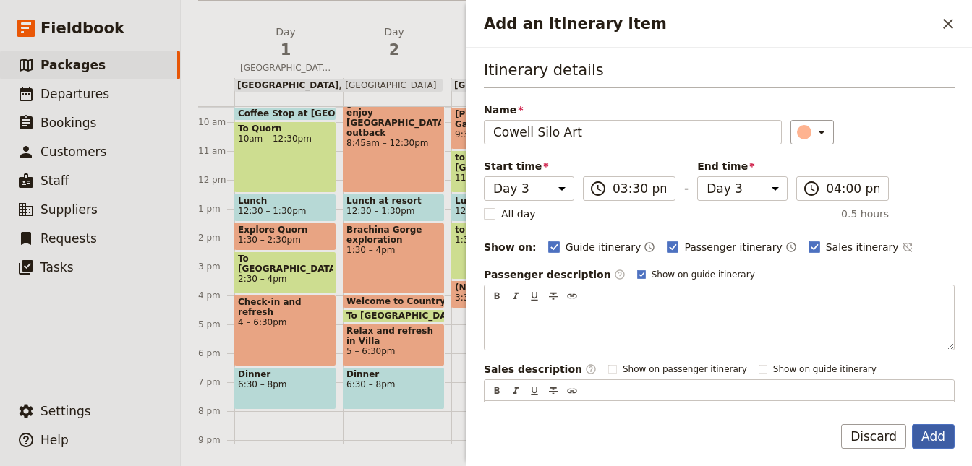
click at [926, 440] on button "Add" at bounding box center [933, 436] width 43 height 25
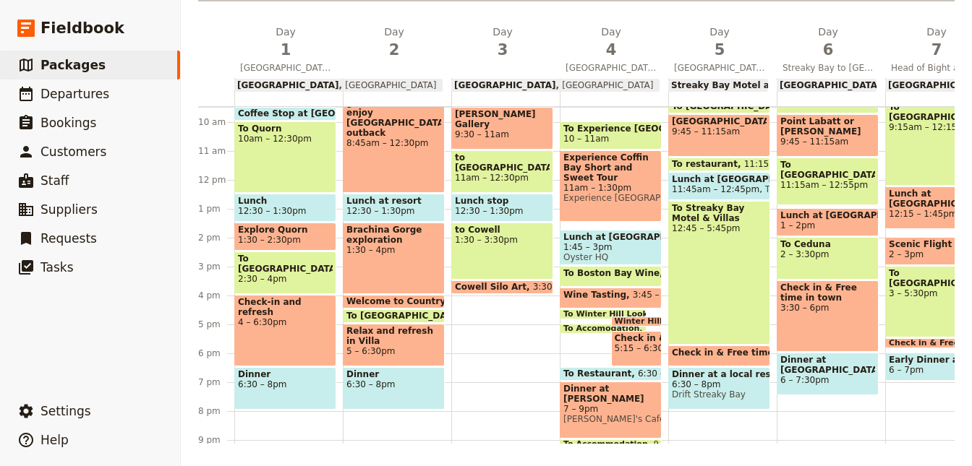
click at [487, 303] on div "Breakfast at hotel + check-out 7:30 – 9am to Hawker 9 – 9:30am [PERSON_NAME] Ga…" at bounding box center [505, 180] width 108 height 694
select select "3"
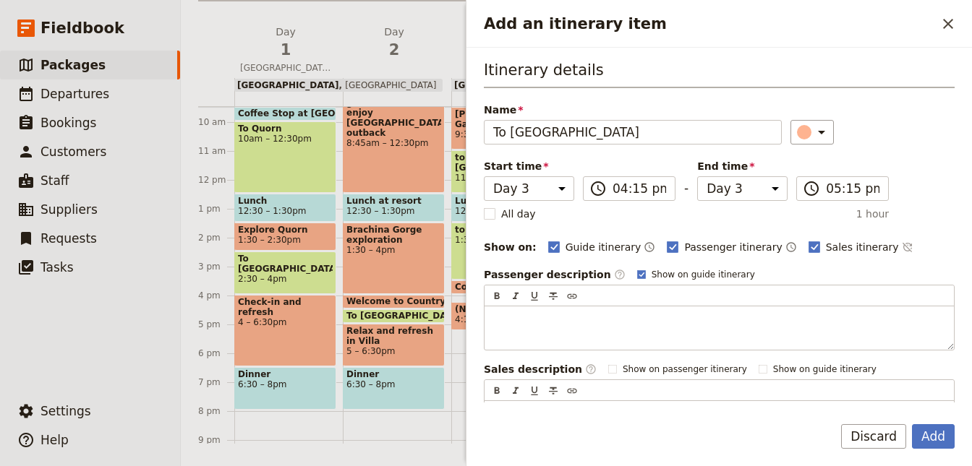
type input "To [GEOGRAPHIC_DATA]"
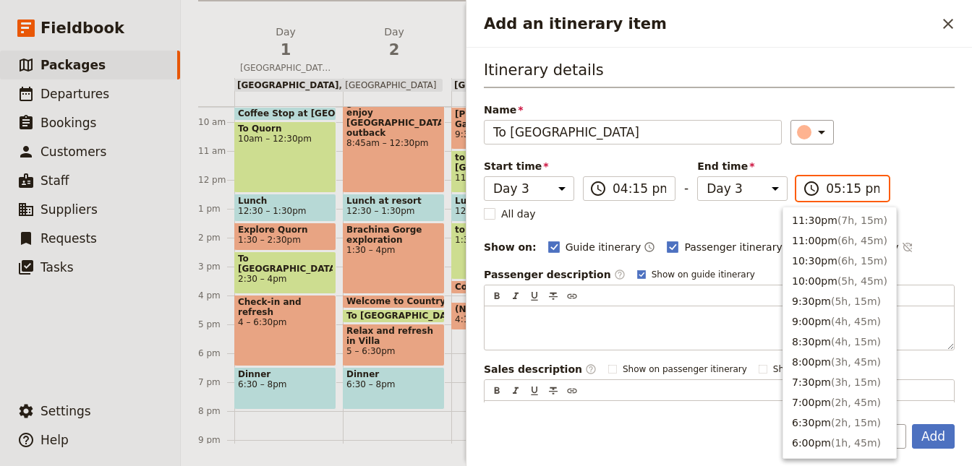
scroll to position [266, 0]
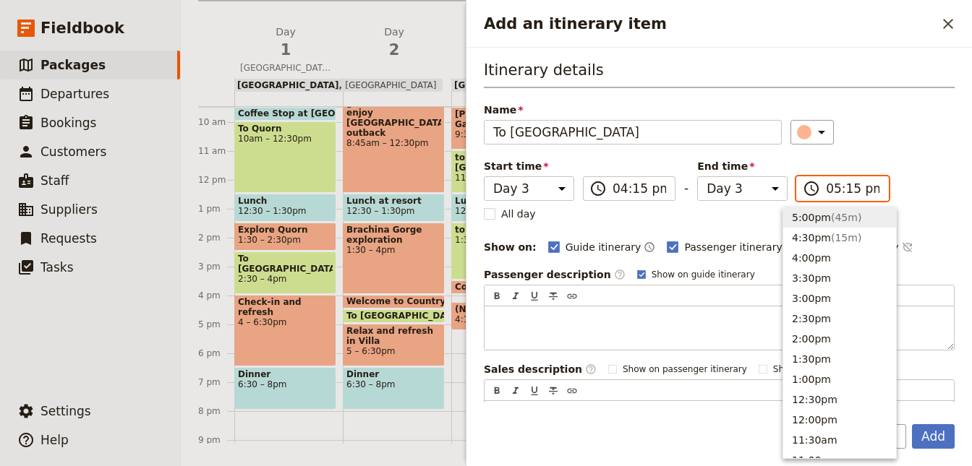
click at [826, 187] on input "05:15 pm" at bounding box center [853, 188] width 54 height 17
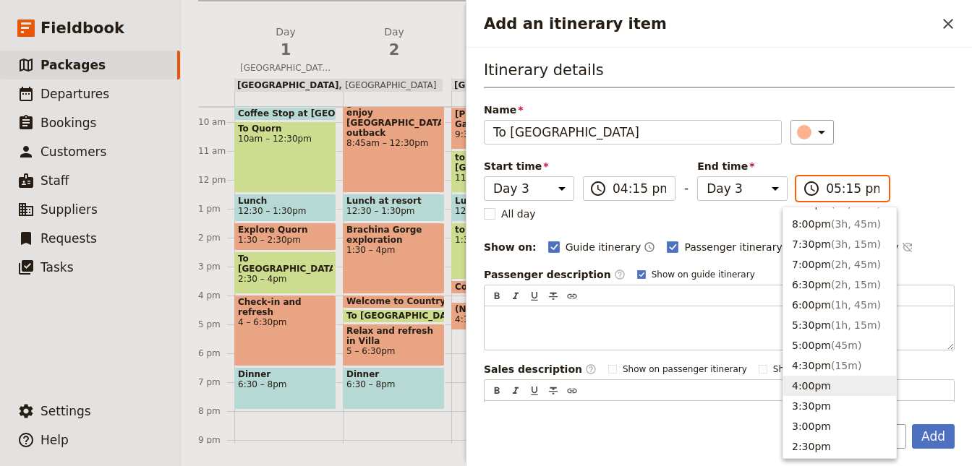
scroll to position [137, 0]
click at [824, 310] on button "6:00pm ( 1h, 45m )" at bounding box center [839, 306] width 113 height 20
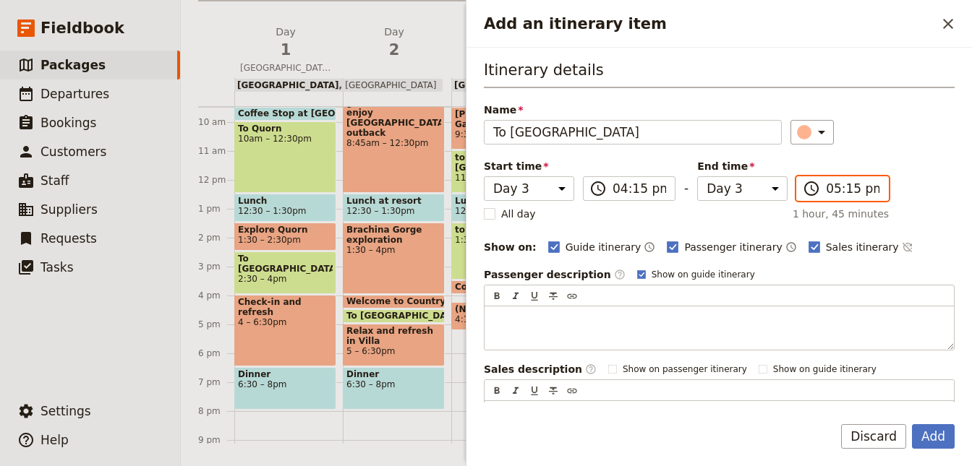
type input "06:00 pm"
click at [948, 440] on button "Add" at bounding box center [933, 436] width 43 height 25
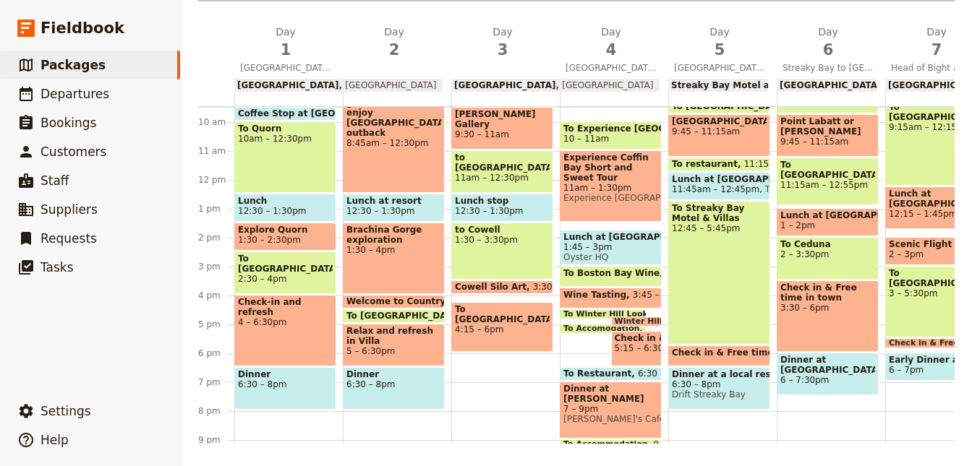
click at [476, 325] on span "4:15 – 6pm" at bounding box center [502, 330] width 95 height 10
select select "3"
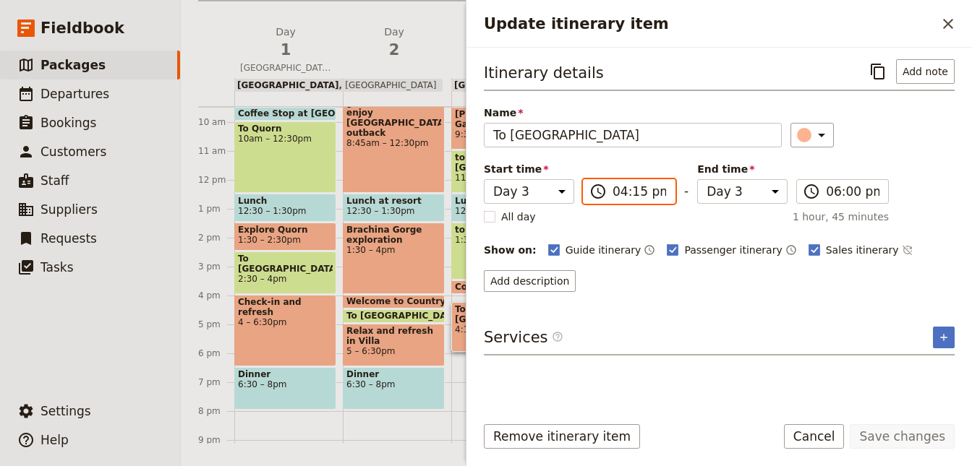
click at [629, 193] on input "04:15 pm" at bounding box center [639, 191] width 54 height 17
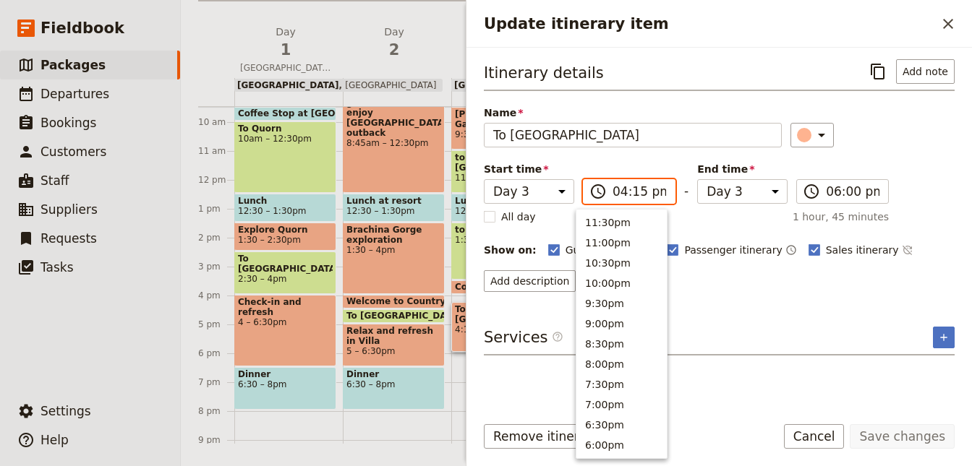
scroll to position [307, 0]
click at [618, 222] on button "4:00pm" at bounding box center [621, 220] width 90 height 20
type input "04:00 pm"
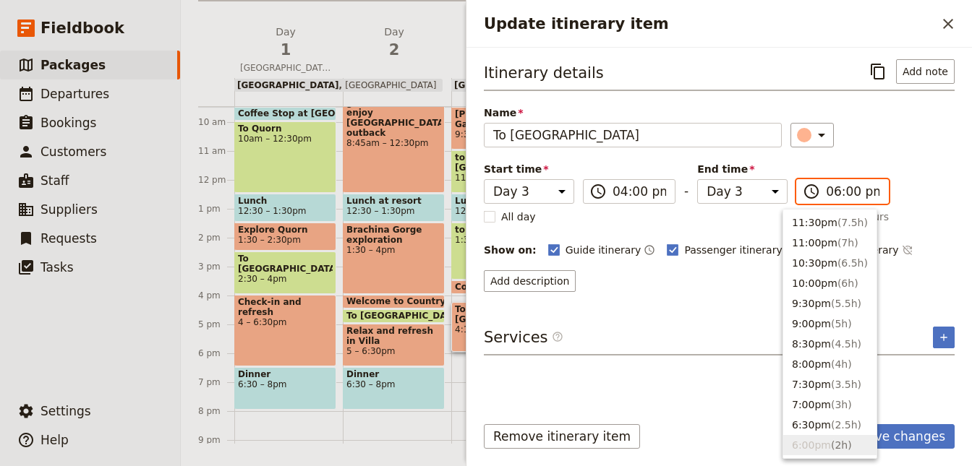
click at [826, 192] on input "06:00 pm" at bounding box center [853, 191] width 54 height 17
click at [840, 193] on input "06:00 pm" at bounding box center [853, 191] width 54 height 17
click at [833, 193] on input "06:00 pm" at bounding box center [853, 191] width 54 height 17
click at [826, 184] on input "06:15 pm" at bounding box center [853, 191] width 54 height 17
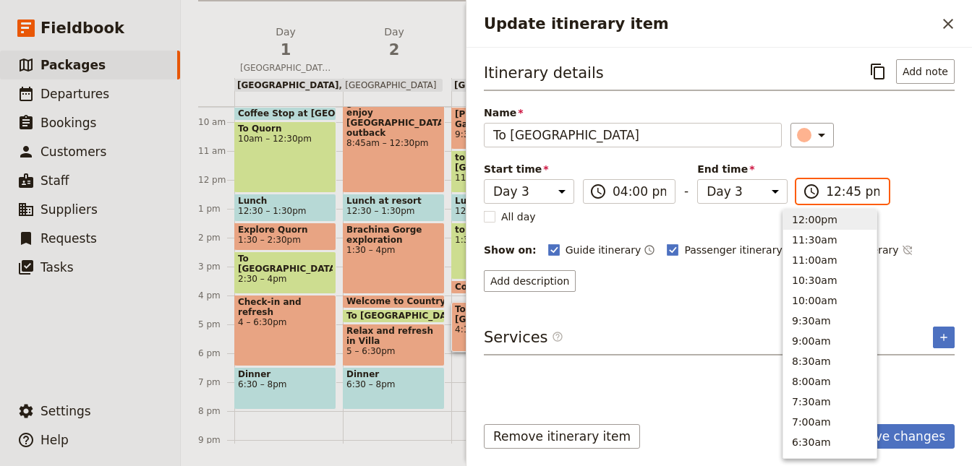
scroll to position [448, 0]
click at [826, 189] on input "12:45 pm" at bounding box center [853, 191] width 54 height 17
type input "05:45 pm"
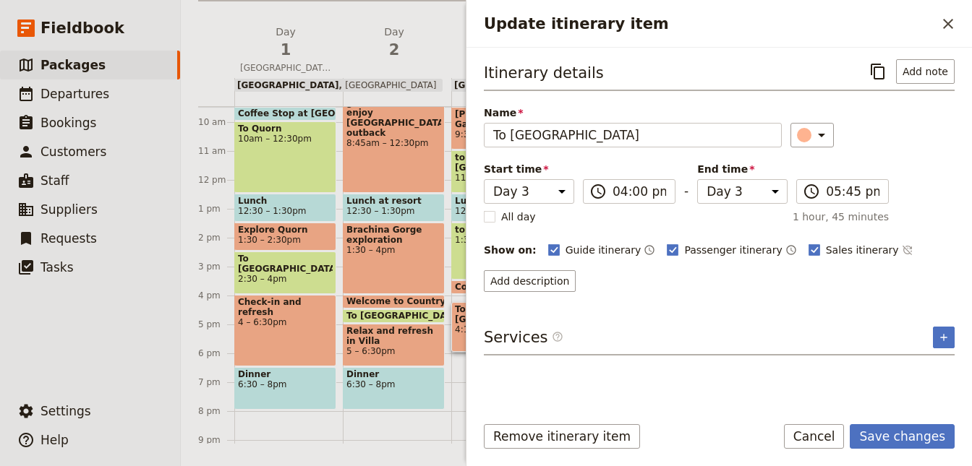
click at [905, 299] on div "Itinerary details ​ Add note Name To [GEOGRAPHIC_DATA] ​ Start time Day 1 Day 2…" at bounding box center [719, 230] width 471 height 342
click at [892, 433] on button "Save changes" at bounding box center [902, 436] width 105 height 25
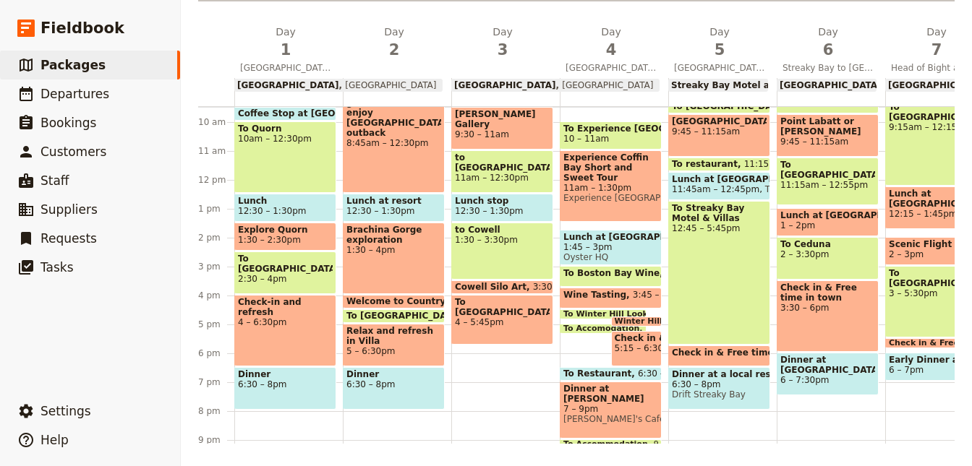
click at [477, 304] on span "To [GEOGRAPHIC_DATA]" at bounding box center [502, 307] width 95 height 20
select select "3"
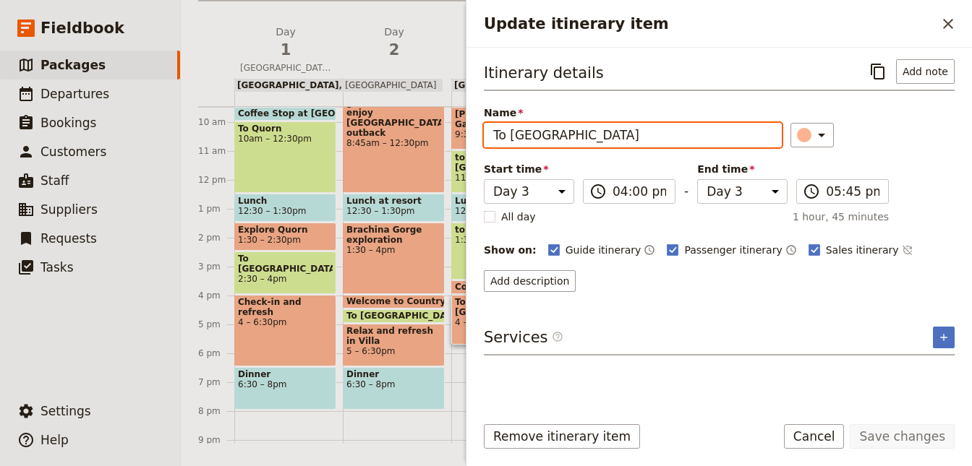
click at [558, 136] on input "To [GEOGRAPHIC_DATA]" at bounding box center [633, 135] width 298 height 25
type input "To [GEOGRAPHIC_DATA]"
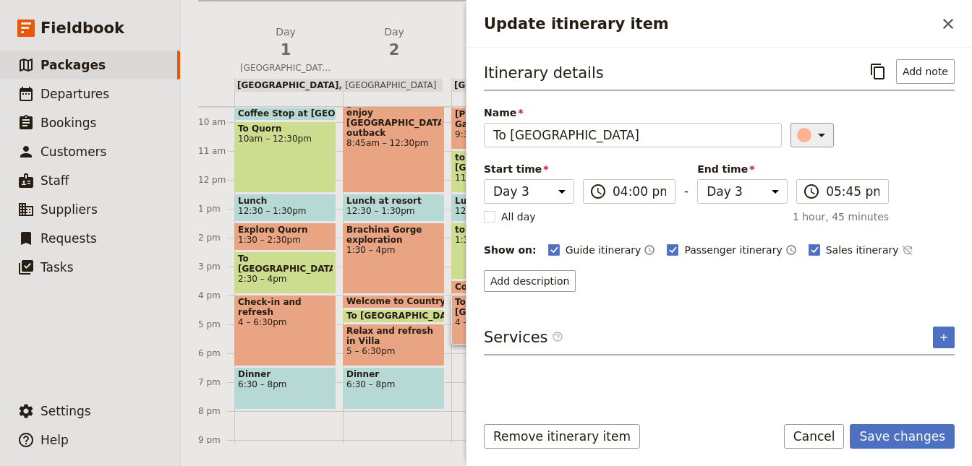
click at [814, 128] on icon "Update itinerary item" at bounding box center [821, 135] width 17 height 17
click at [797, 174] on button "button" at bounding box center [795, 181] width 17 height 17
click at [888, 437] on button "Save changes" at bounding box center [902, 436] width 105 height 25
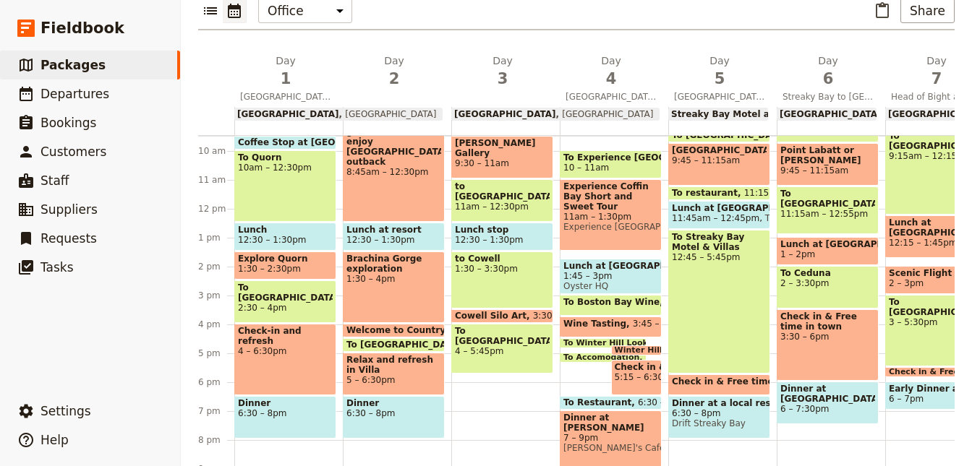
click at [464, 350] on div "Breakfast at hotel + check-out 7:30 – 9am to Hawker 9 – 9:30am [PERSON_NAME] Ga…" at bounding box center [505, 209] width 108 height 694
select select "3"
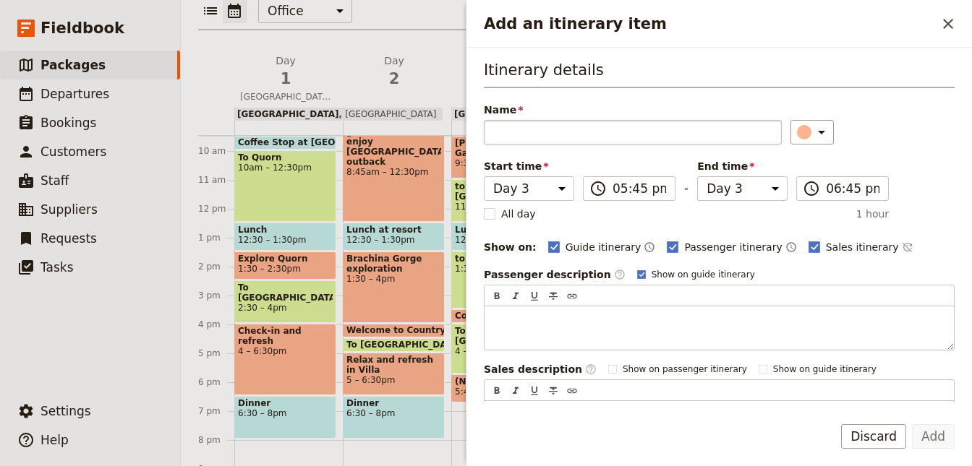
click at [540, 132] on input "Name" at bounding box center [633, 132] width 298 height 25
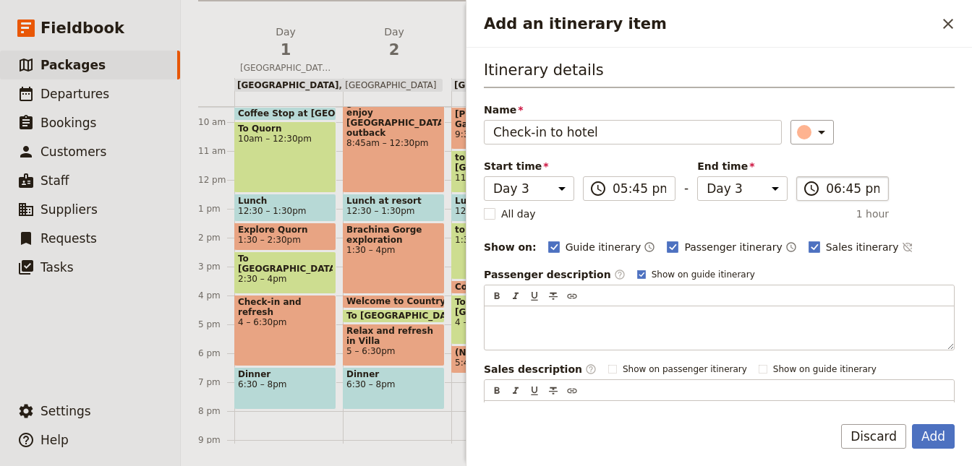
type input "Check-in to hotel"
click at [826, 192] on input "06:45 pm" at bounding box center [853, 188] width 54 height 17
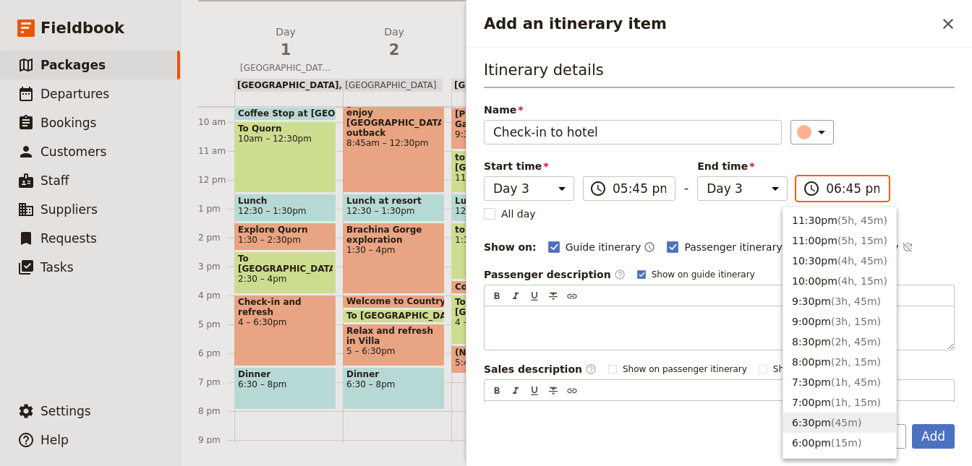
click at [834, 192] on input "06:45 pm" at bounding box center [853, 188] width 54 height 17
type input "06:30 pm"
click at [843, 426] on li "6:30pm ( 45m )" at bounding box center [839, 423] width 113 height 20
click at [923, 434] on button "Add" at bounding box center [933, 436] width 43 height 25
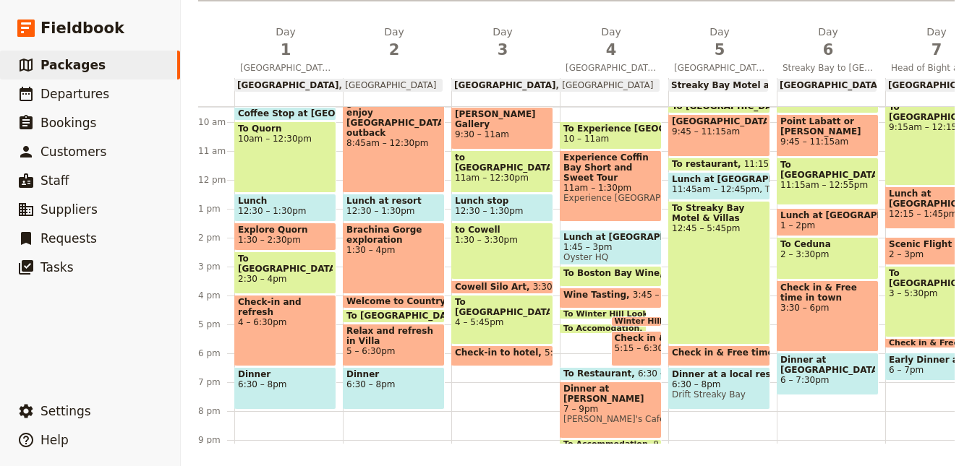
click at [475, 370] on div "Breakfast at hotel + check-out 7:30 – 9am to Hawker 9 – 9:30am [PERSON_NAME] Ga…" at bounding box center [505, 180] width 108 height 694
select select "3"
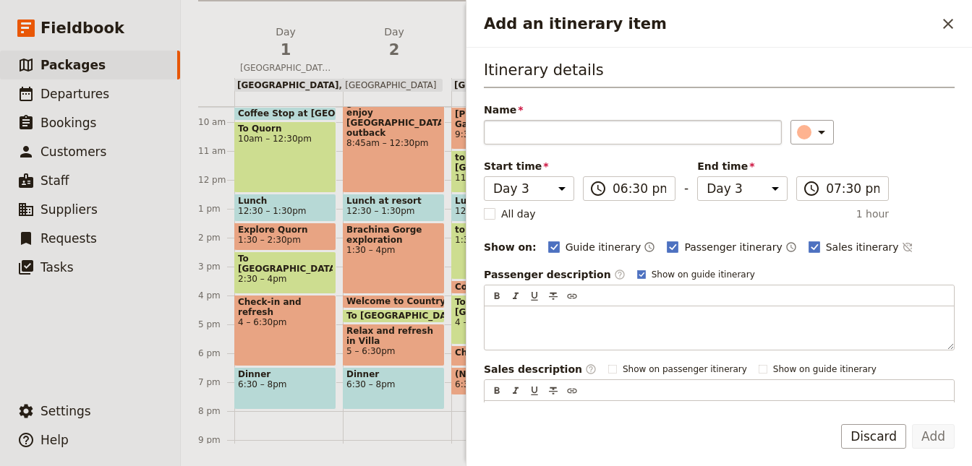
click at [564, 121] on input "Name" at bounding box center [633, 132] width 298 height 25
type input "Dinner"
click at [816, 135] on icon "Add an itinerary item" at bounding box center [821, 132] width 17 height 17
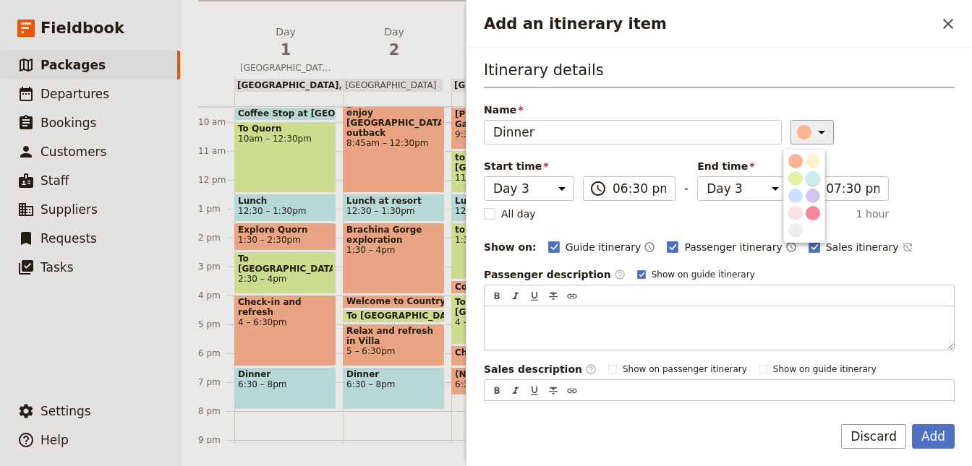
click at [814, 183] on div "button" at bounding box center [813, 178] width 14 height 14
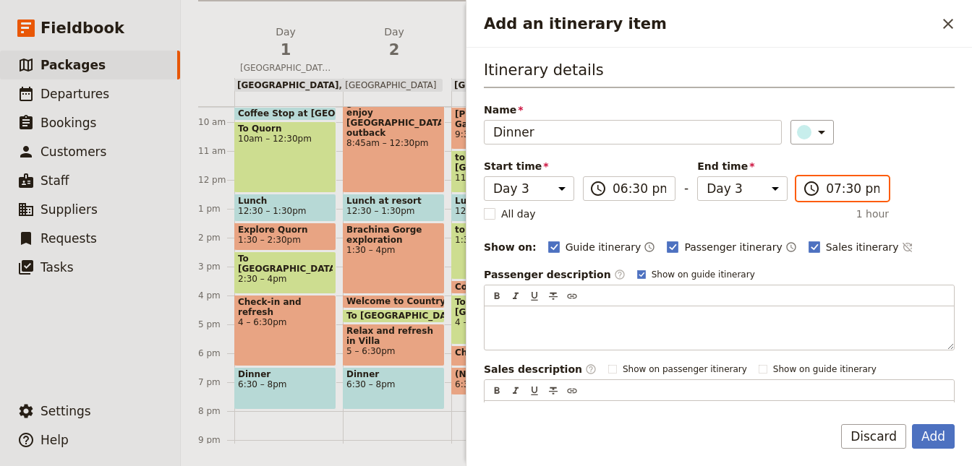
click at [827, 192] on input "07:30 pm" at bounding box center [853, 188] width 54 height 17
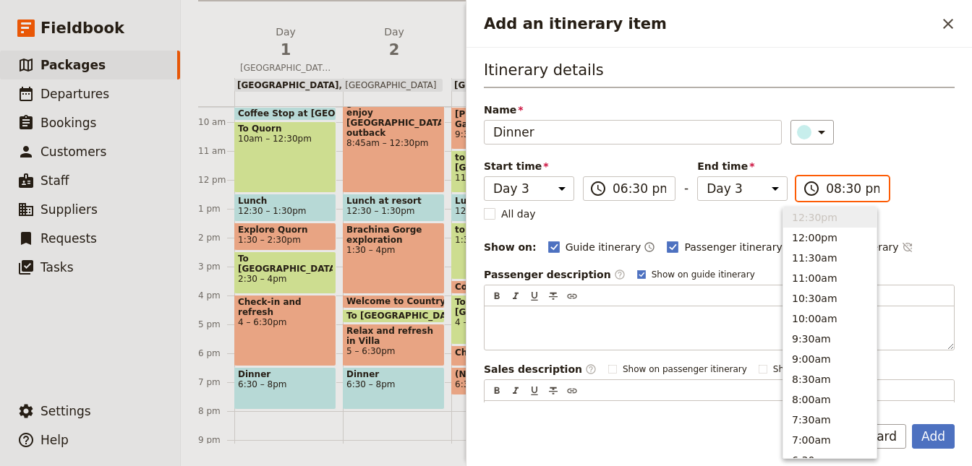
scroll to position [124, 0]
type input "08:00 pm"
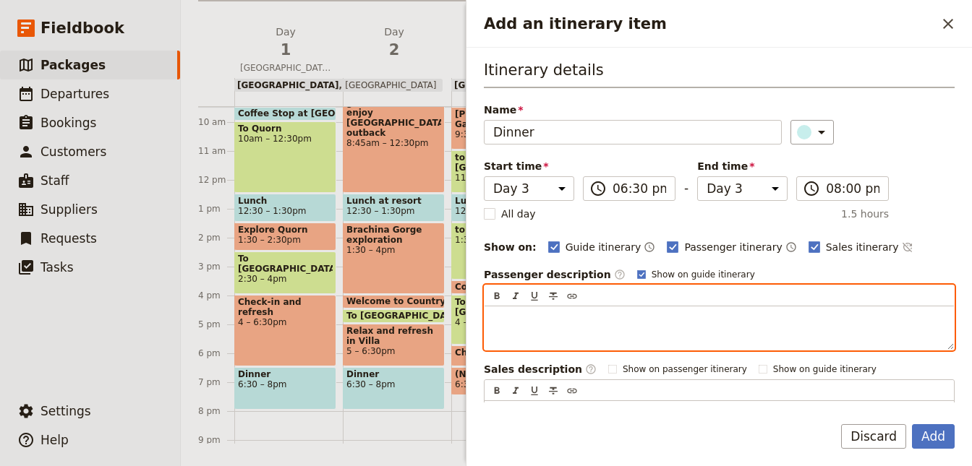
click at [671, 340] on div "Add an itinerary item" at bounding box center [719, 328] width 469 height 43
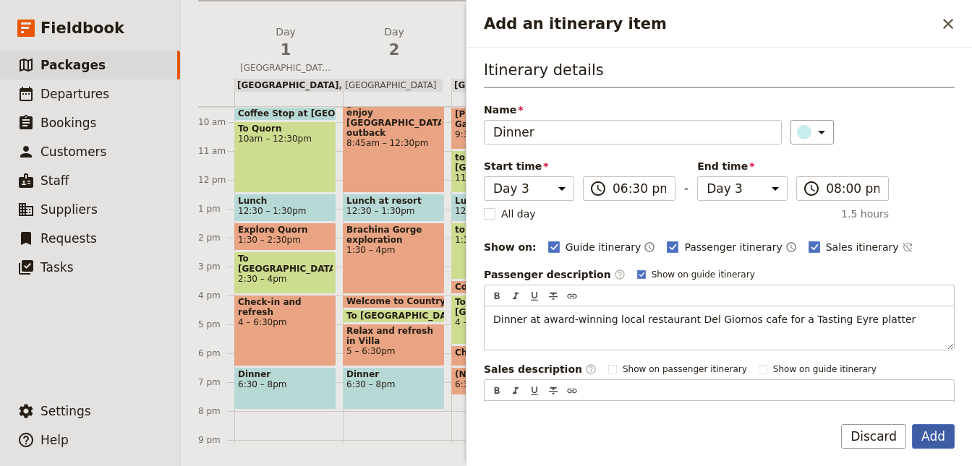
click at [926, 436] on button "Add" at bounding box center [933, 436] width 43 height 25
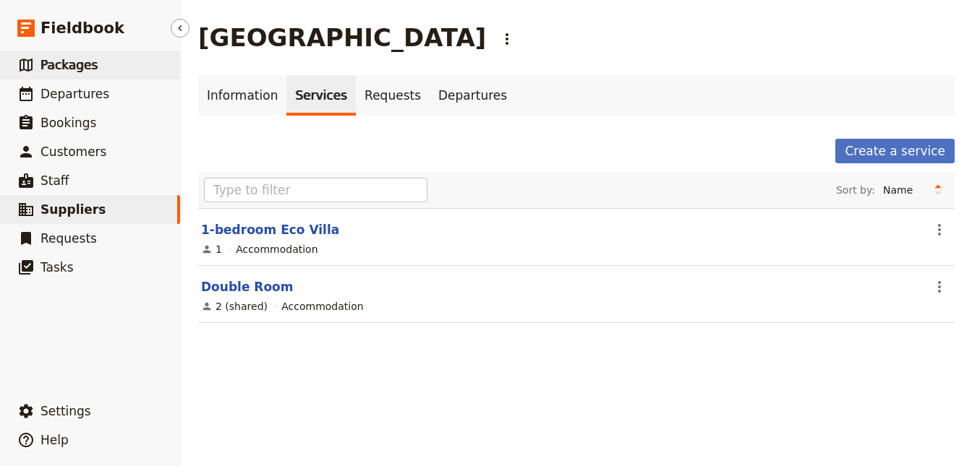
click at [102, 67] on link "​ Packages" at bounding box center [90, 65] width 180 height 29
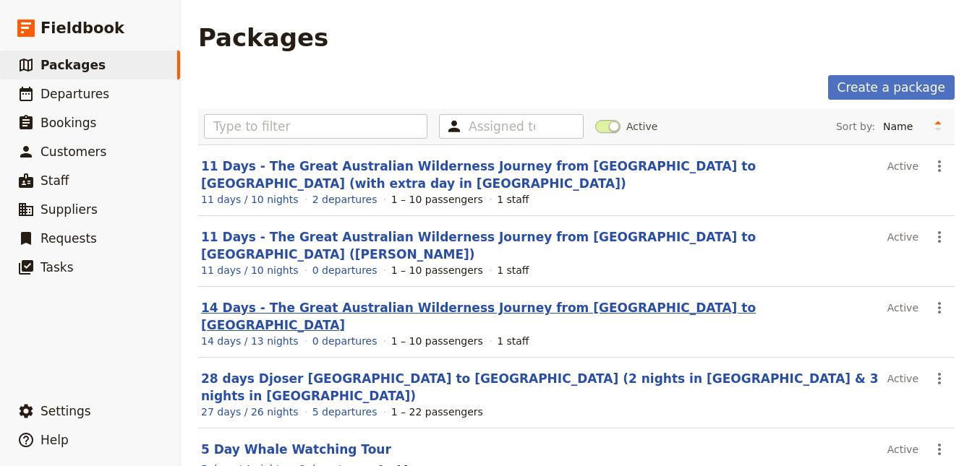
click at [537, 301] on link "14 Days - The Great Australian Wilderness Journey from [GEOGRAPHIC_DATA] to [GE…" at bounding box center [478, 317] width 555 height 32
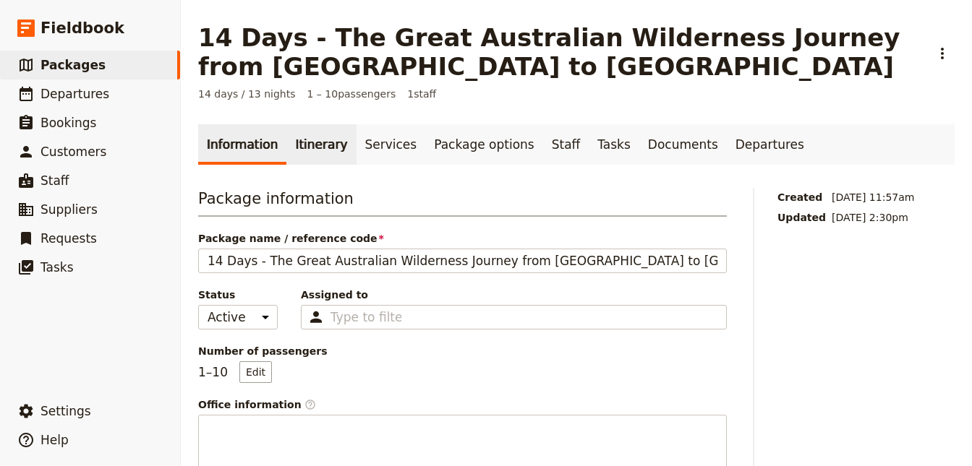
click at [322, 138] on link "Itinerary" at bounding box center [320, 144] width 69 height 40
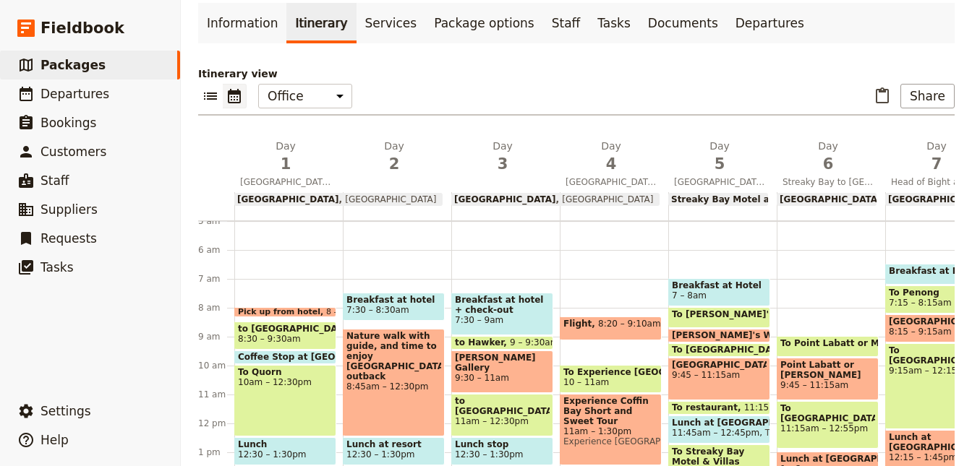
scroll to position [236, 0]
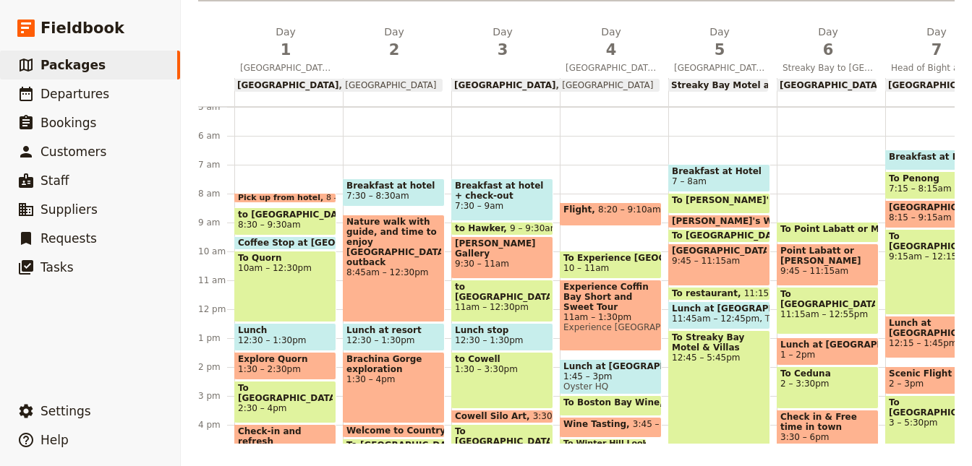
click at [709, 236] on span "To [GEOGRAPHIC_DATA]" at bounding box center [732, 236] width 121 height 10
select select "5"
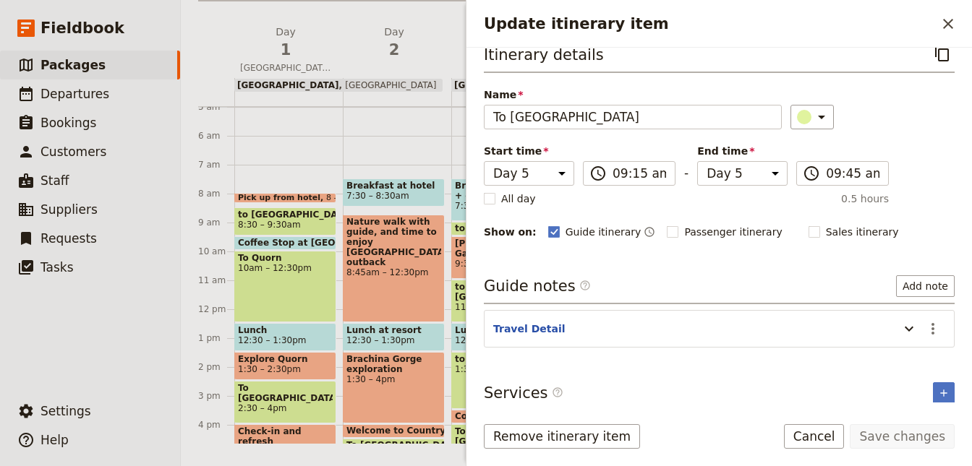
scroll to position [22, 0]
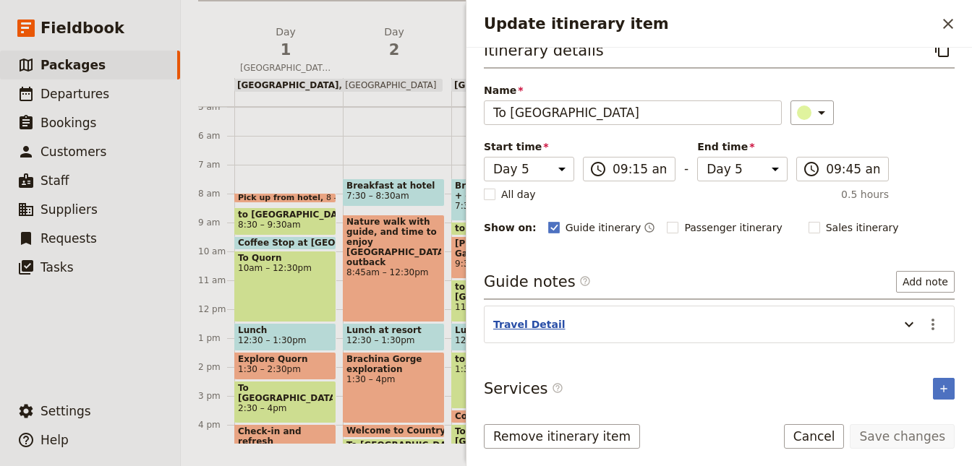
click at [524, 317] on button "Travel Detail" at bounding box center [529, 324] width 72 height 14
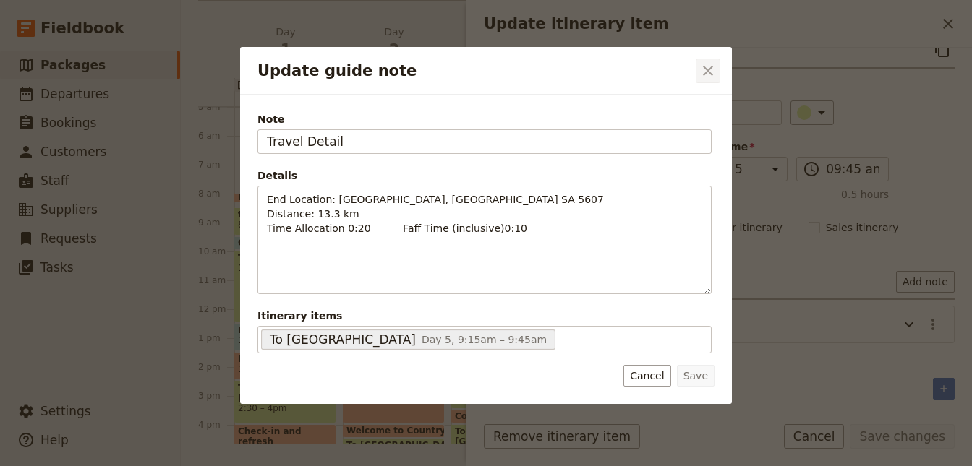
click at [712, 74] on icon "Close dialog" at bounding box center [708, 71] width 10 height 10
